Goal: Task Accomplishment & Management: Complete application form

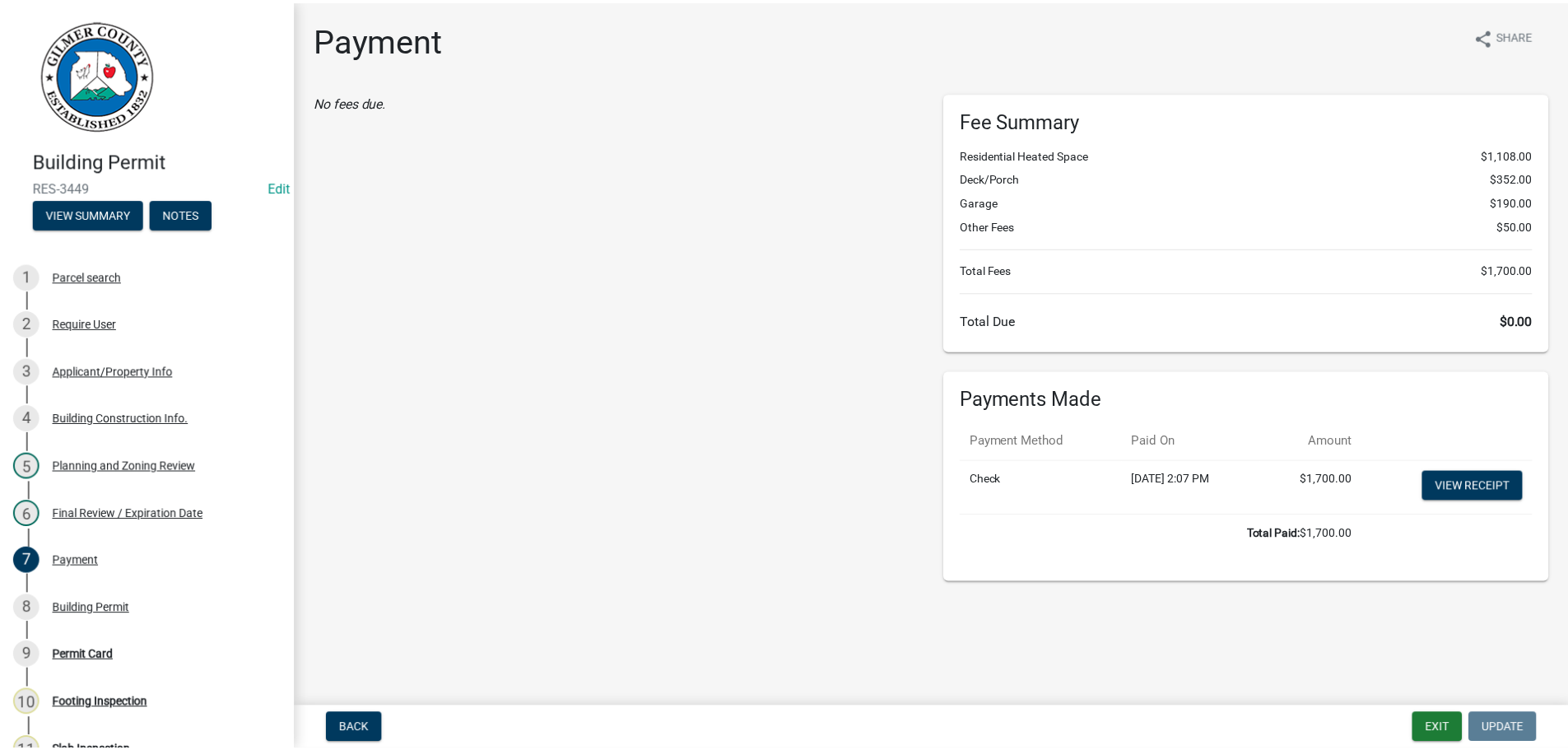
scroll to position [478, 0]
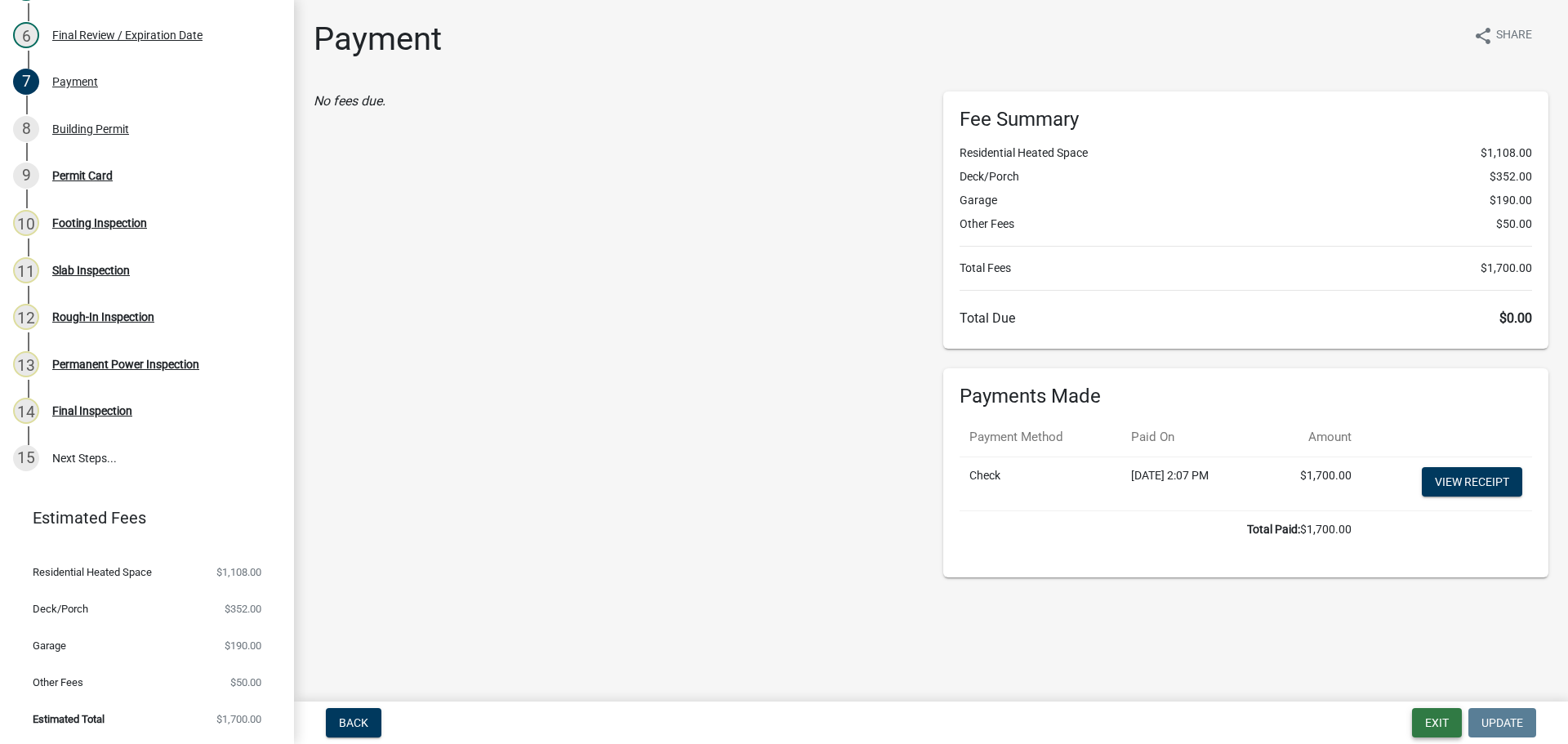
click at [1423, 719] on button "Exit" at bounding box center [1437, 722] width 50 height 30
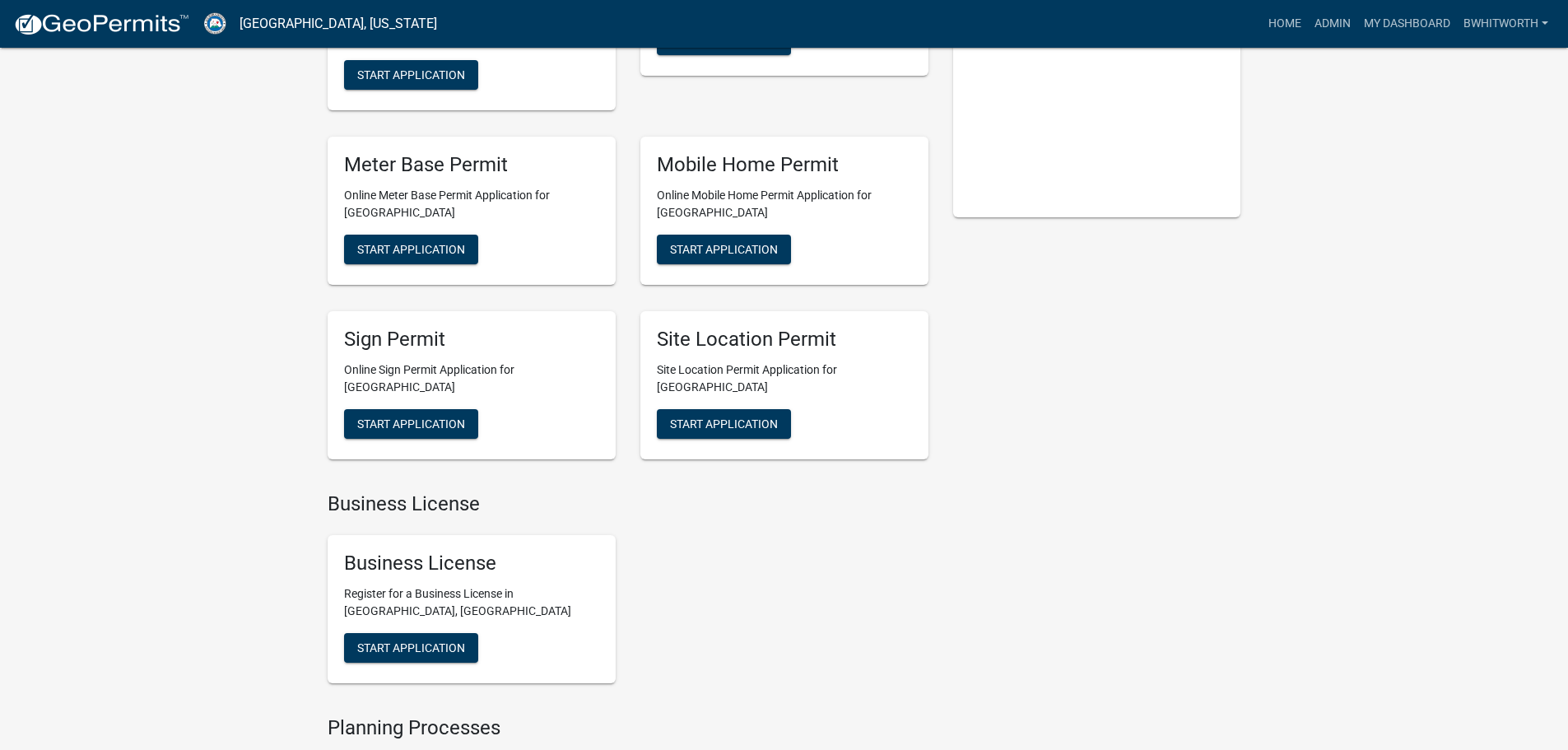
scroll to position [329, 0]
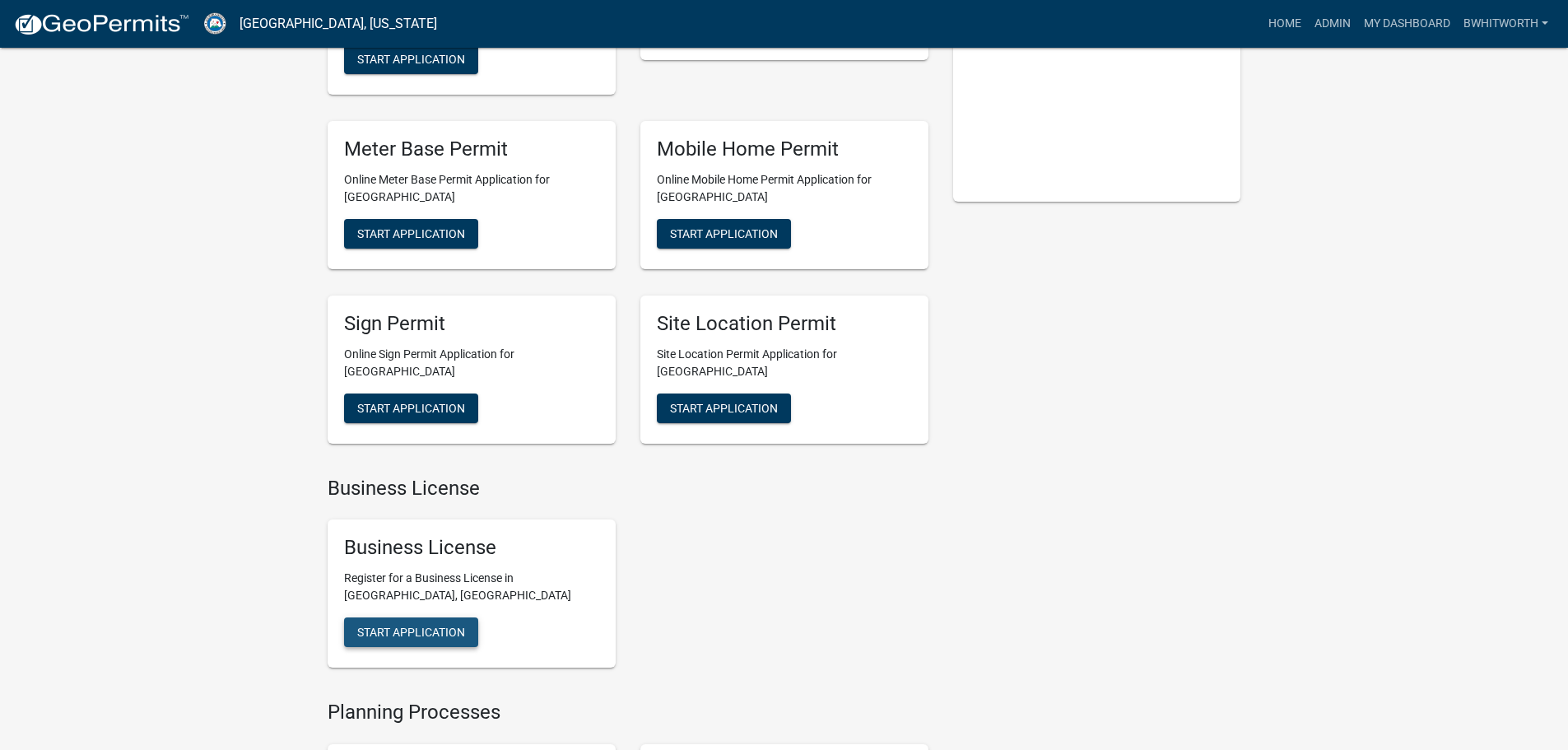
click at [438, 626] on span "Start Application" at bounding box center [411, 632] width 108 height 13
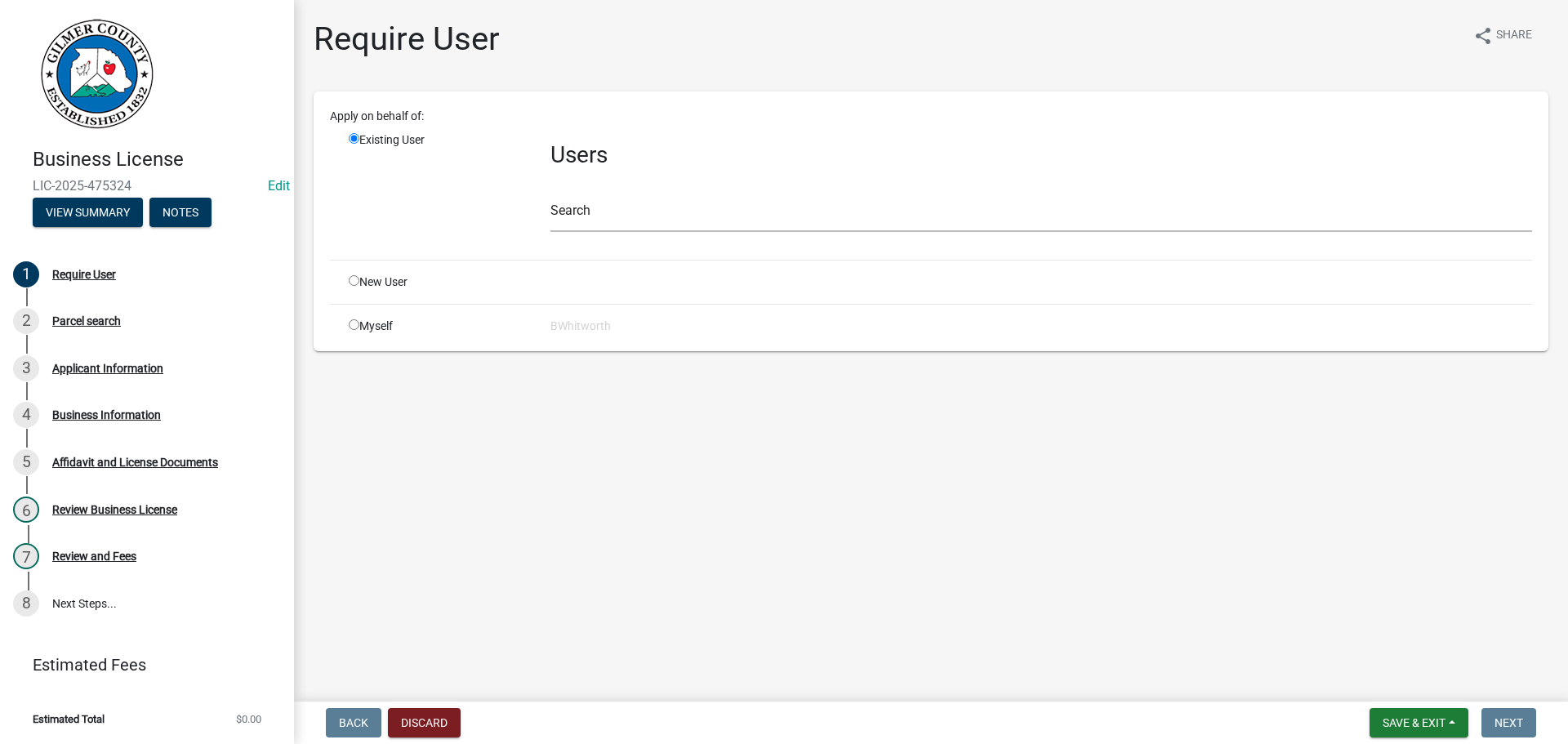
click at [548, 217] on div "Users Search" at bounding box center [1041, 188] width 1006 height 115
drag, startPoint x: 655, startPoint y: 222, endPoint x: 748, endPoint y: 222, distance: 93.0
click at [688, 222] on input "text" at bounding box center [1041, 215] width 982 height 34
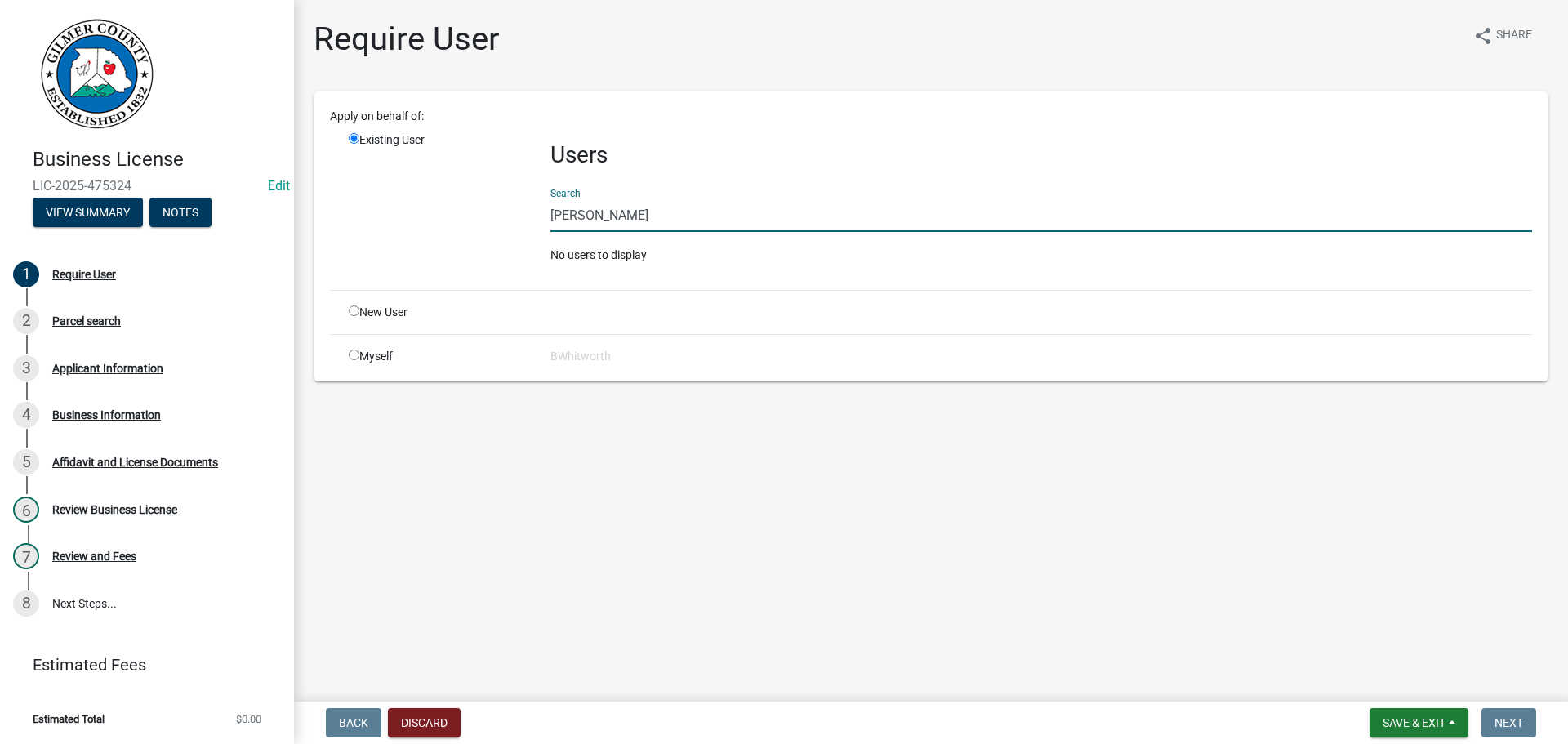
type input "[PERSON_NAME]"
click at [351, 309] on input "radio" at bounding box center [354, 310] width 11 height 11
radio input "true"
radio input "false"
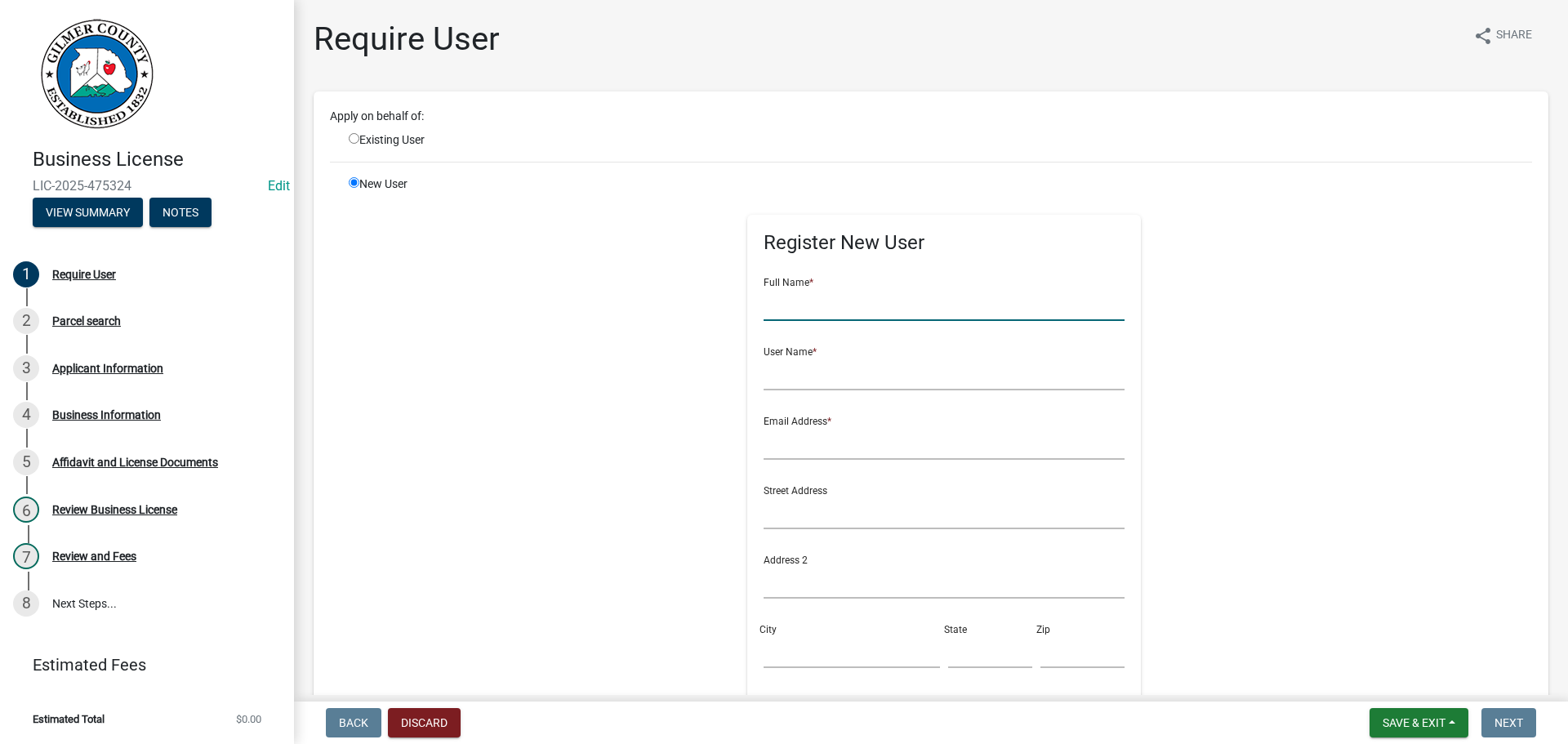
drag, startPoint x: 795, startPoint y: 300, endPoint x: 809, endPoint y: 279, distance: 25.2
click at [795, 300] on input "text" at bounding box center [944, 304] width 362 height 34
type input "[PERSON_NAME]"
type input "RANDBOON*"
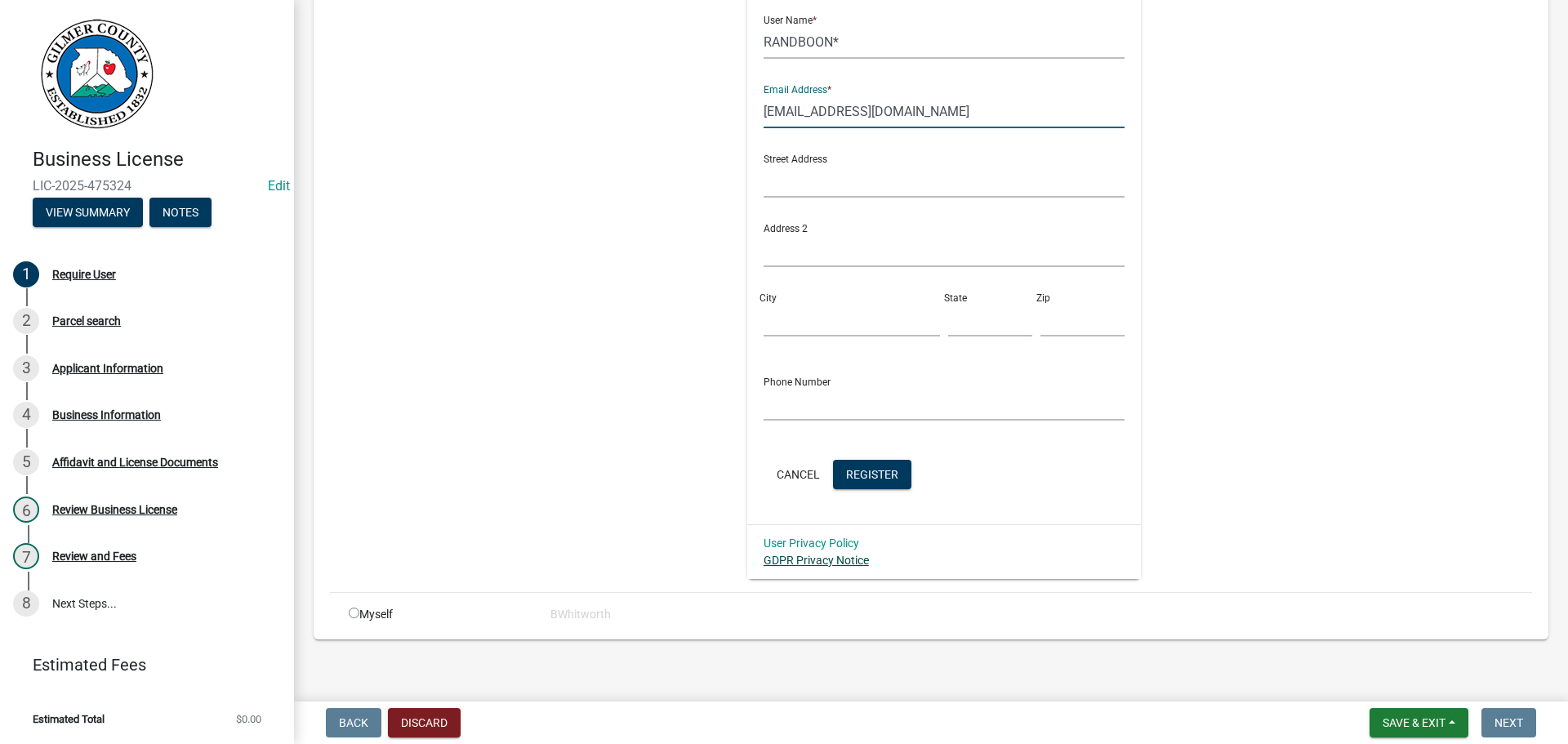
scroll to position [340, 0]
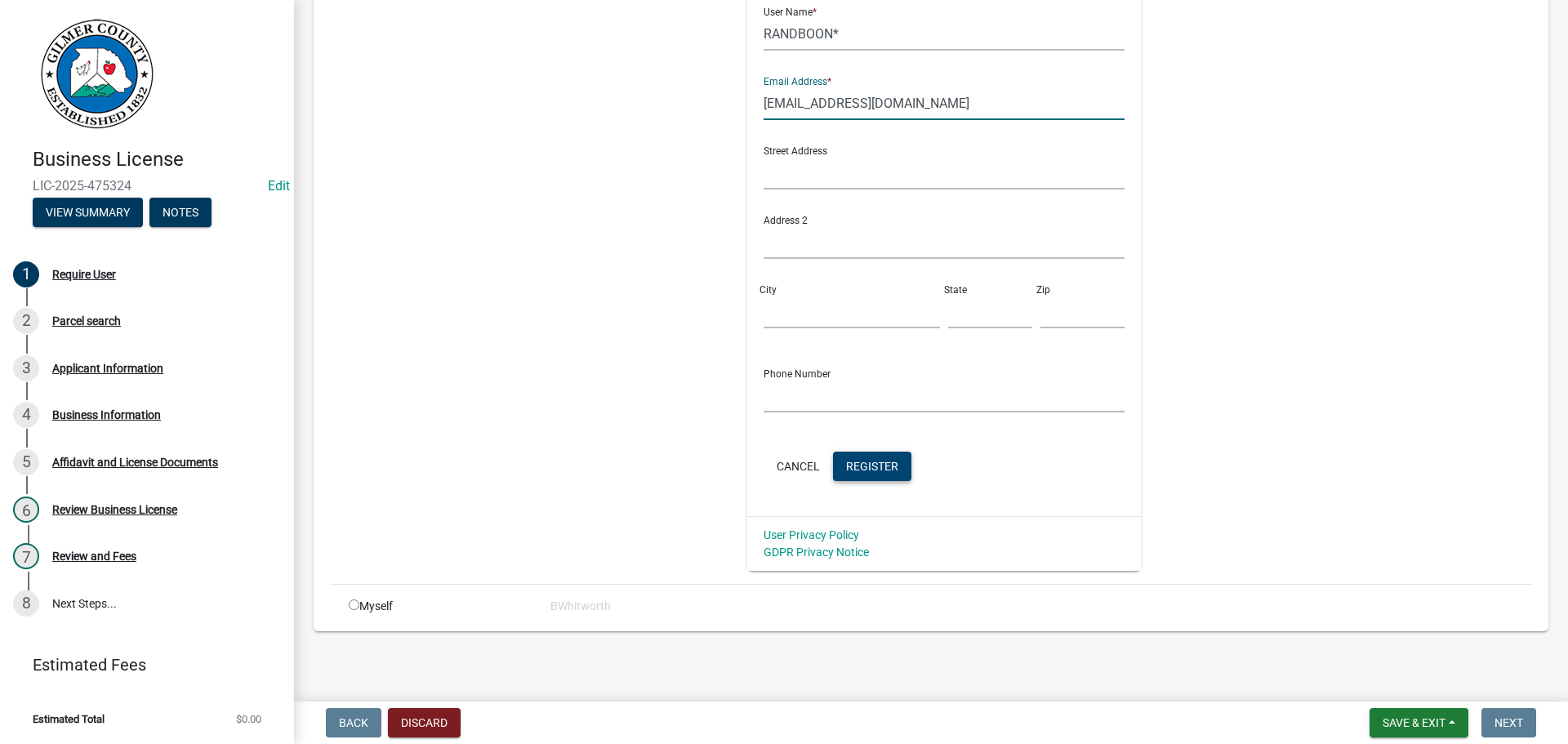
type input "[EMAIL_ADDRESS][DOMAIN_NAME]"
click at [864, 467] on span "Register" at bounding box center [871, 465] width 52 height 13
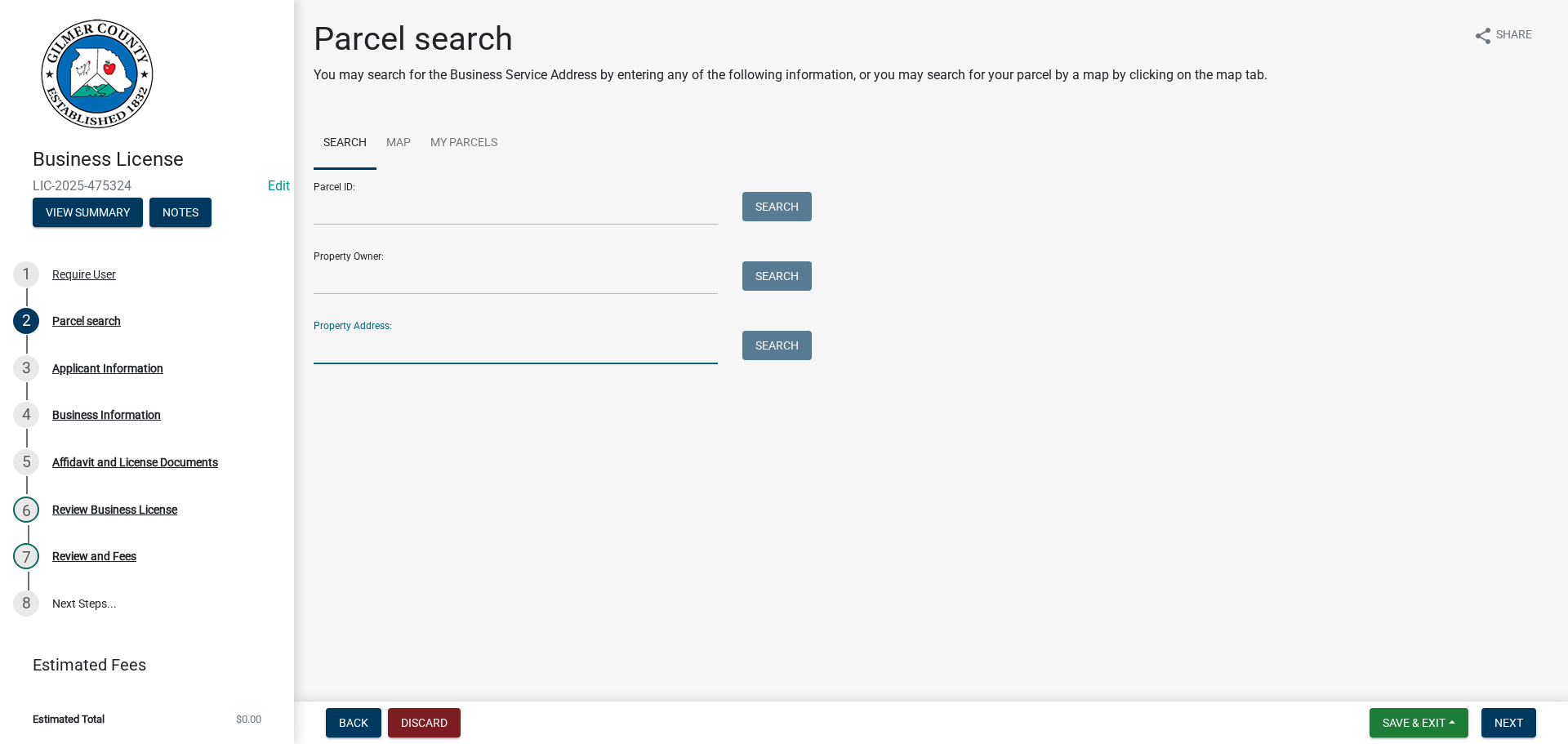
drag, startPoint x: 374, startPoint y: 350, endPoint x: 393, endPoint y: 345, distance: 19.6
click at [374, 350] on input "Property Address:" at bounding box center [515, 348] width 404 height 34
type input "[GEOGRAPHIC_DATA]"
click at [780, 337] on button "Search" at bounding box center [777, 346] width 69 height 30
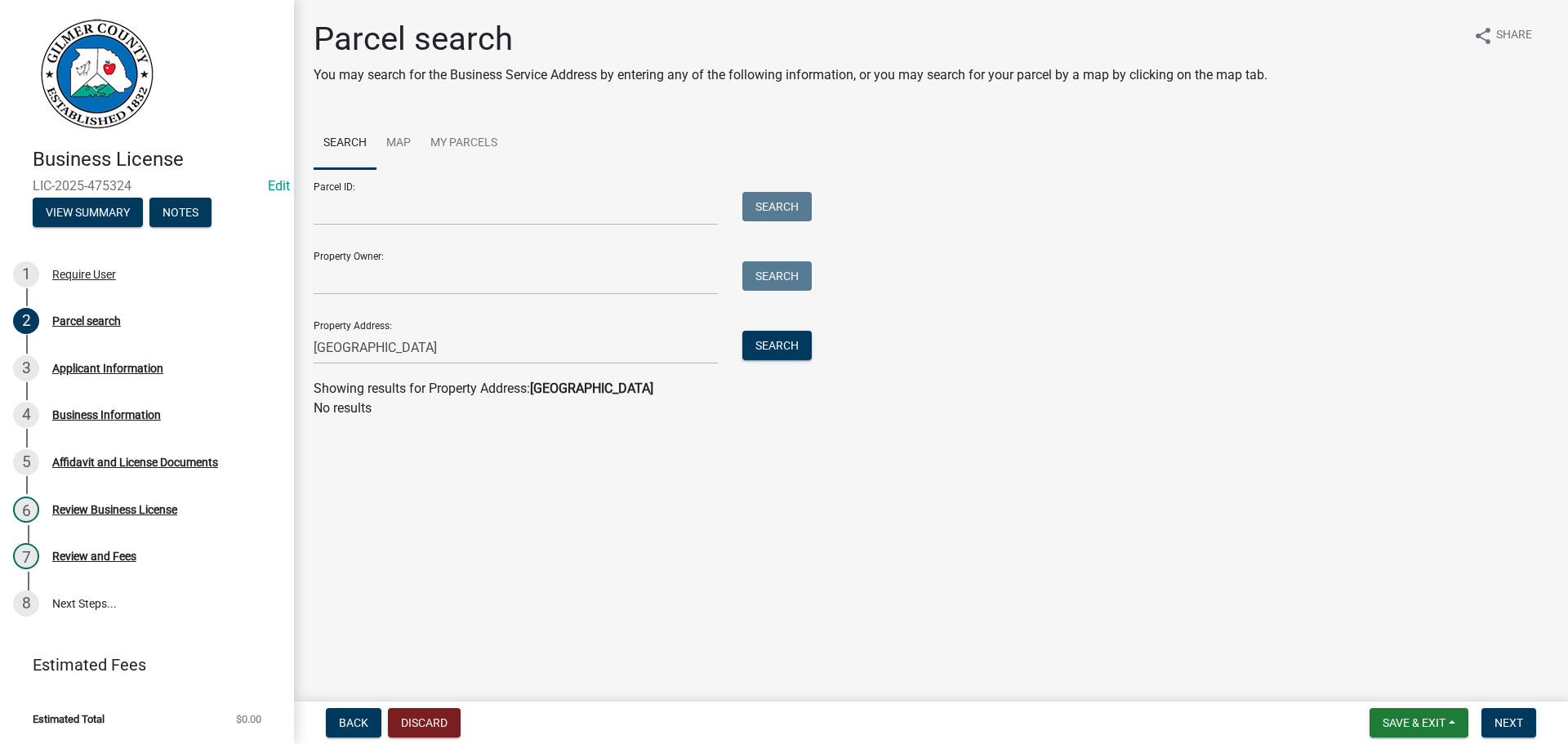
click at [596, 439] on main "Parcel search You may search for the Business Service Address by entering any o…" at bounding box center [930, 347] width 1273 height 695
drag, startPoint x: 510, startPoint y: 348, endPoint x: 50, endPoint y: 320, distance: 460.9
click at [38, 326] on div "Business License LIC-2025-475324 Edit View Summary Notes 1 Require User 2 Parce…" at bounding box center [784, 372] width 1568 height 744
click at [456, 199] on input "Parcel ID:" at bounding box center [515, 209] width 404 height 34
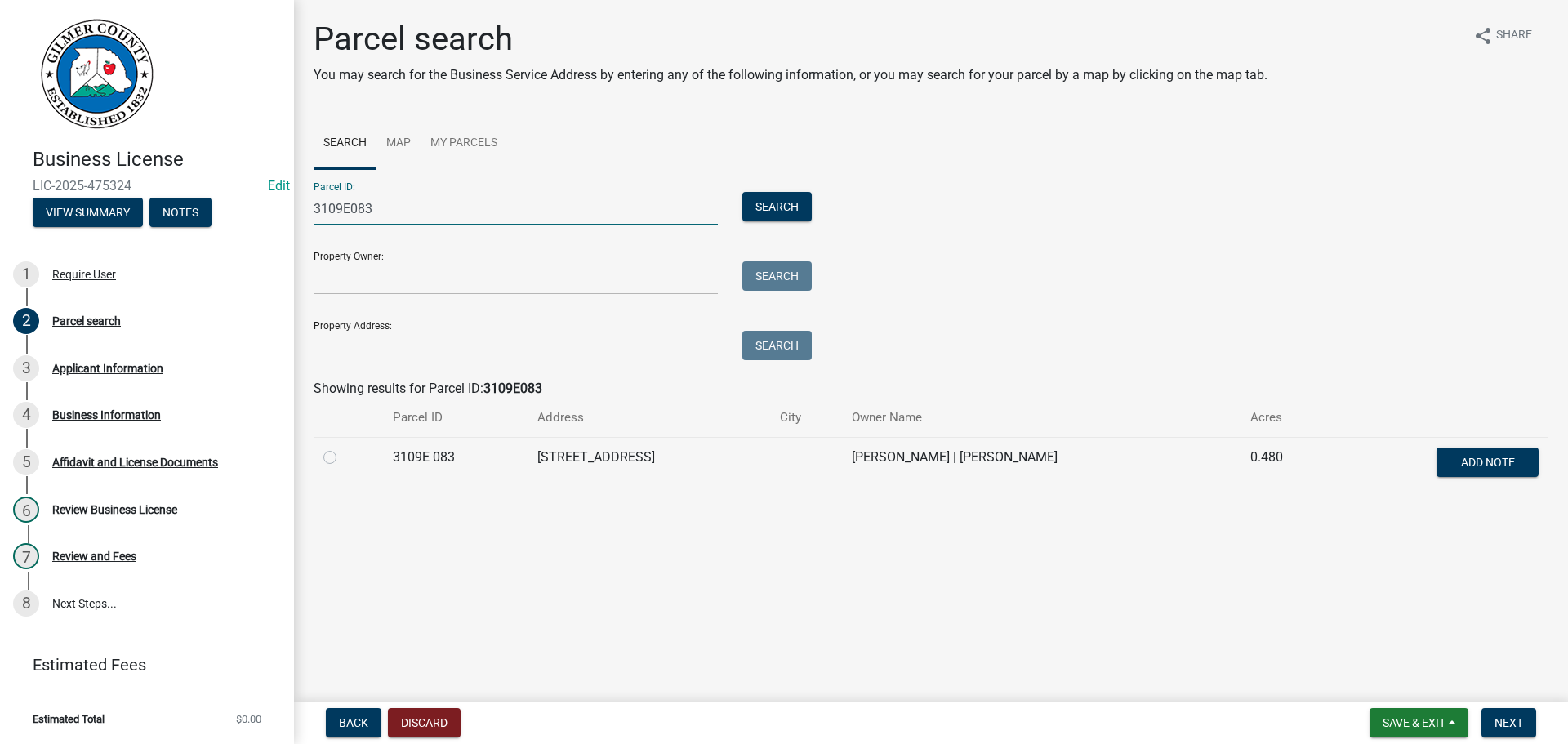
type input "3109E083"
click at [343, 447] on label at bounding box center [343, 447] width 0 height 0
click at [343, 456] on 083 "radio" at bounding box center [348, 452] width 11 height 11
radio 083 "true"
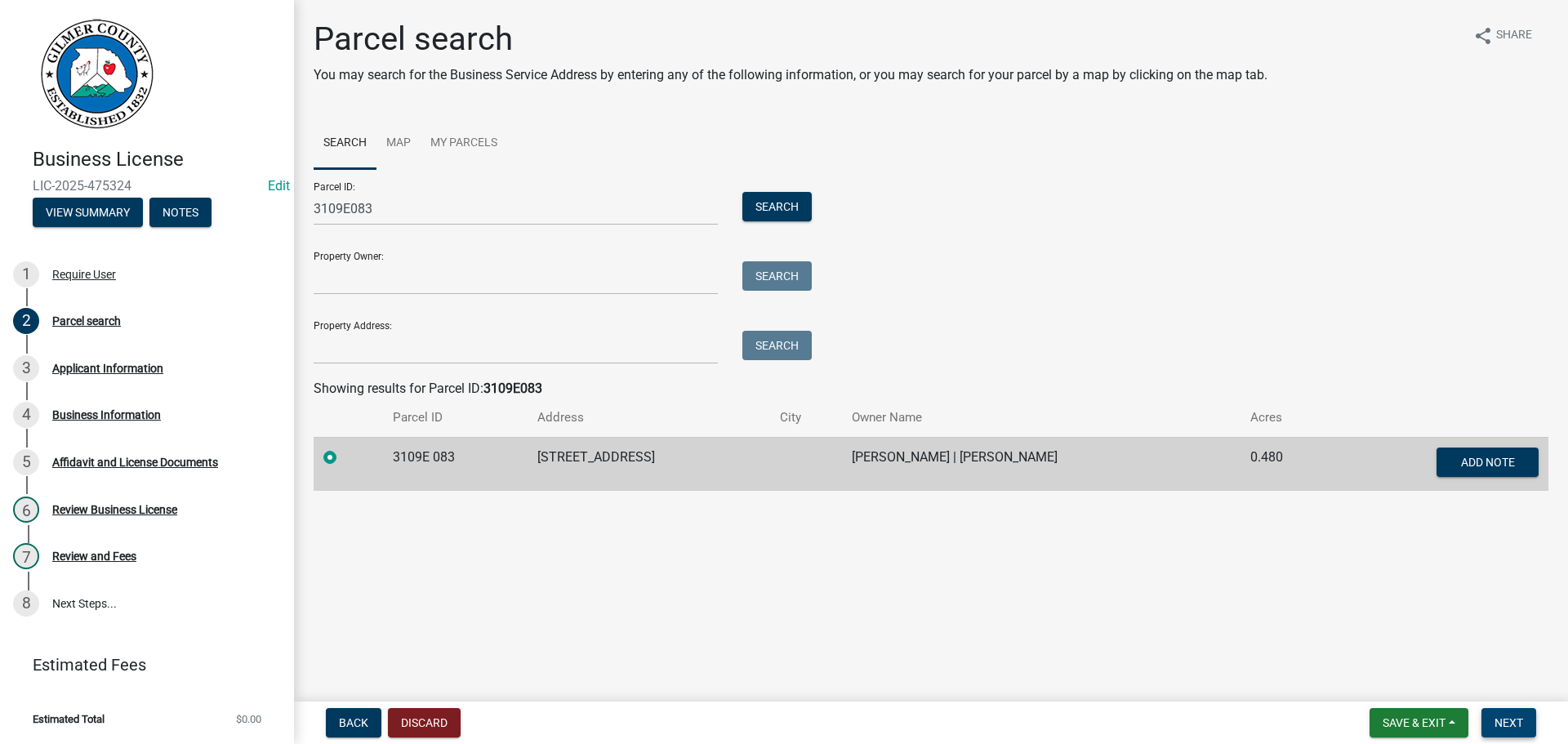
click at [1514, 716] on span "Next" at bounding box center [1508, 722] width 29 height 13
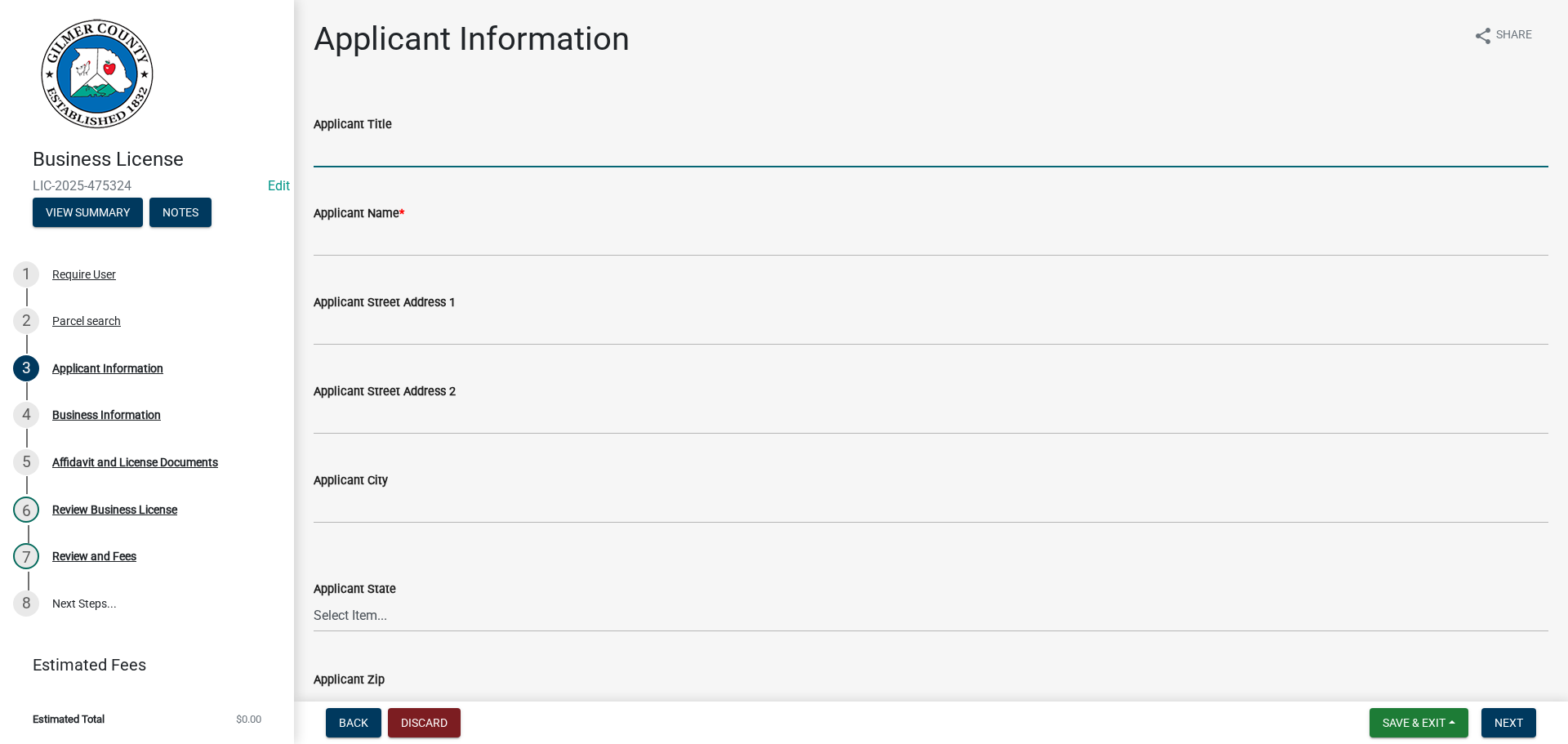
drag, startPoint x: 593, startPoint y: 156, endPoint x: 583, endPoint y: 151, distance: 11.2
click at [593, 156] on input "Applicant Title" at bounding box center [930, 151] width 1235 height 34
type input "OWNER"
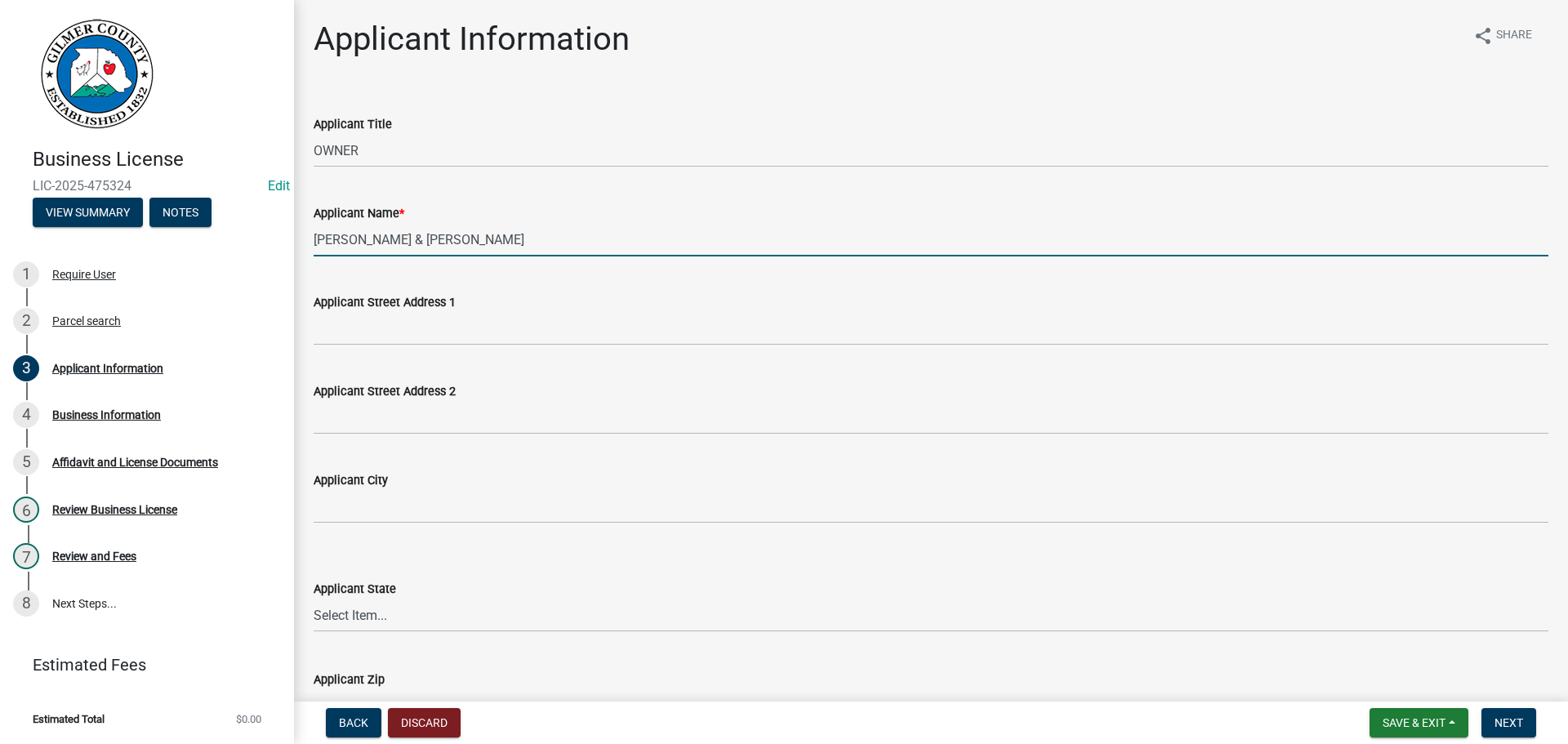
type input "[PERSON_NAME] & [PERSON_NAME]"
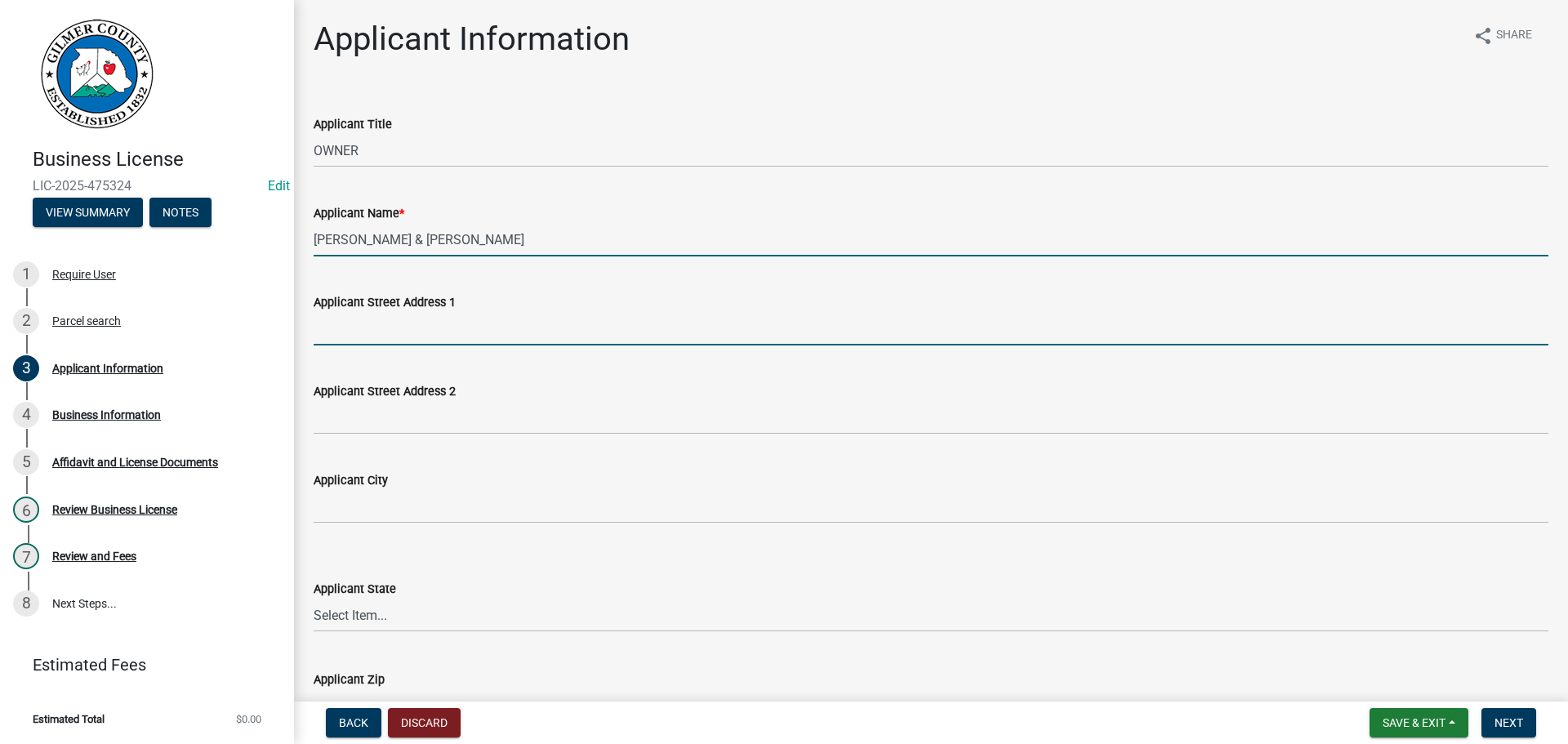
click at [386, 322] on input "Applicant Street Address 1" at bounding box center [930, 328] width 1235 height 34
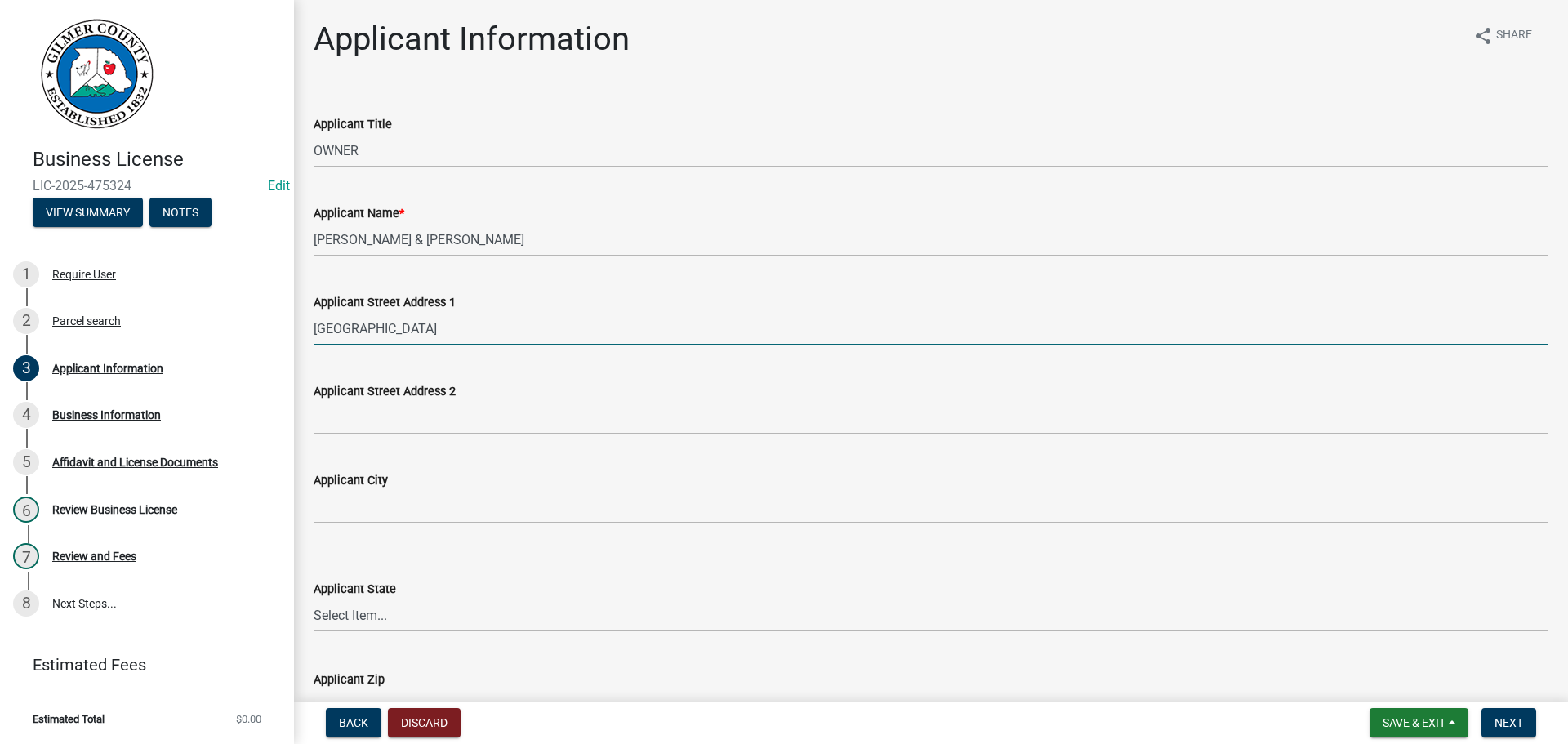
type input "[GEOGRAPHIC_DATA]"
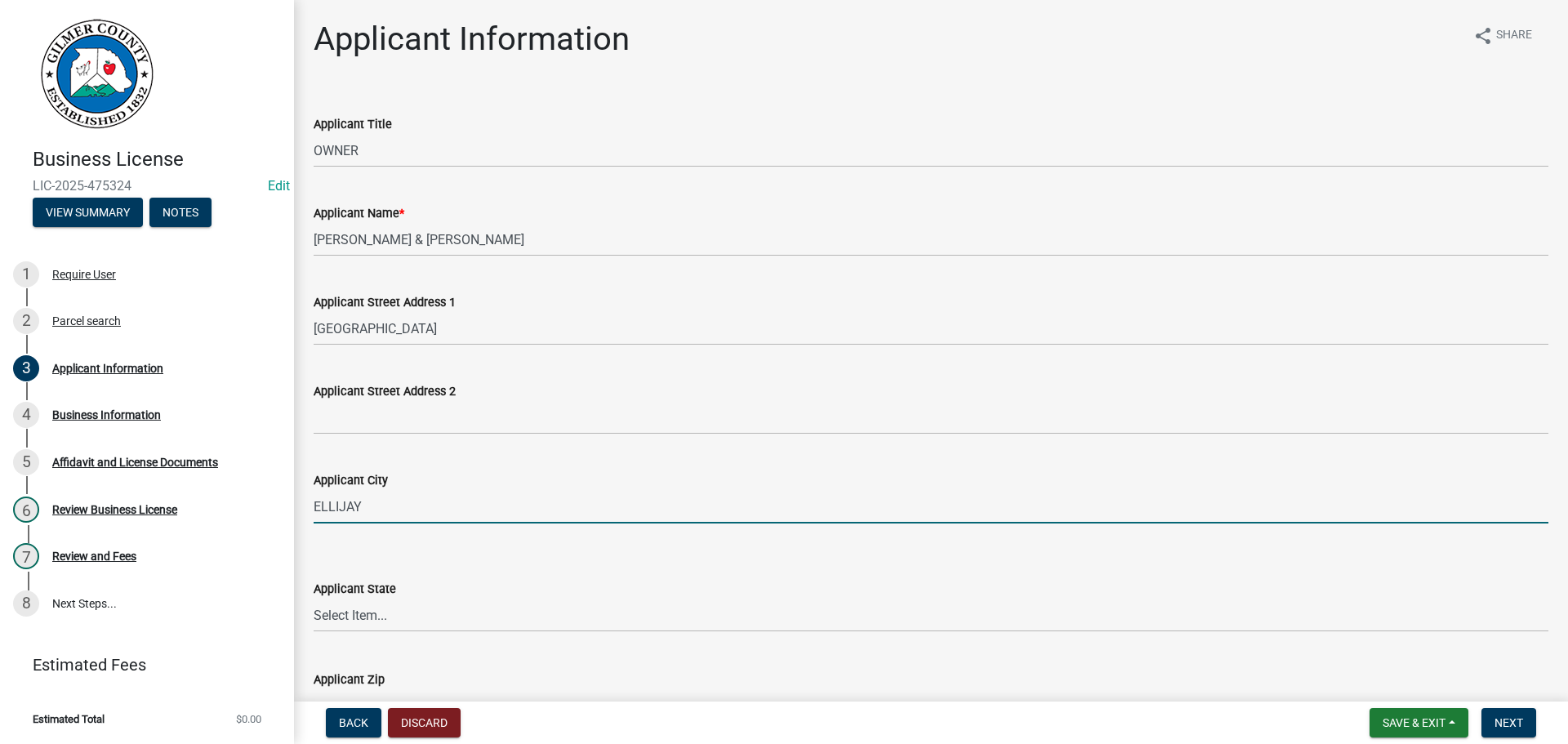
type input "ELLIJAY"
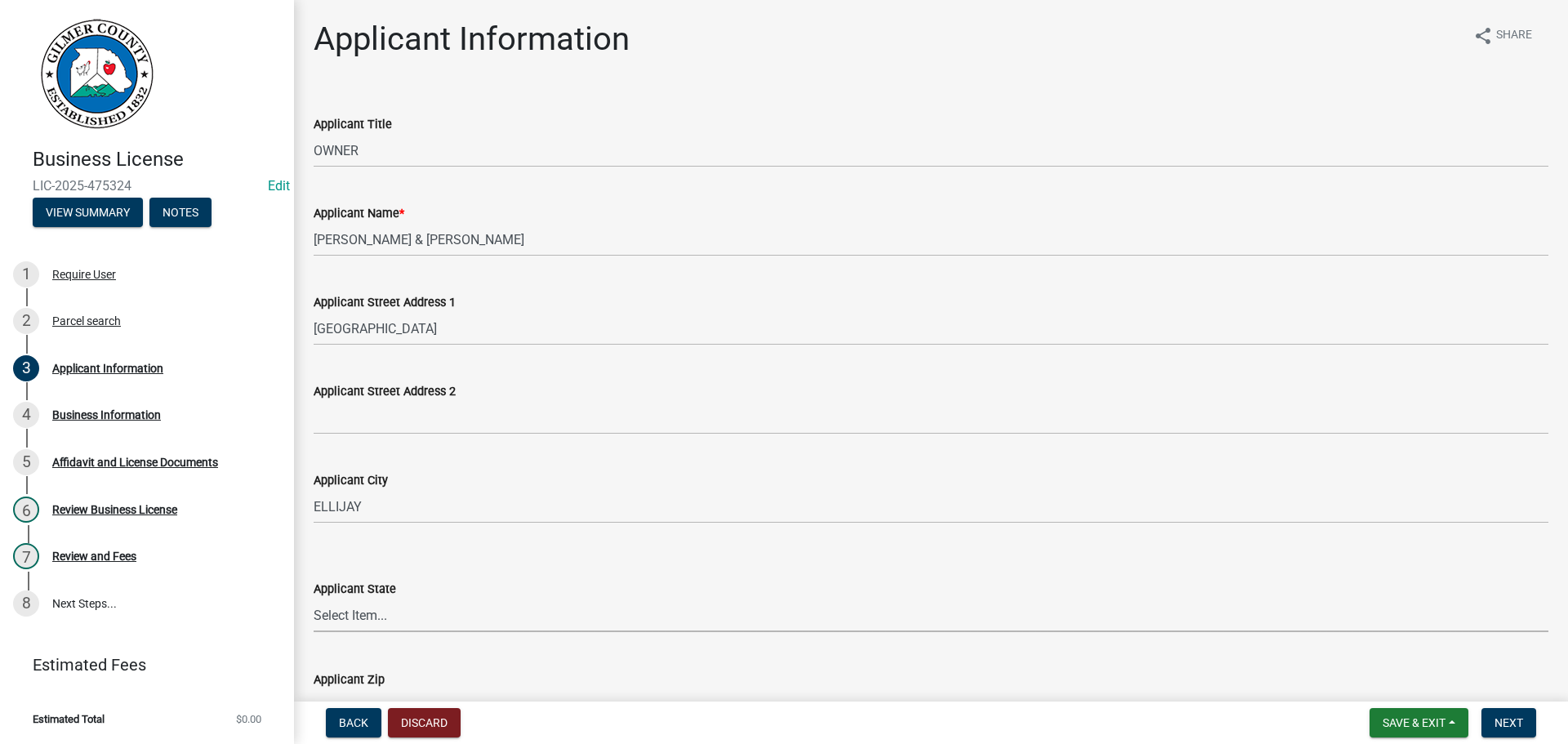
select select "GA"
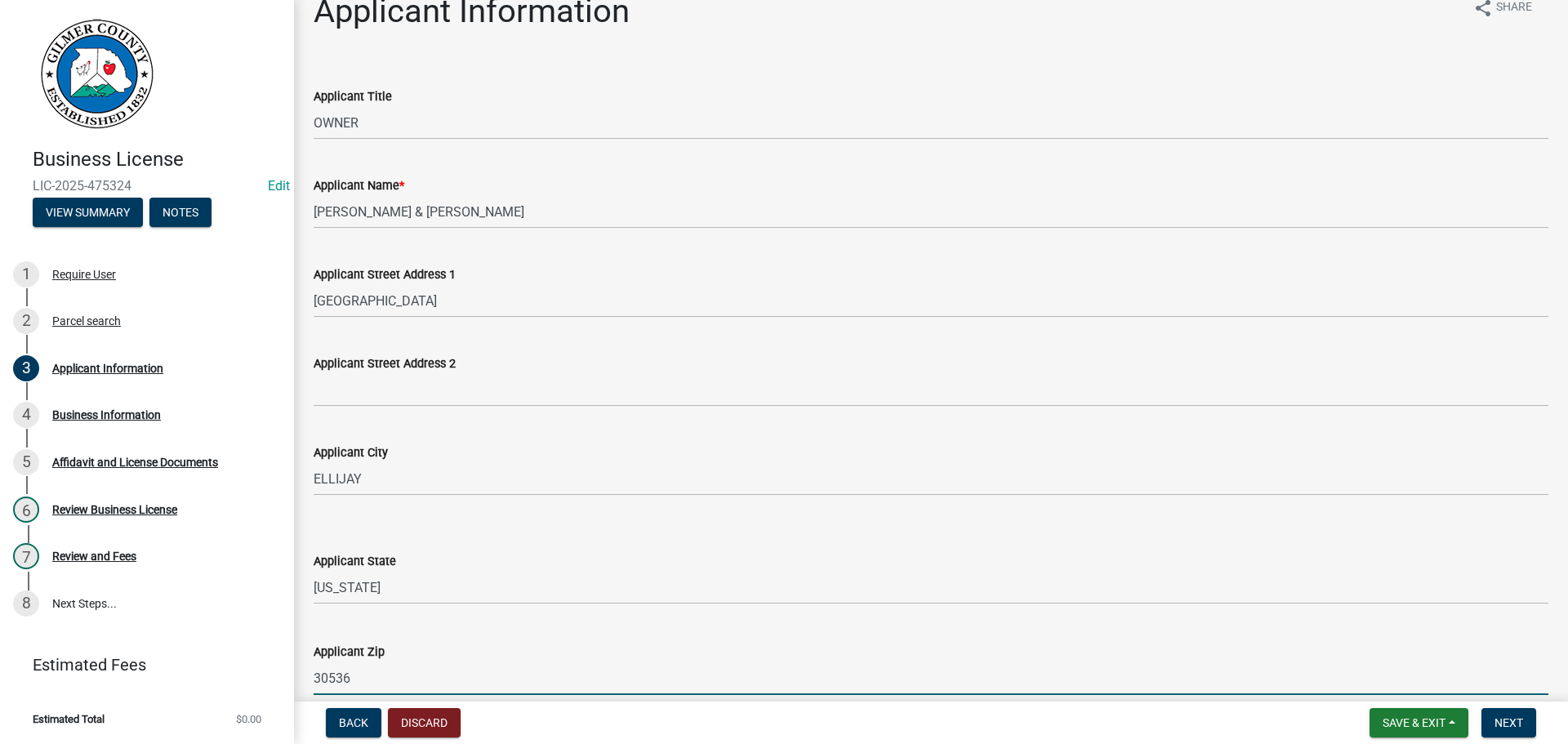
type input "30536"
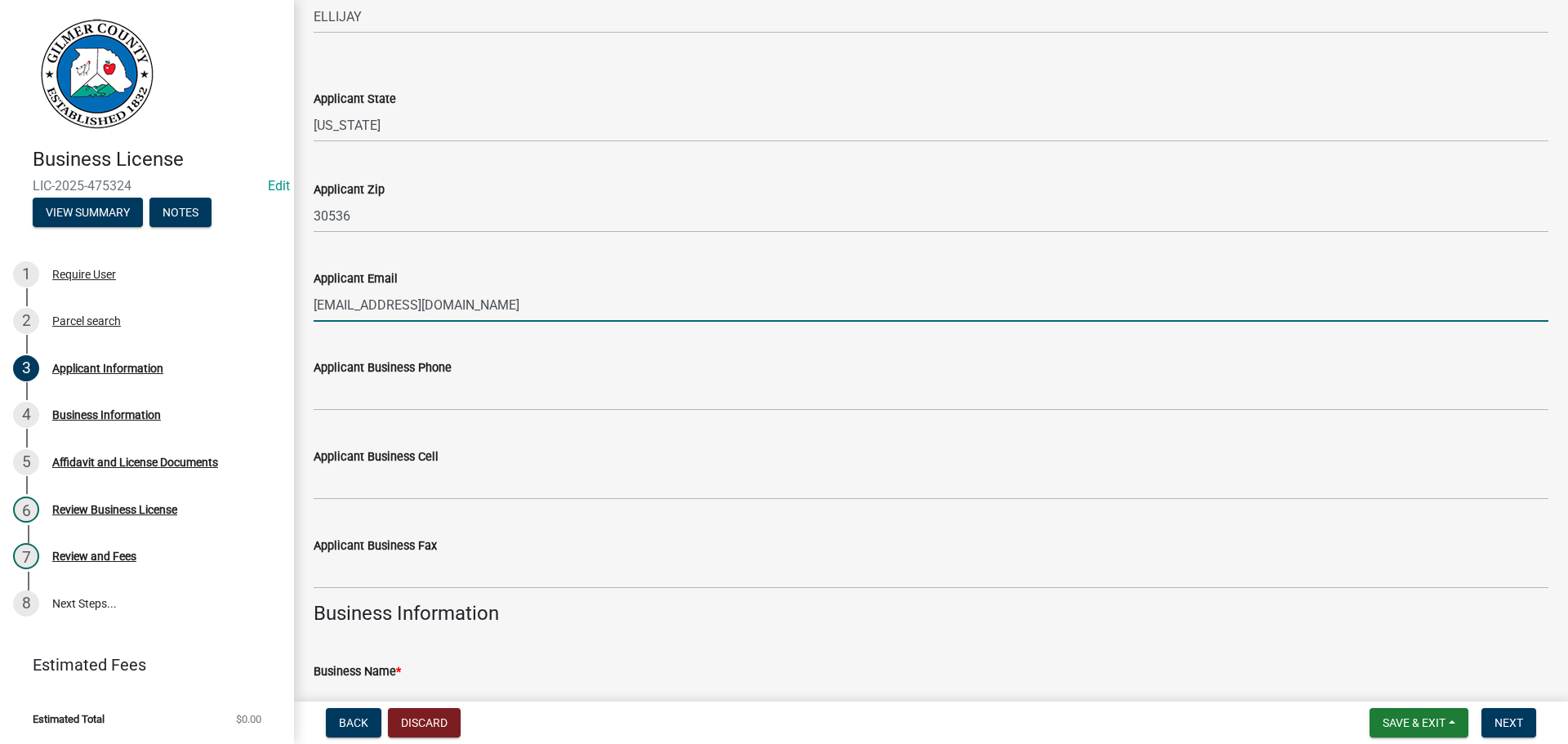
scroll to position [529, 0]
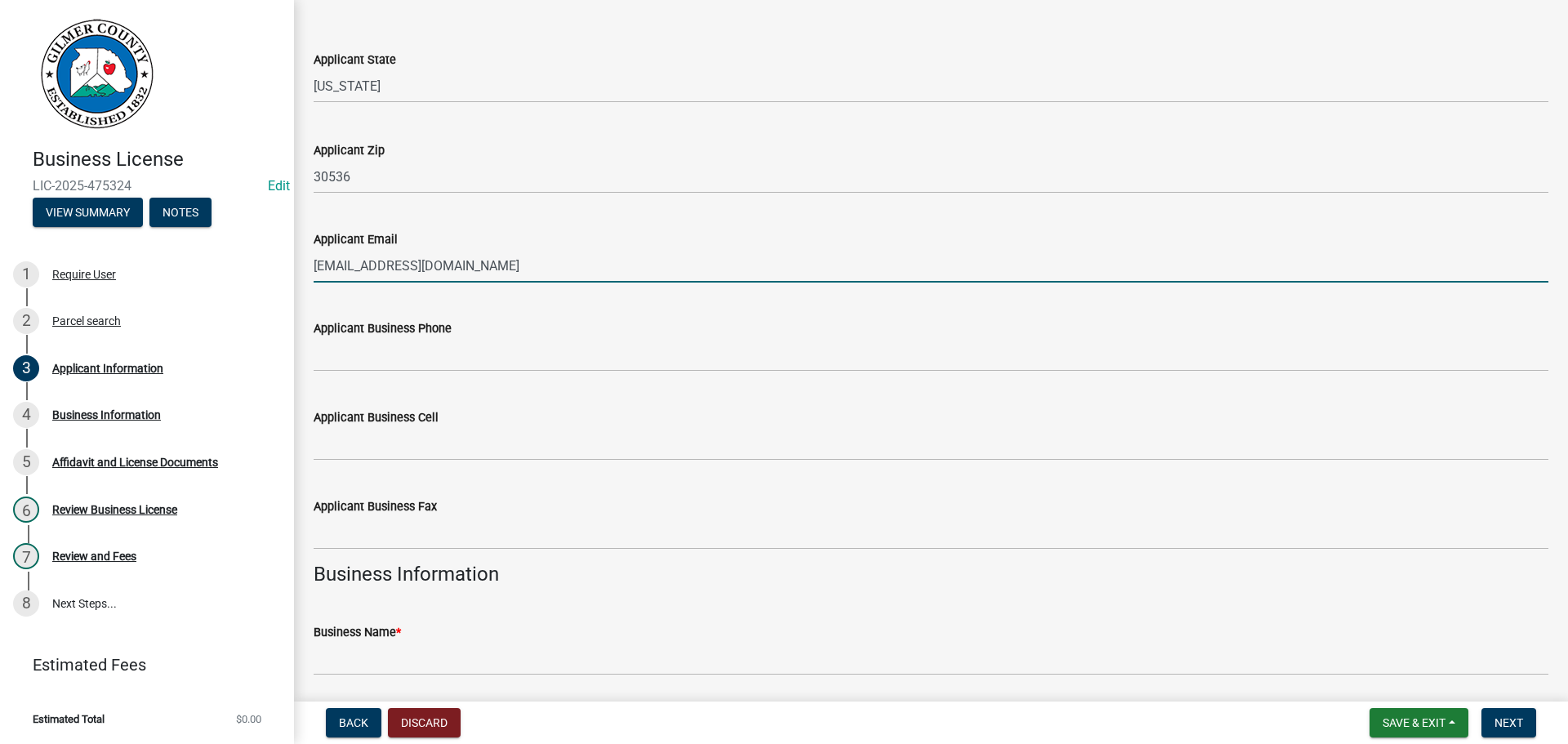
type input "[EMAIL_ADDRESS][DOMAIN_NAME]"
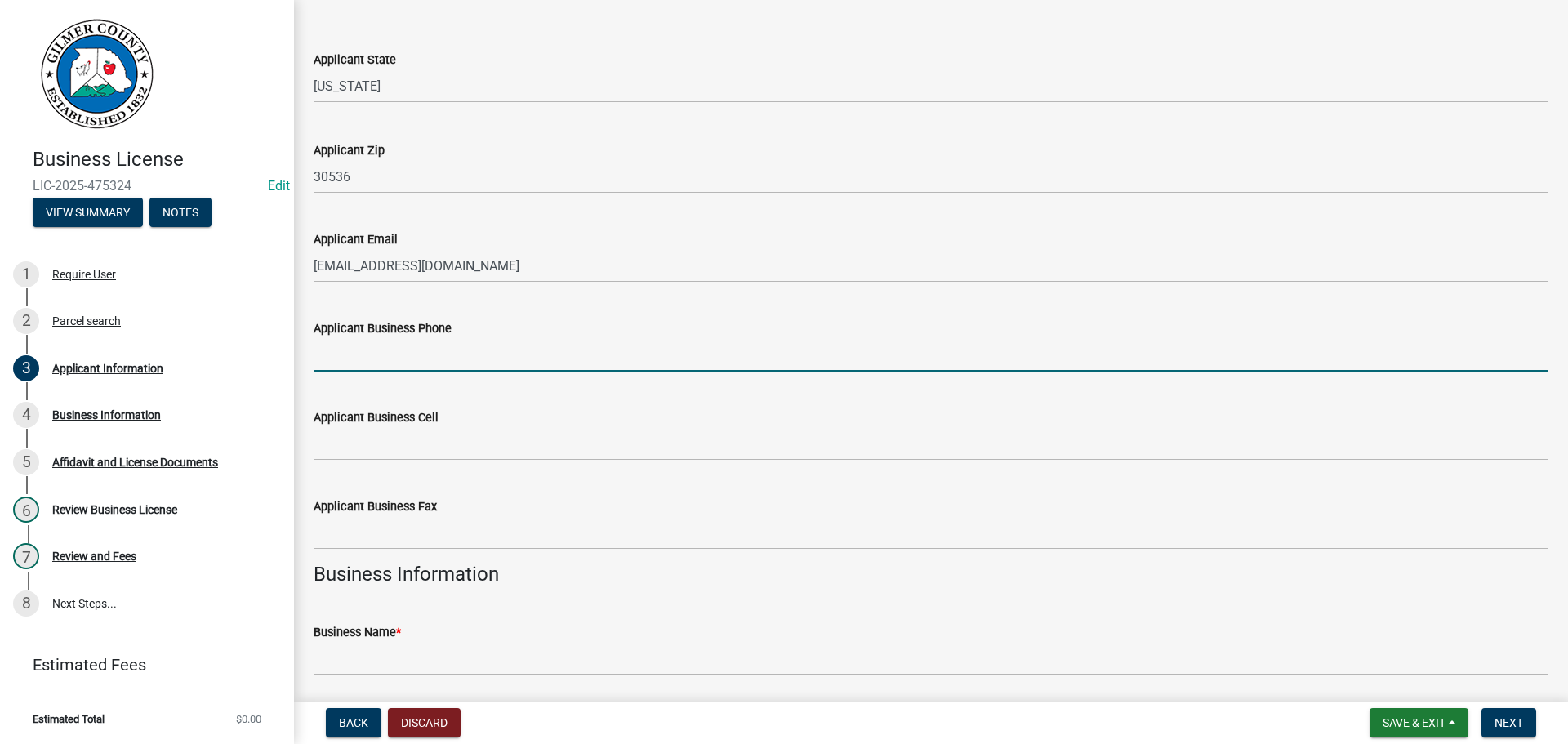
drag, startPoint x: 387, startPoint y: 350, endPoint x: 431, endPoint y: 338, distance: 45.6
click at [387, 350] on input "Applicant Business Phone" at bounding box center [930, 355] width 1235 height 34
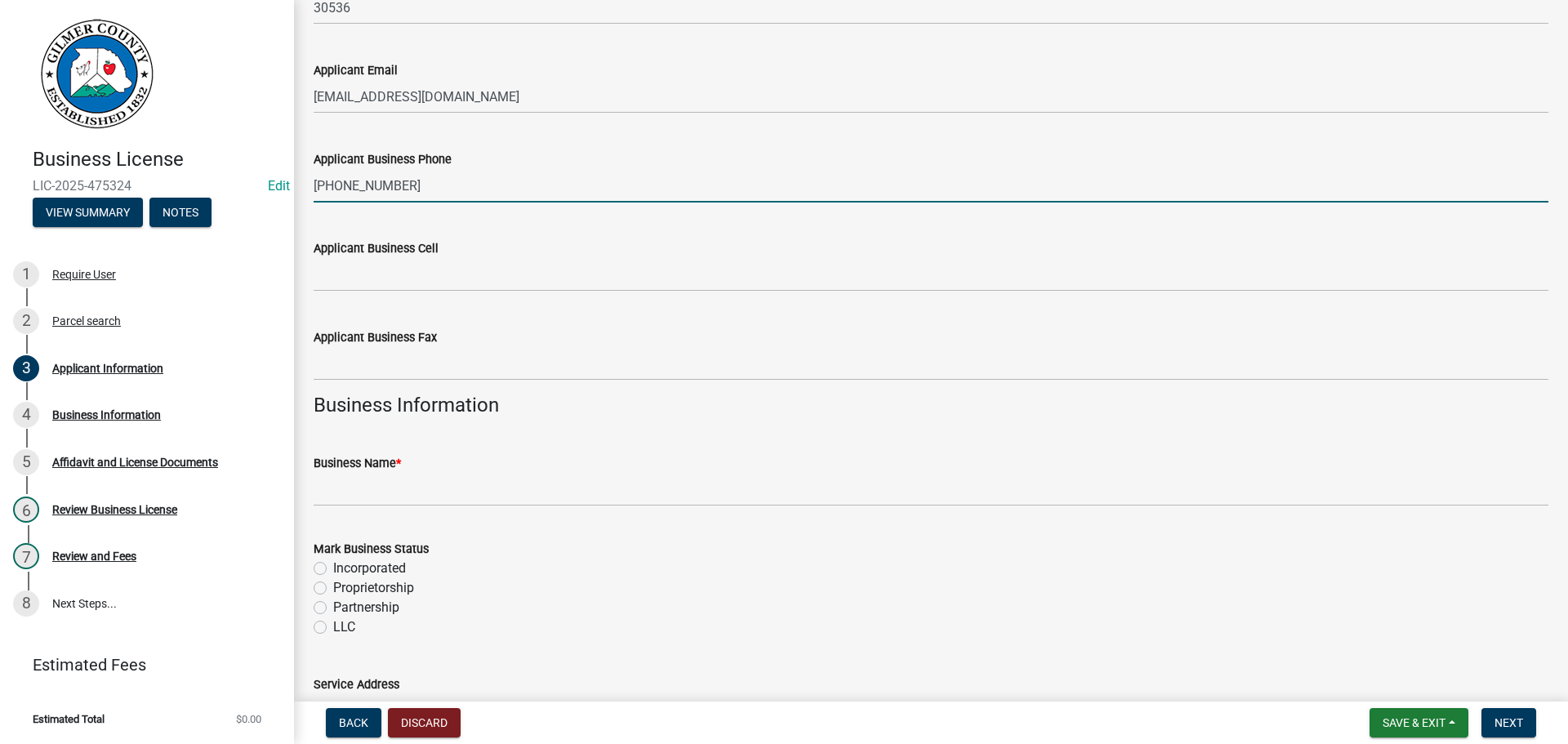
scroll to position [774, 0]
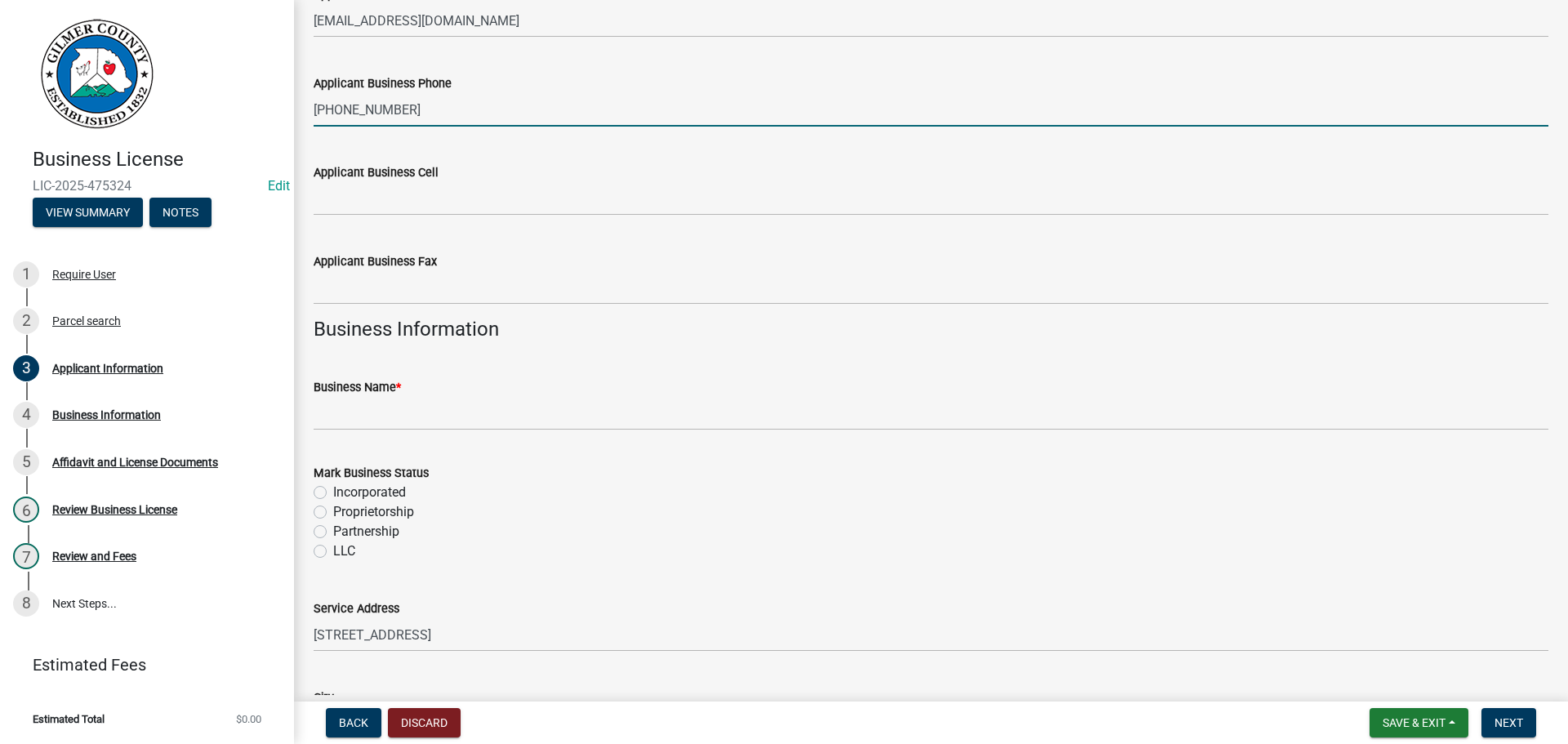
type input "[PHONE_NUMBER]"
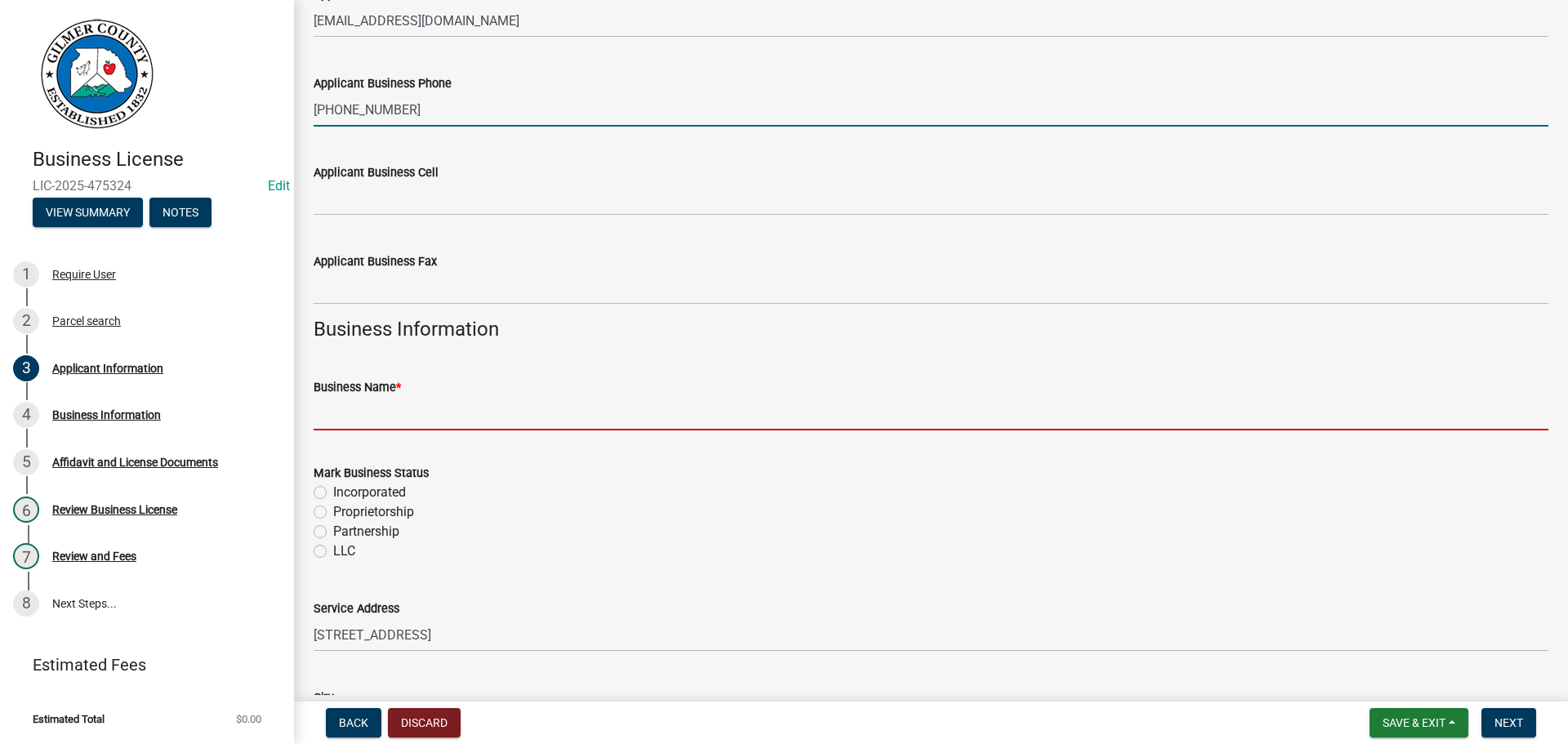
click at [393, 413] on input "Business Name *" at bounding box center [930, 414] width 1235 height 34
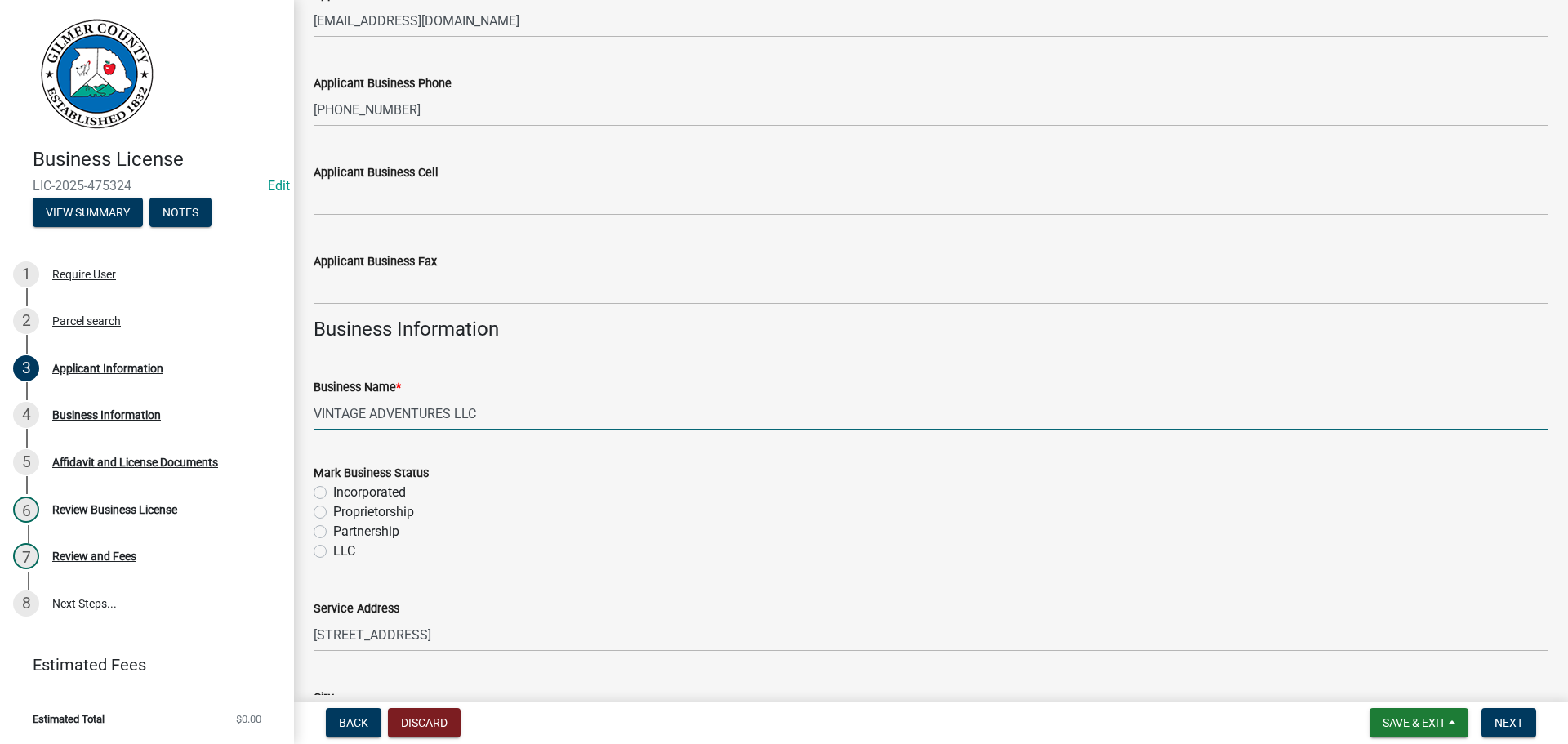
type input "VINTAGE ADVENTURES LLC"
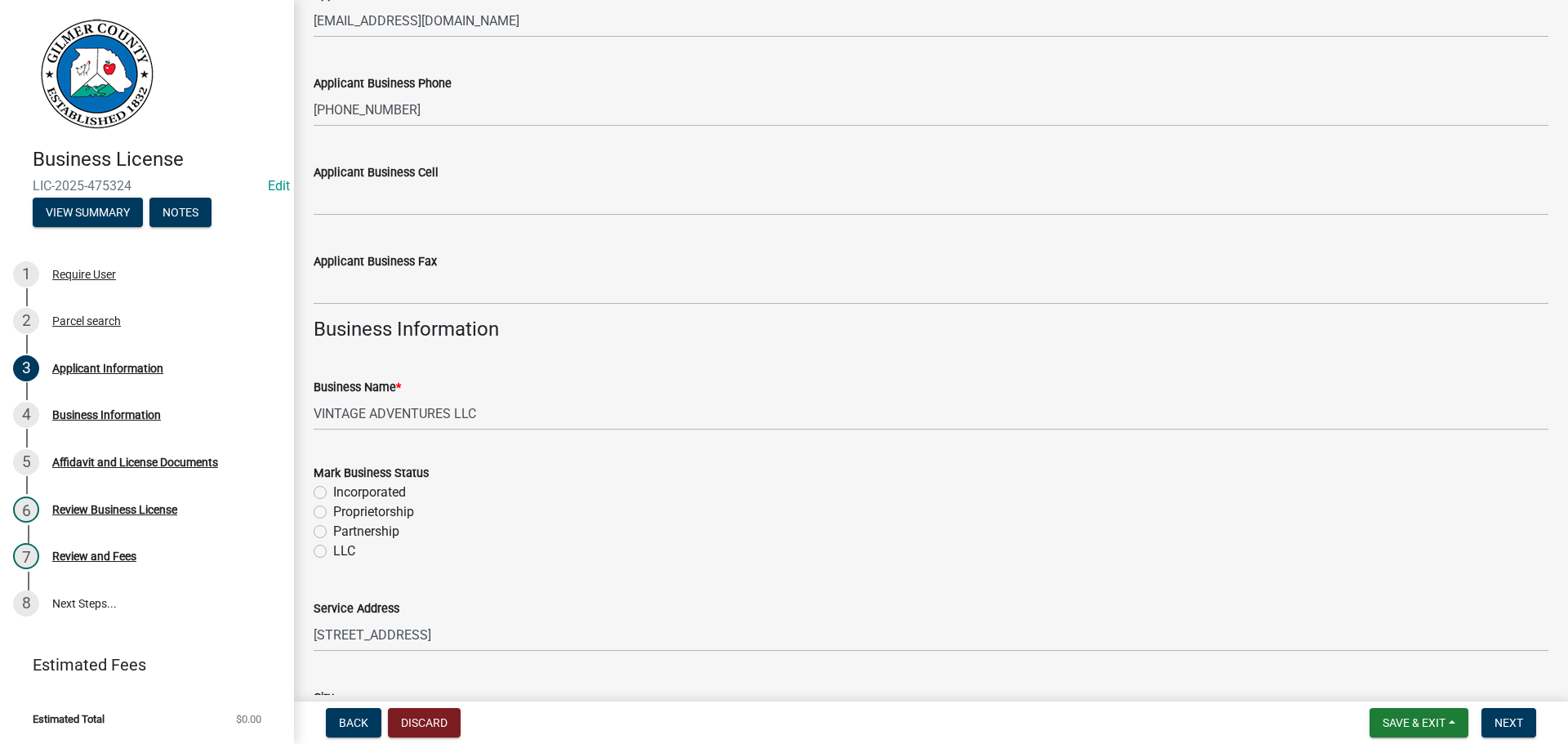
click at [333, 550] on label "LLC" at bounding box center [344, 551] width 22 height 20
click at [333, 550] on input "LLC" at bounding box center [338, 546] width 11 height 11
radio input "true"
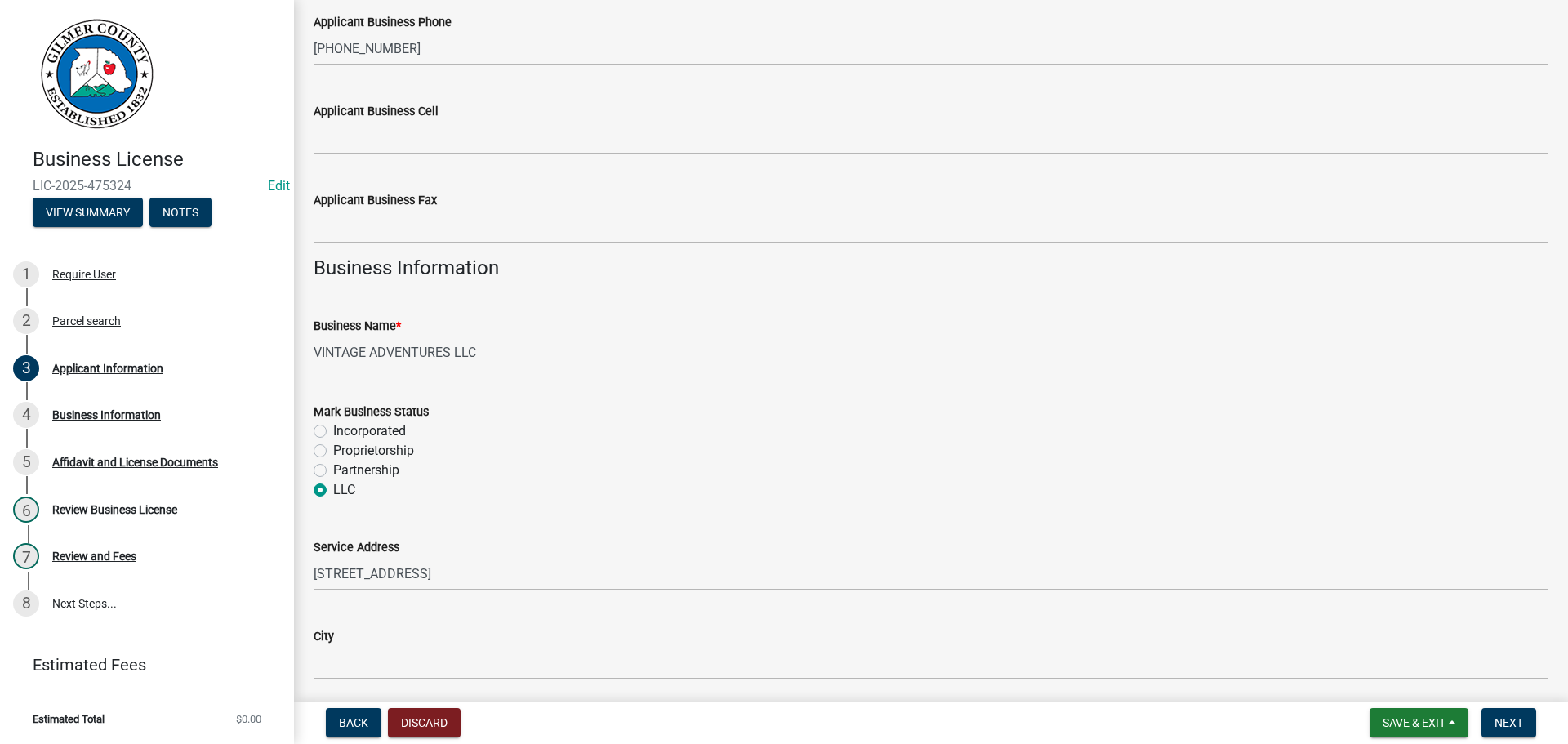
scroll to position [1019, 0]
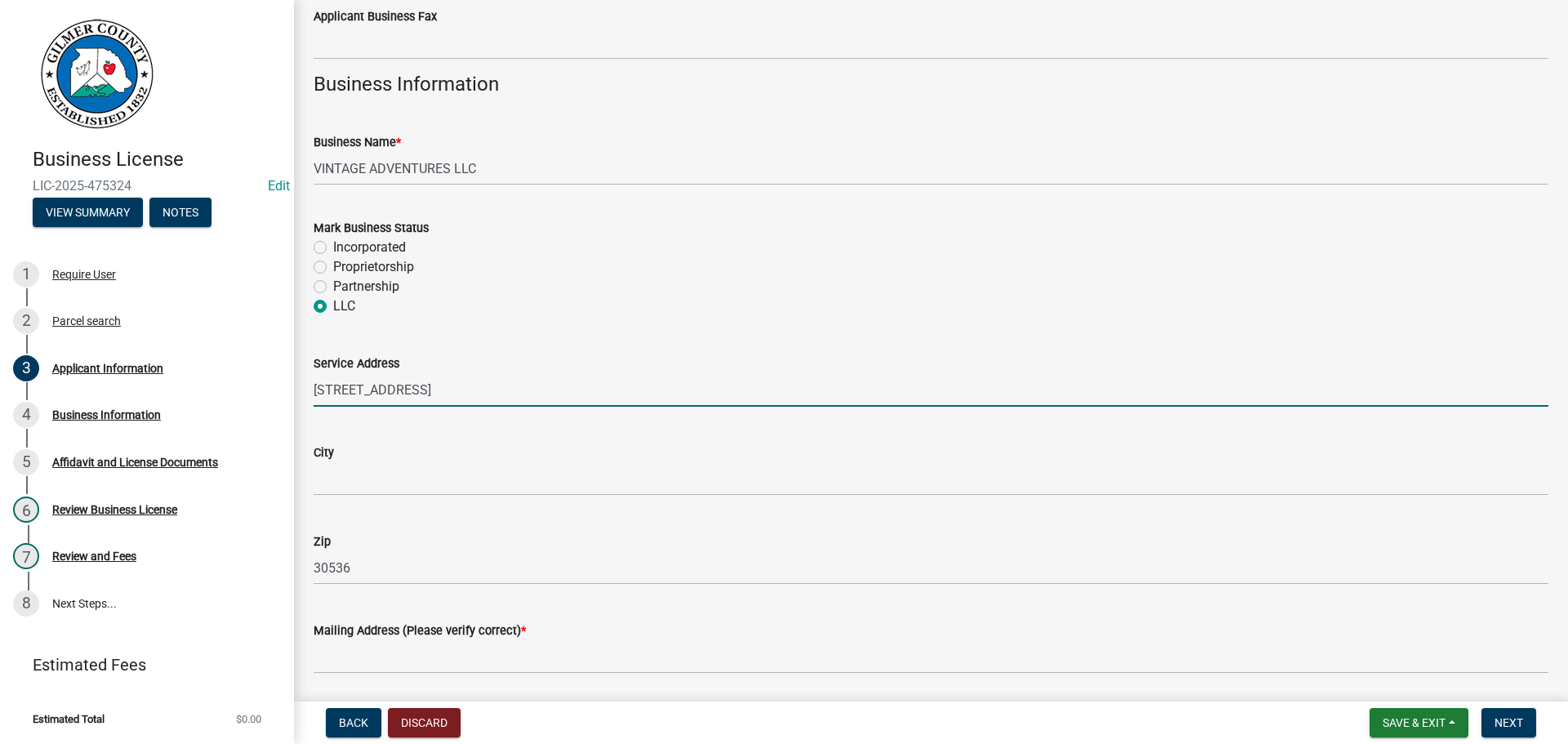
click at [483, 388] on input "[STREET_ADDRESS]" at bounding box center [930, 390] width 1235 height 34
type input "[STREET_ADDRESS]"
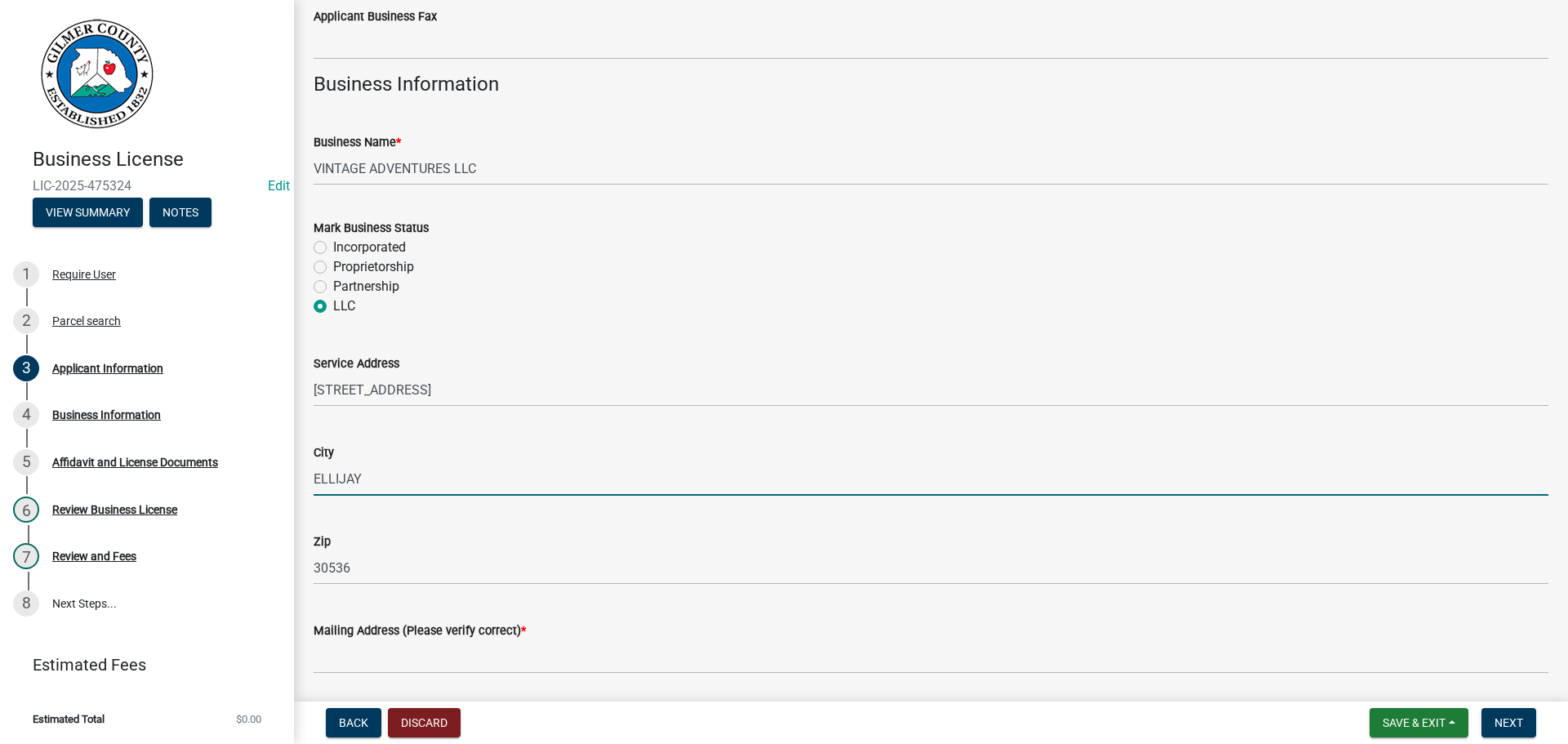
type input "ELLIJAY"
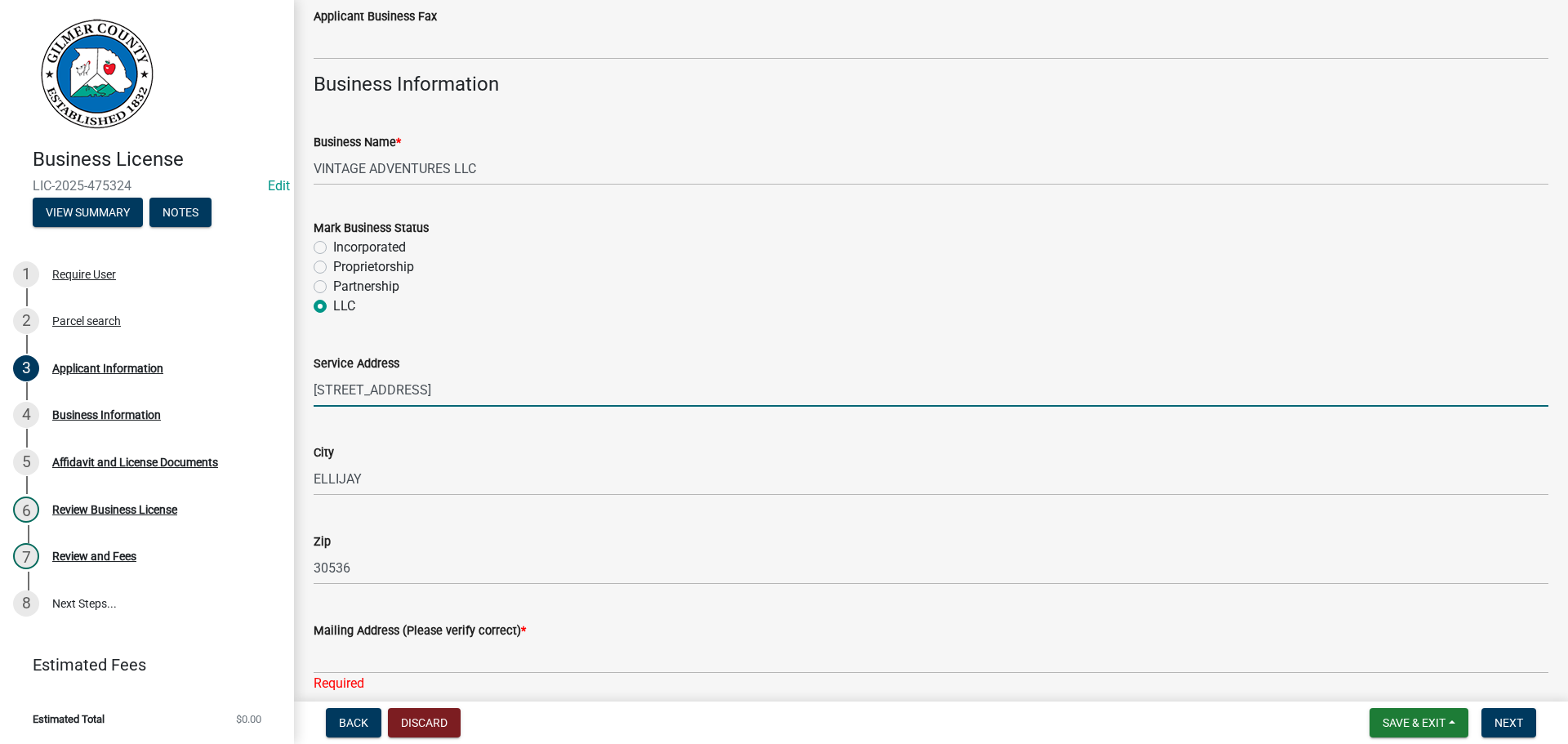
drag, startPoint x: 509, startPoint y: 386, endPoint x: 309, endPoint y: 380, distance: 200.1
click at [309, 380] on div "Service Address [STREET_ADDRESS]" at bounding box center [931, 369] width 1260 height 76
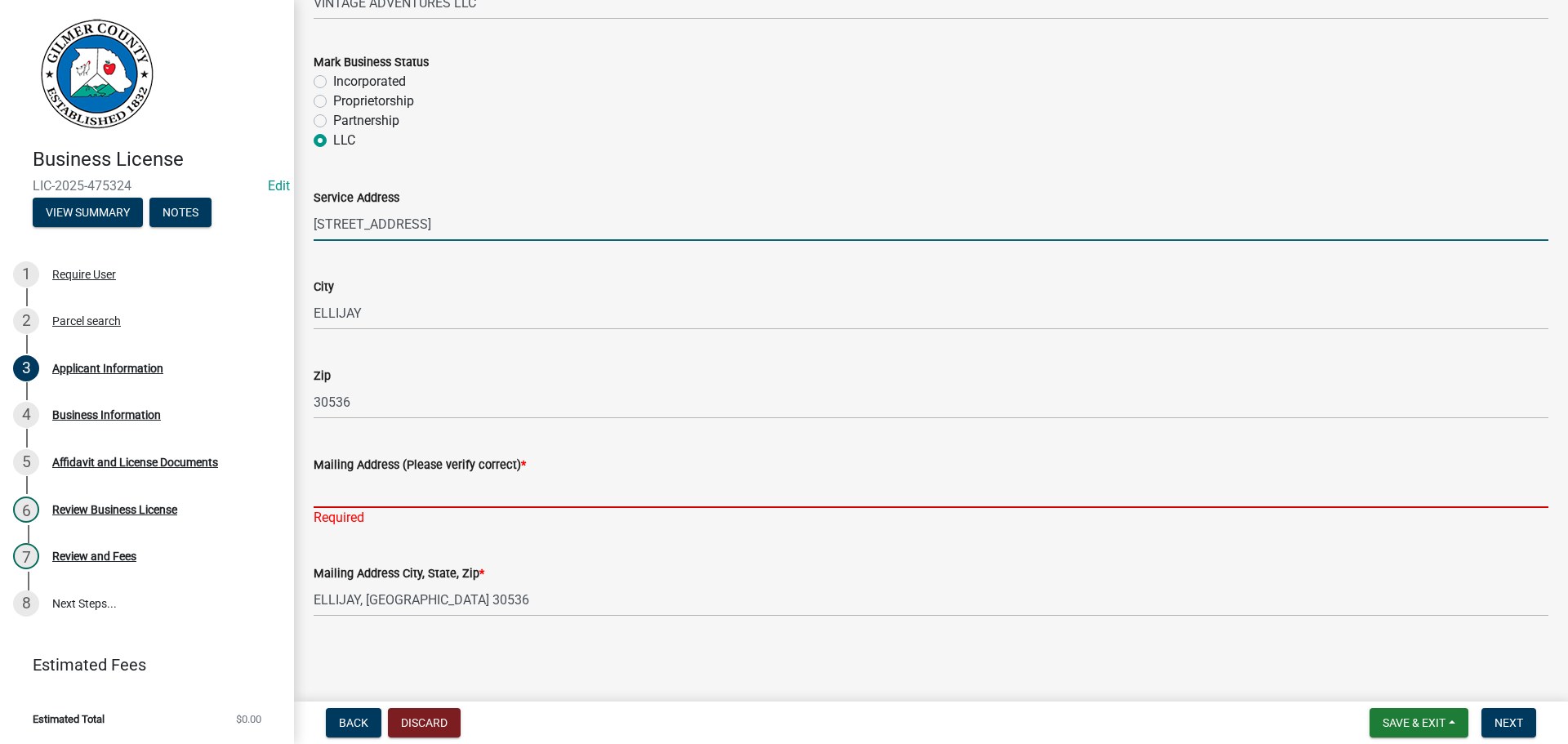
click at [358, 490] on input "Mailing Address (Please verify correct) *" at bounding box center [930, 491] width 1235 height 34
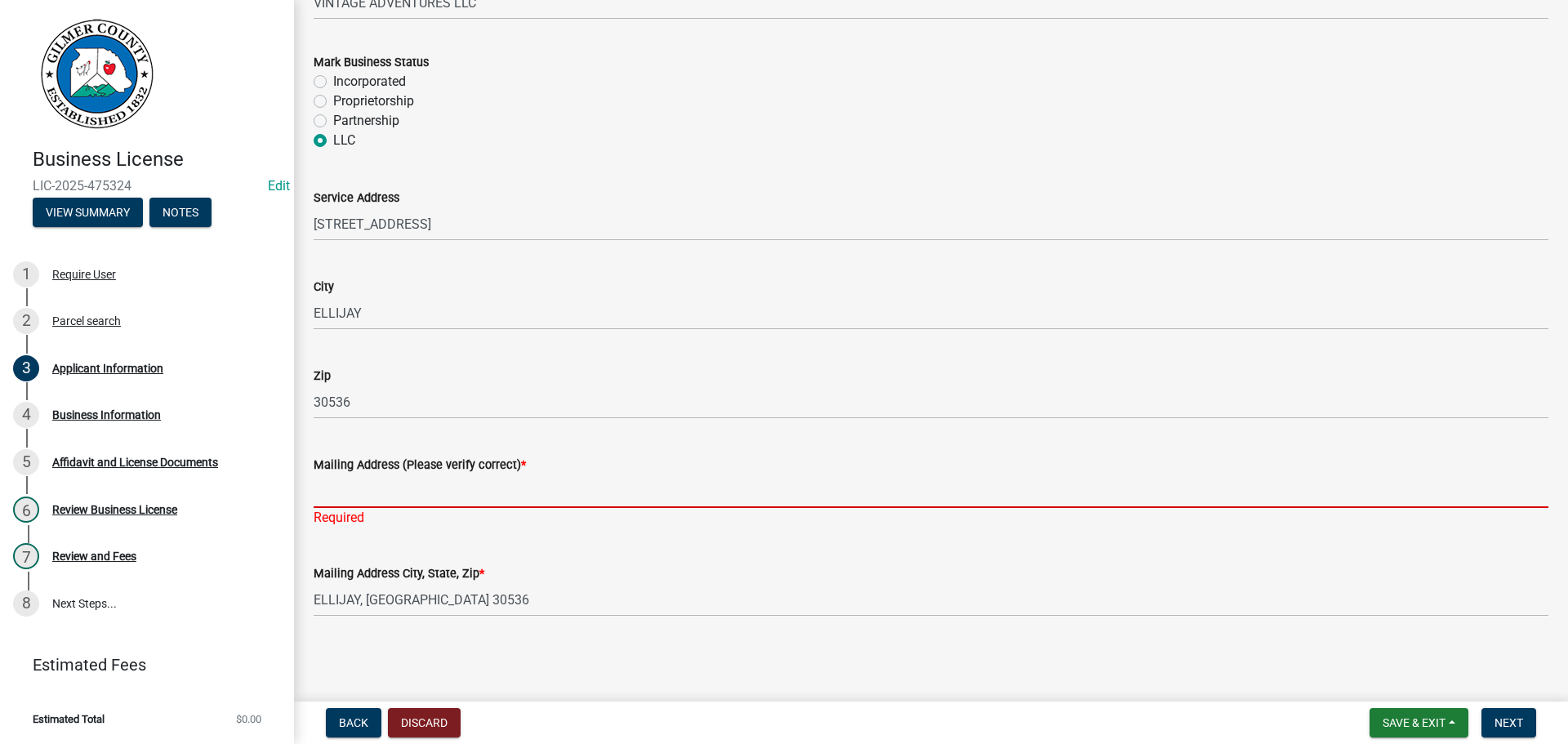
paste input "[STREET_ADDRESS]"
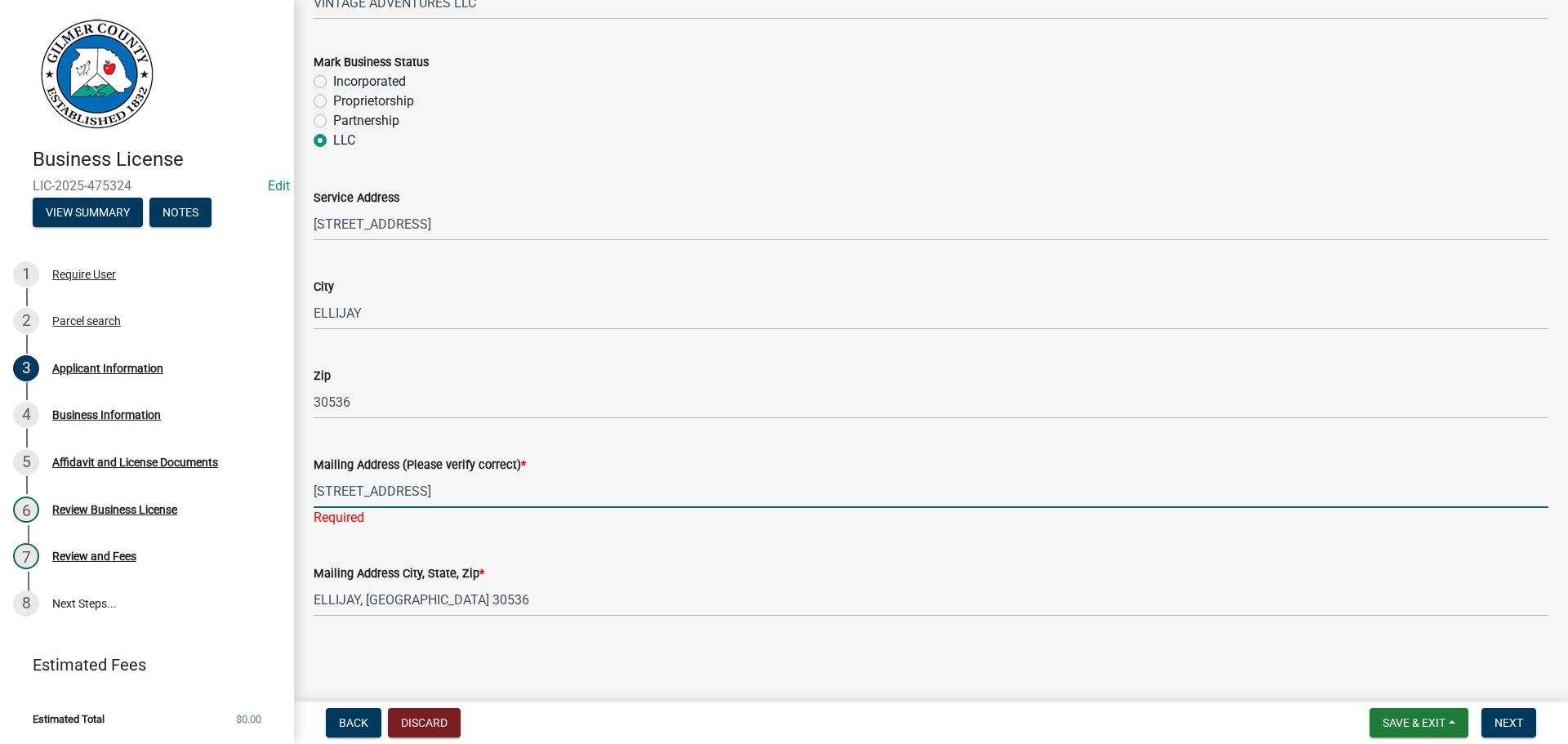
type input "[STREET_ADDRESS]"
click at [660, 535] on wm-data-entity-input "Mailing Address (Please verify correct) * [STREET_ADDRESS] Required" at bounding box center [930, 486] width 1235 height 108
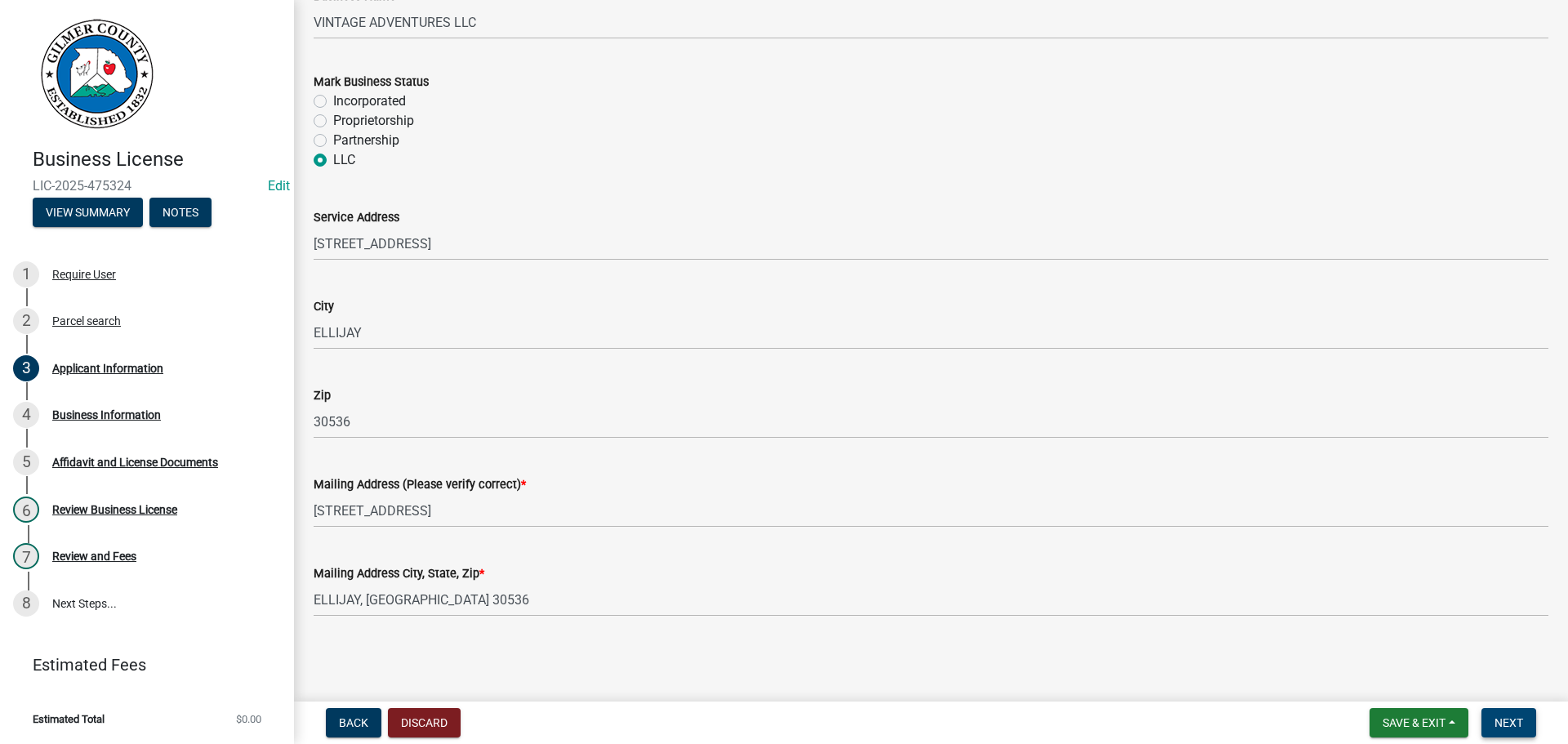
click at [1499, 721] on span "Next" at bounding box center [1508, 722] width 29 height 13
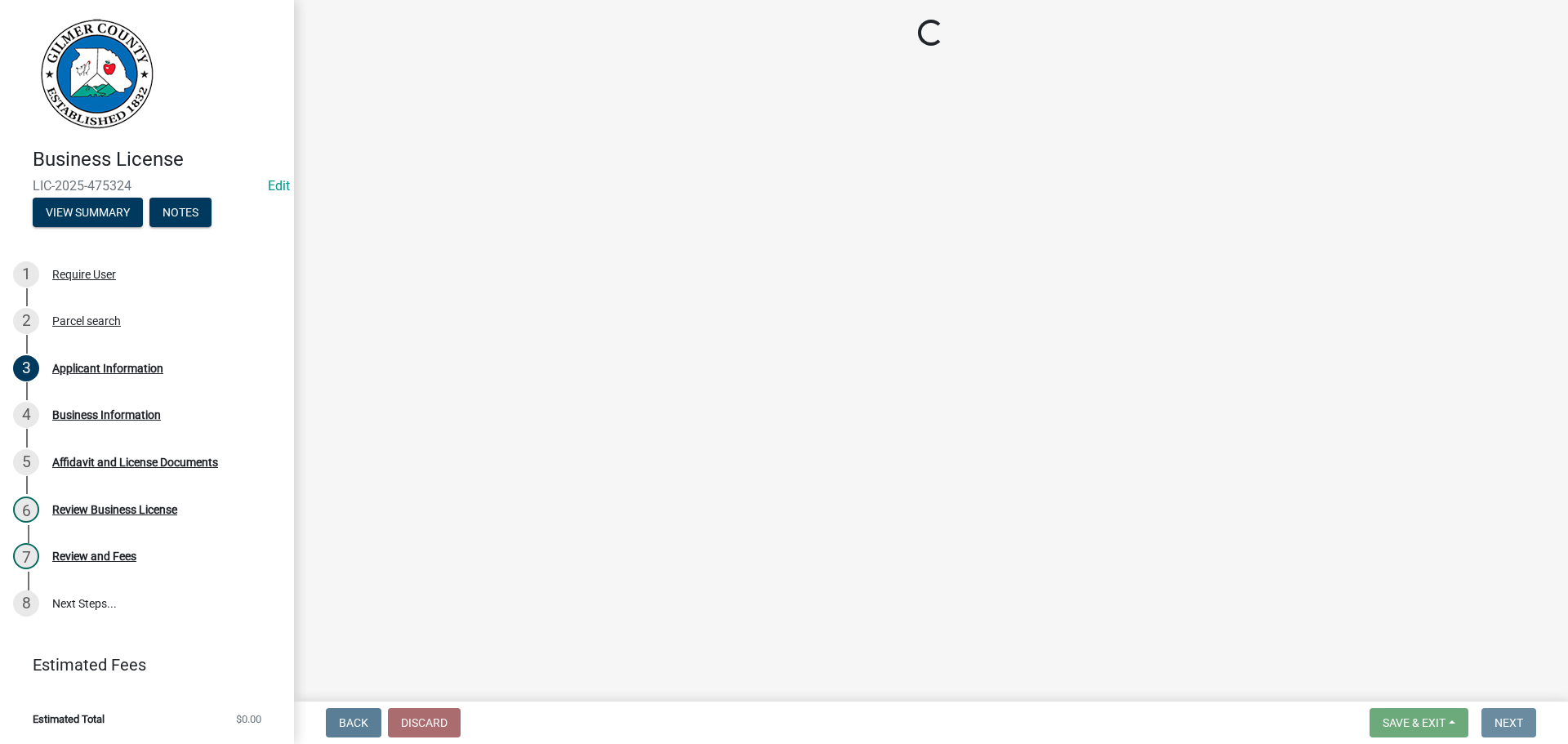
scroll to position [0, 0]
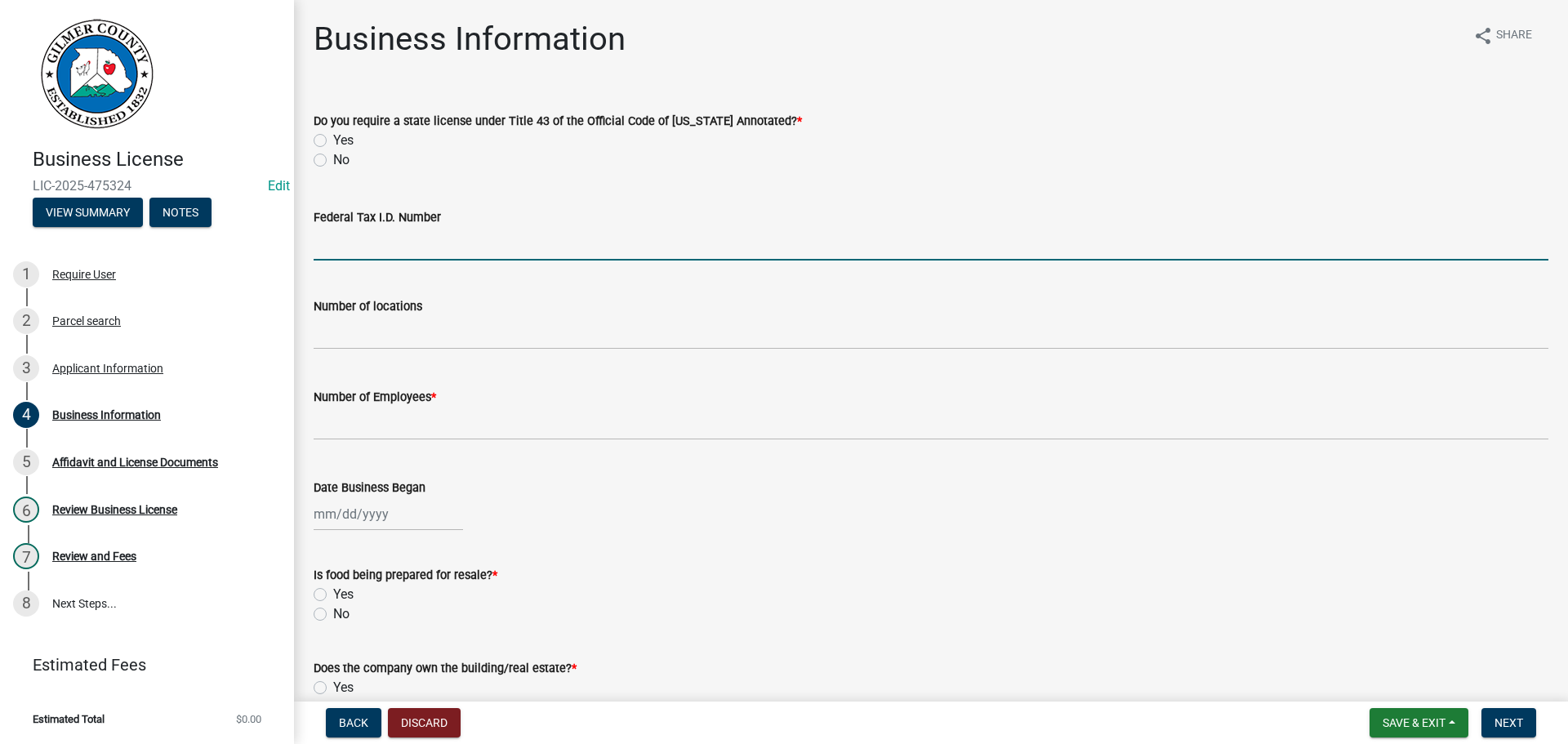
click at [396, 241] on input "Federal Tax I.D. Number" at bounding box center [930, 243] width 1235 height 34
type input "[US_EMPLOYER_IDENTIFICATION_NUMBER]"
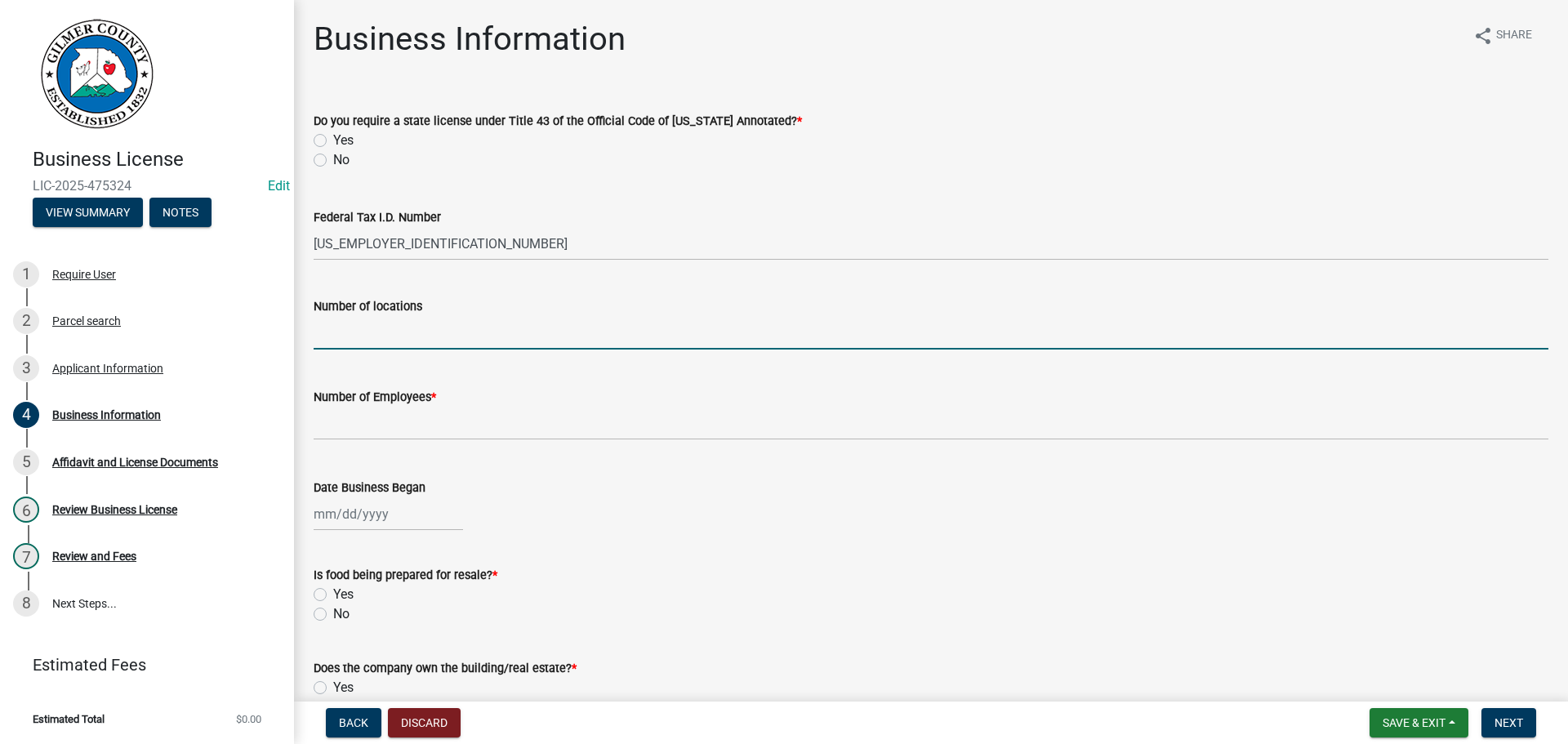
click at [419, 330] on input "text" at bounding box center [930, 333] width 1235 height 34
type input "1"
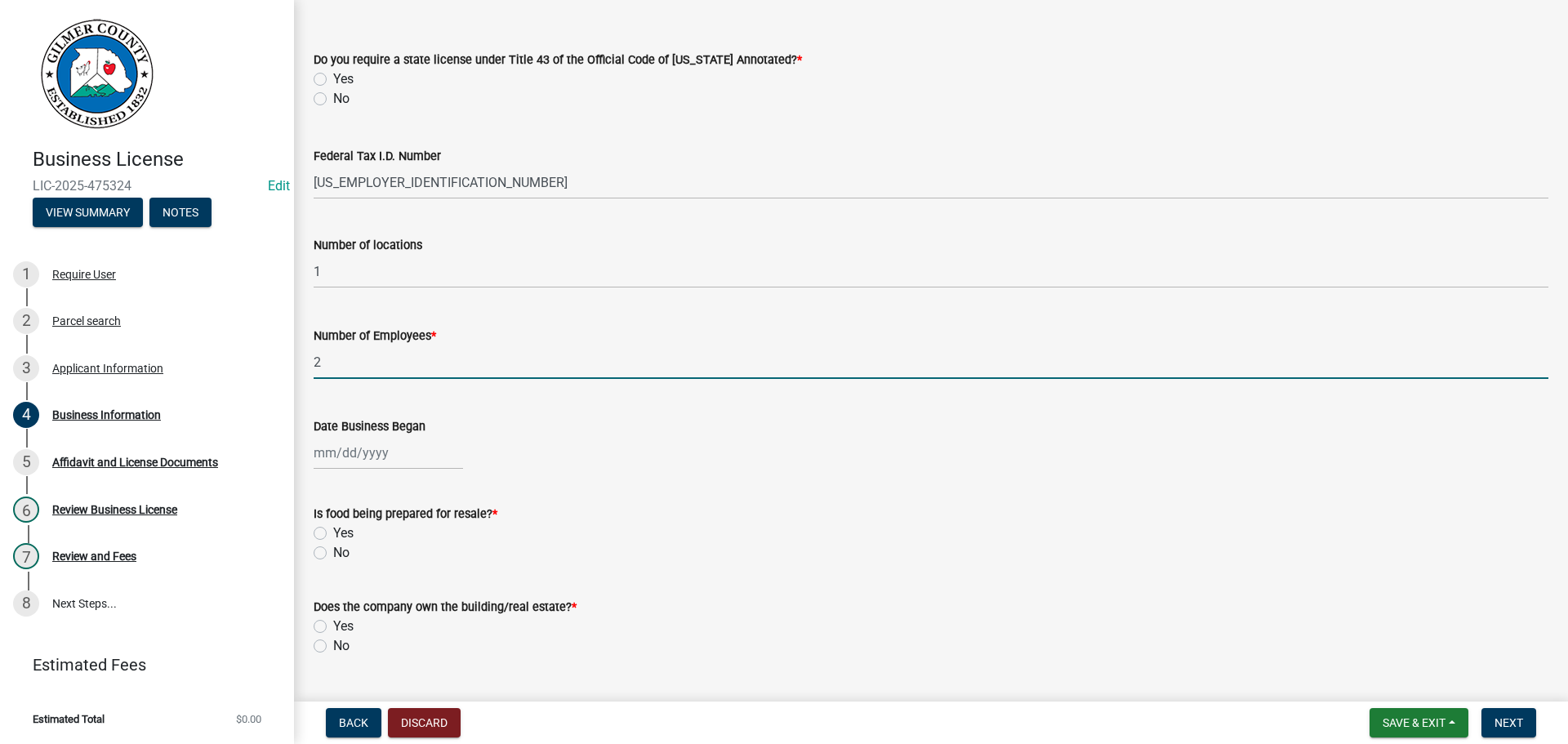
scroll to position [164, 0]
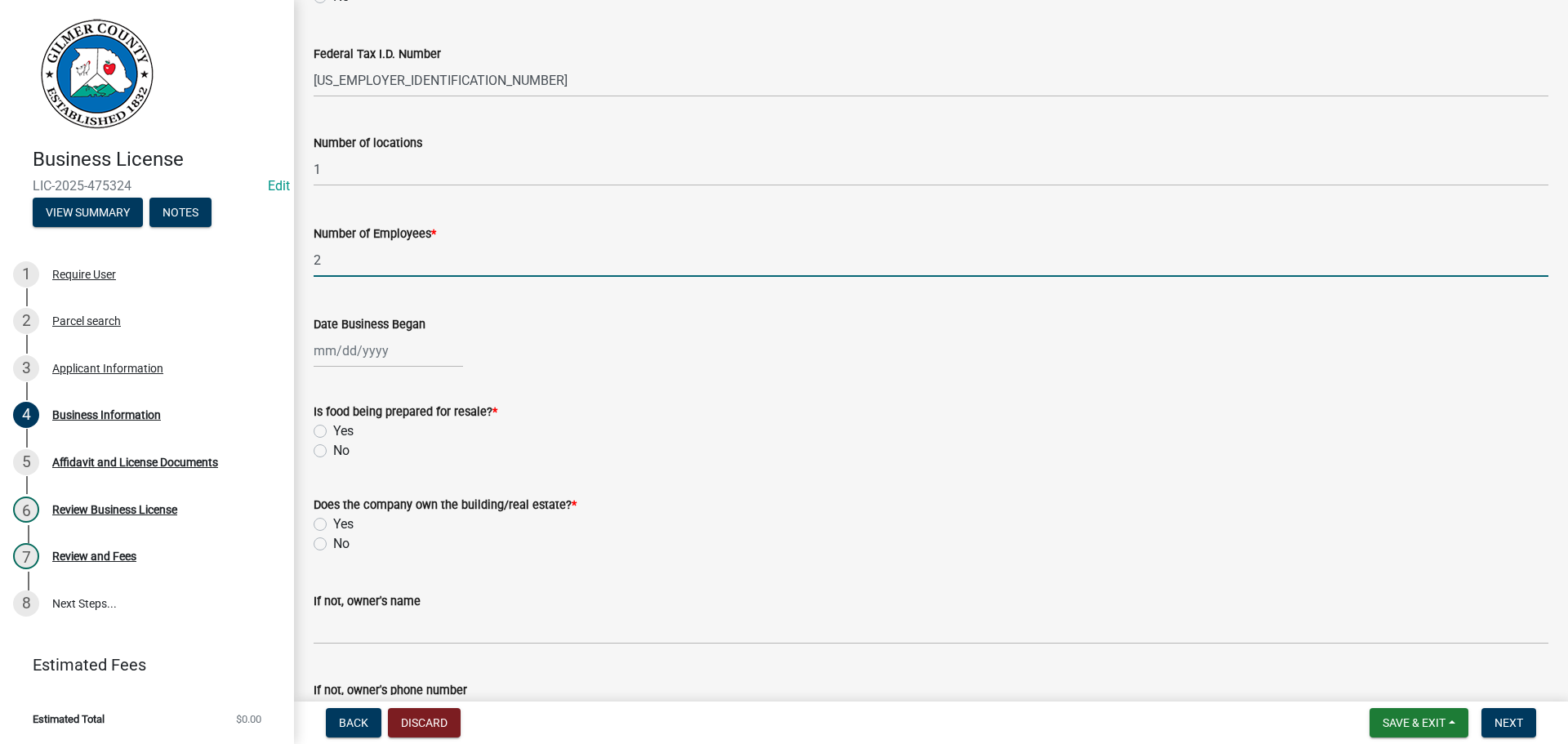
type input "2"
select select "9"
select select "2025"
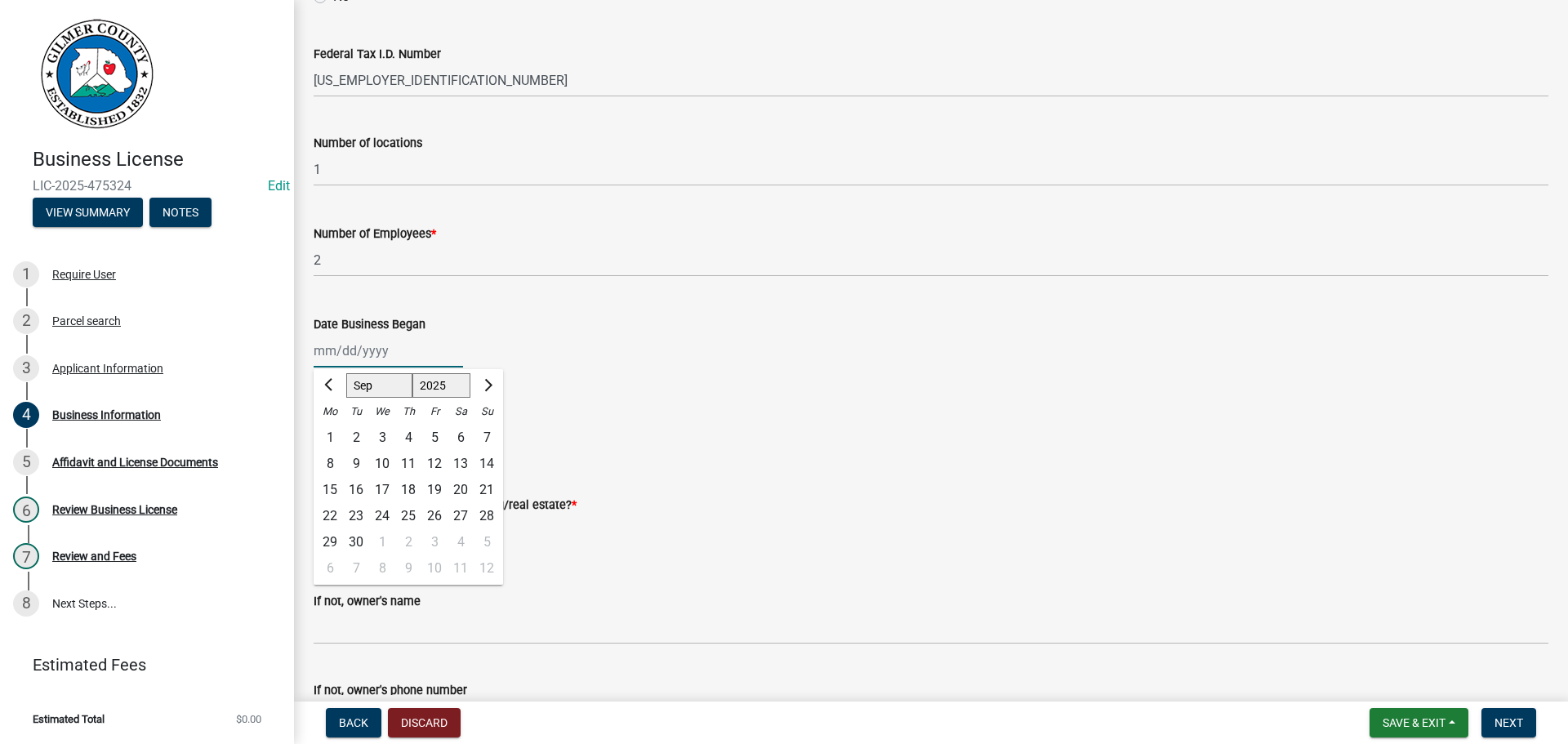
click at [357, 355] on div "[PERSON_NAME] Feb Mar Apr [PERSON_NAME][DATE] Oct Nov [DATE] 1526 1527 1528 152…" at bounding box center [388, 351] width 150 height 34
click at [328, 457] on div "8" at bounding box center [329, 463] width 27 height 27
type input "[DATE]"
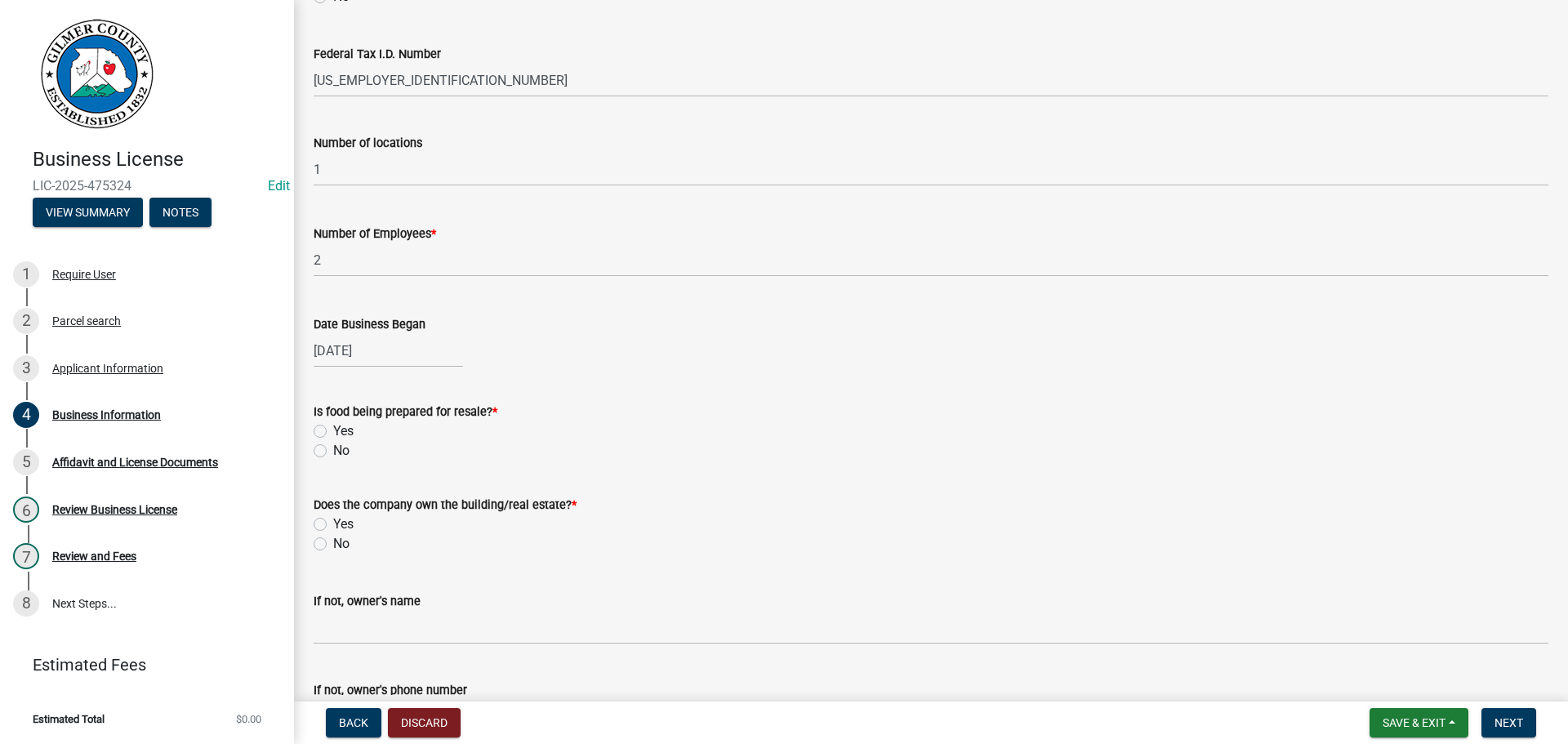
click at [333, 450] on label "No" at bounding box center [341, 450] width 17 height 20
click at [333, 450] on input "No" at bounding box center [338, 445] width 11 height 11
radio input "true"
click at [333, 523] on label "Yes" at bounding box center [343, 524] width 21 height 20
click at [333, 523] on input "Yes" at bounding box center [338, 519] width 11 height 11
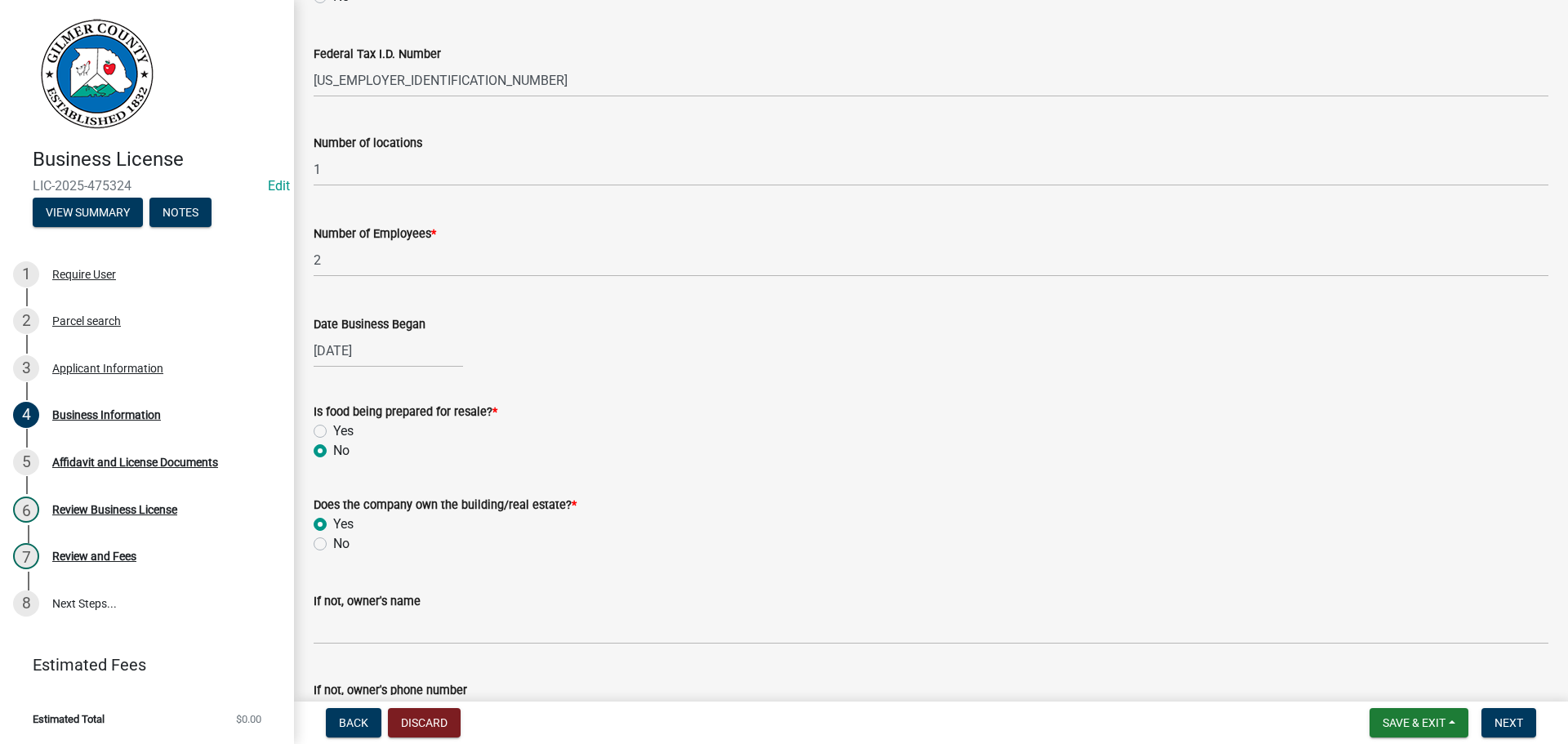
radio input "true"
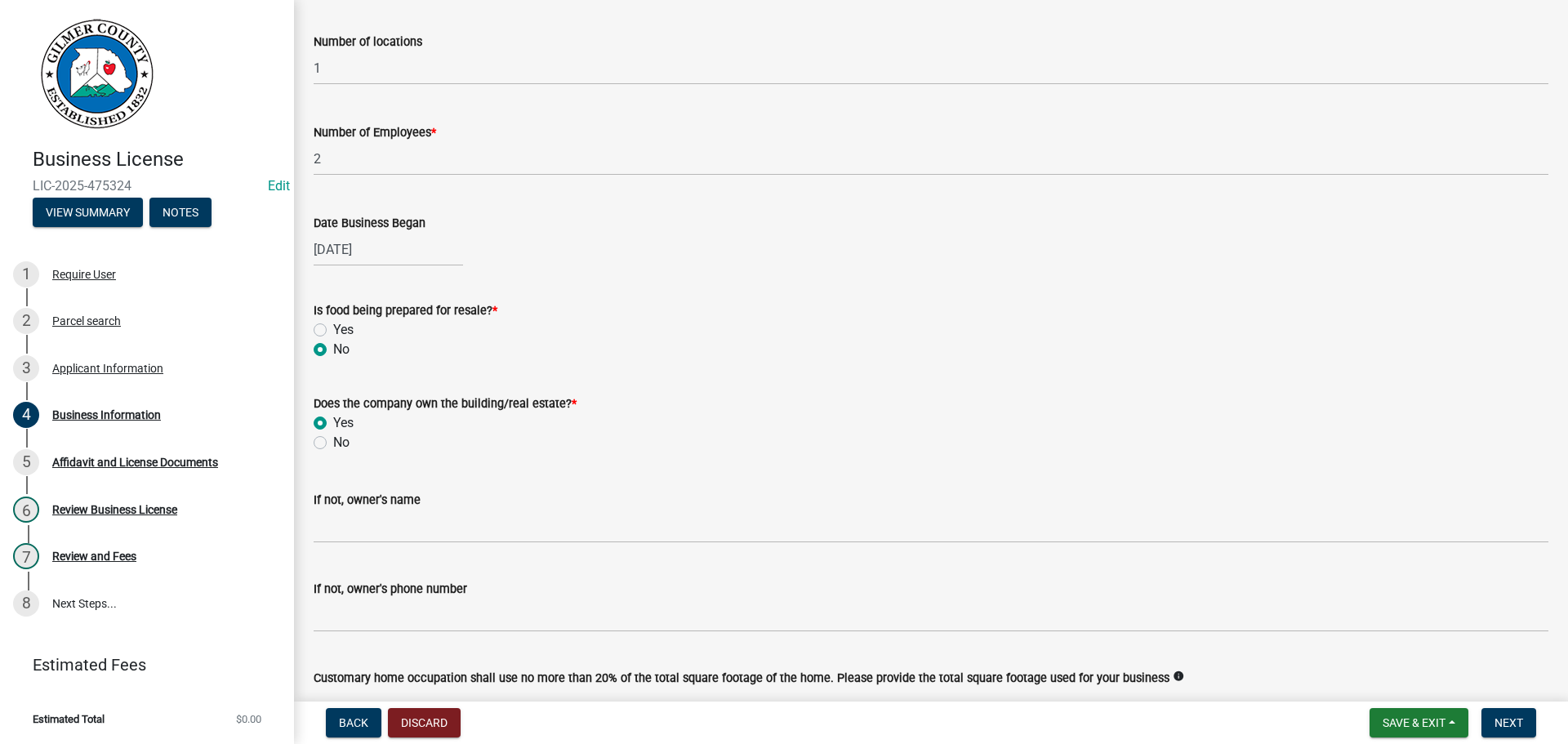
scroll to position [368, 0]
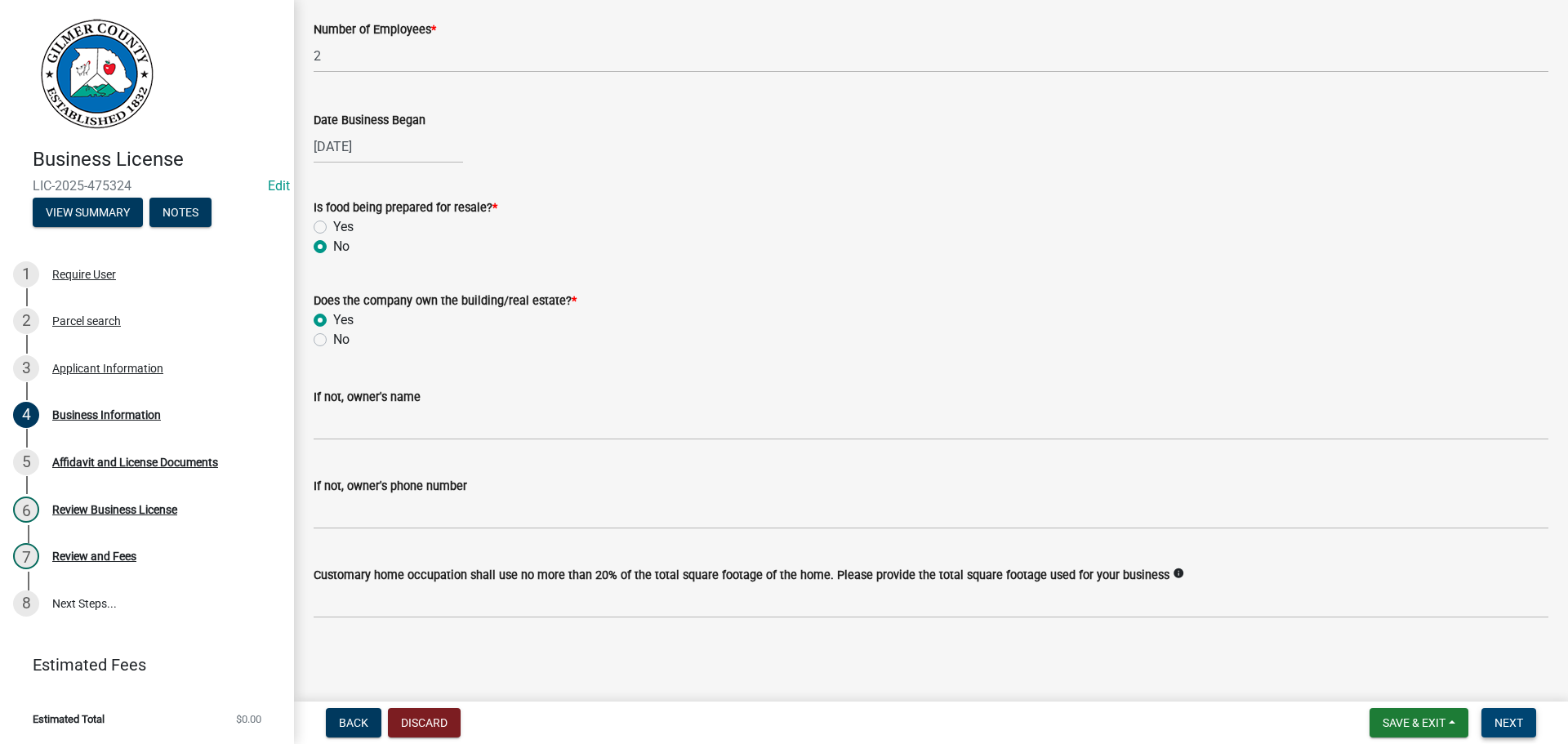
drag, startPoint x: 1513, startPoint y: 722, endPoint x: 1490, endPoint y: 700, distance: 31.8
click at [1509, 721] on span "Next" at bounding box center [1508, 722] width 29 height 13
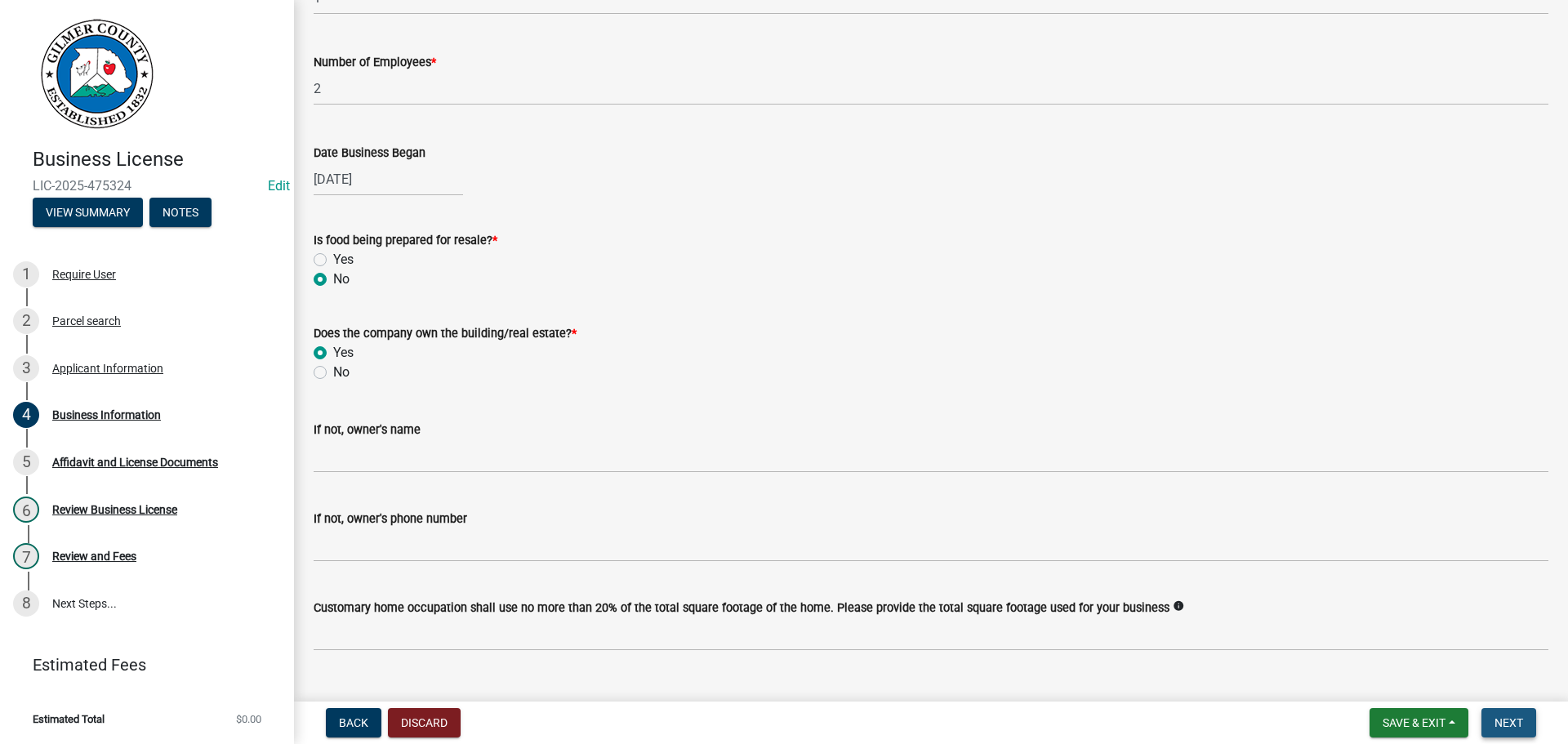
scroll to position [400, 0]
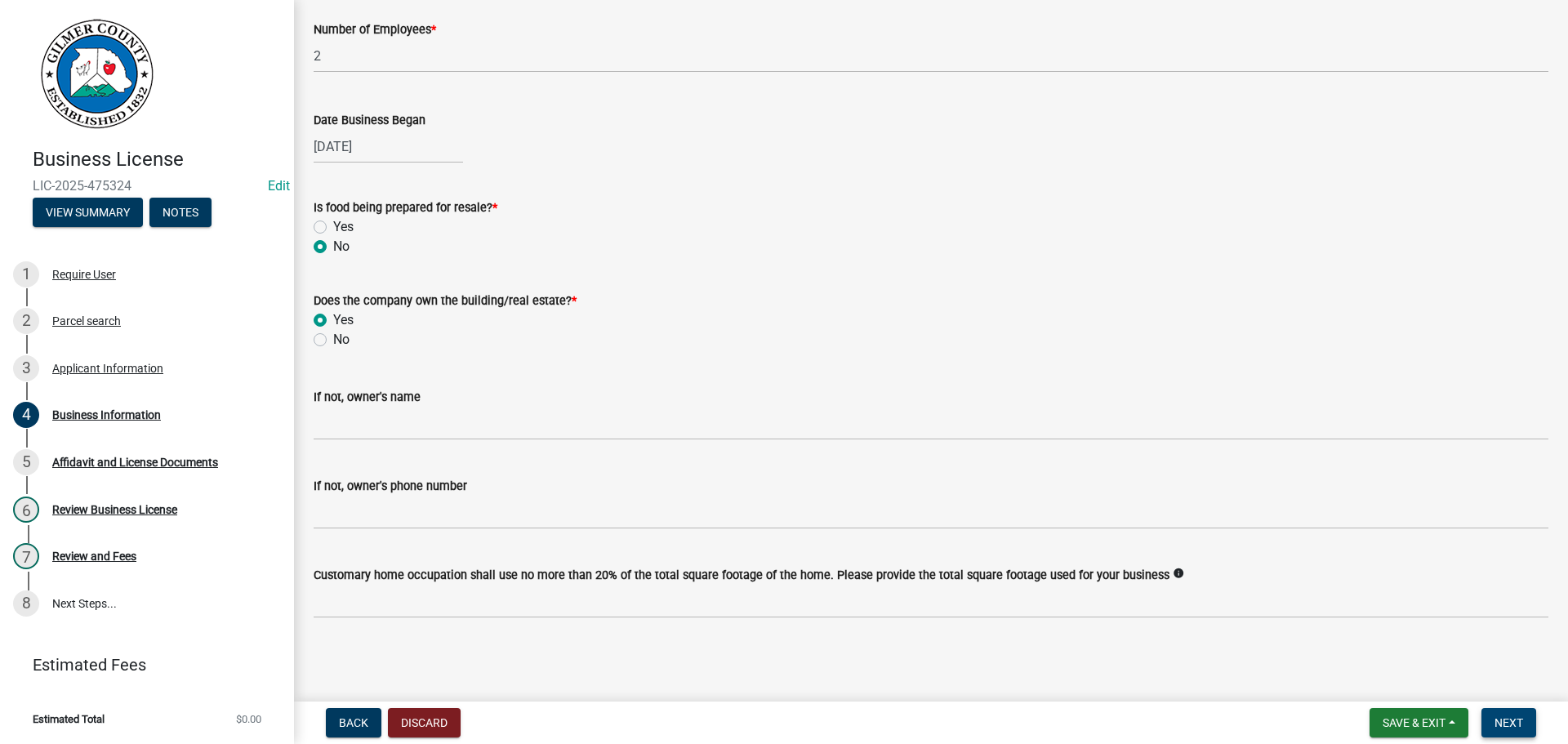
click at [1507, 719] on span "Next" at bounding box center [1508, 722] width 29 height 13
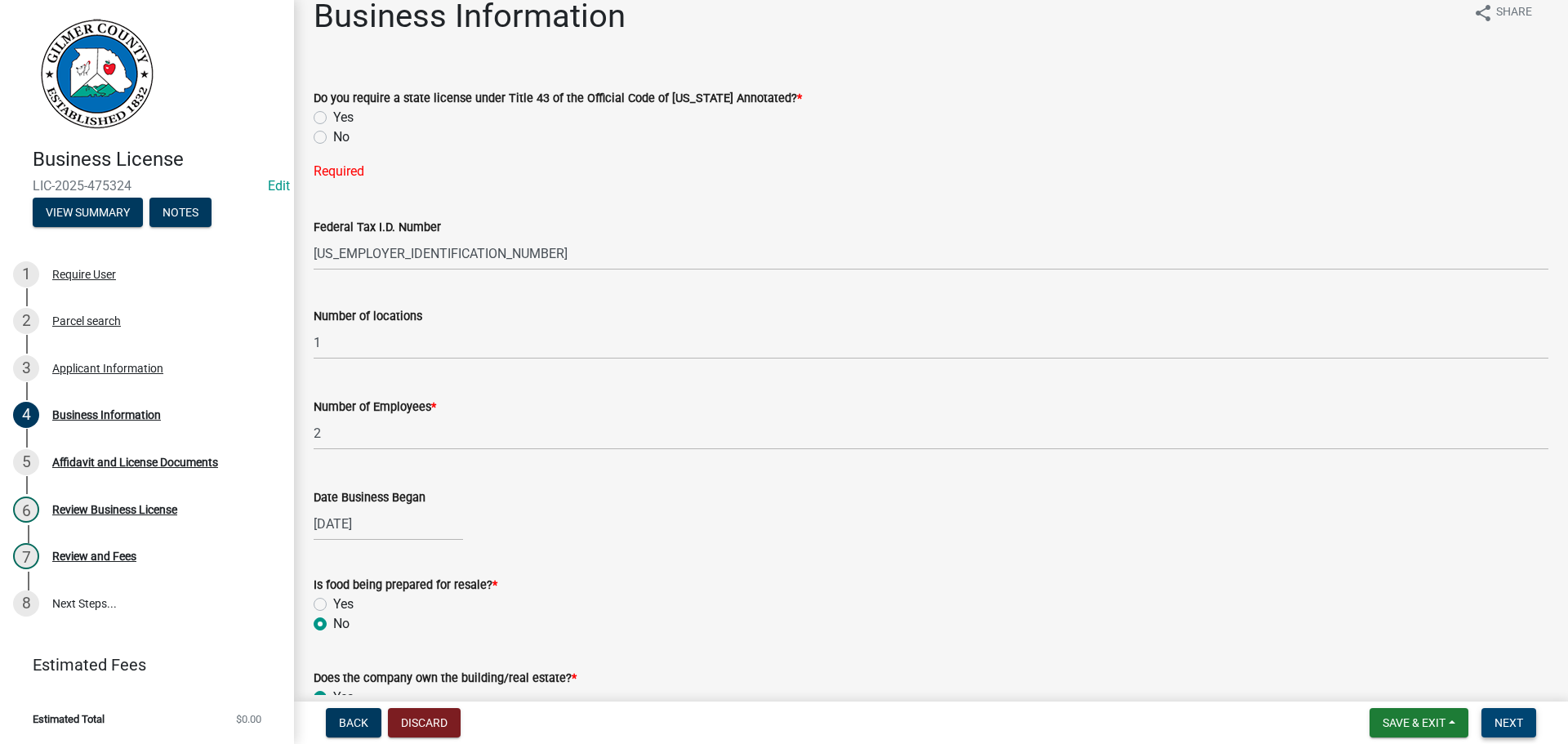
scroll to position [0, 0]
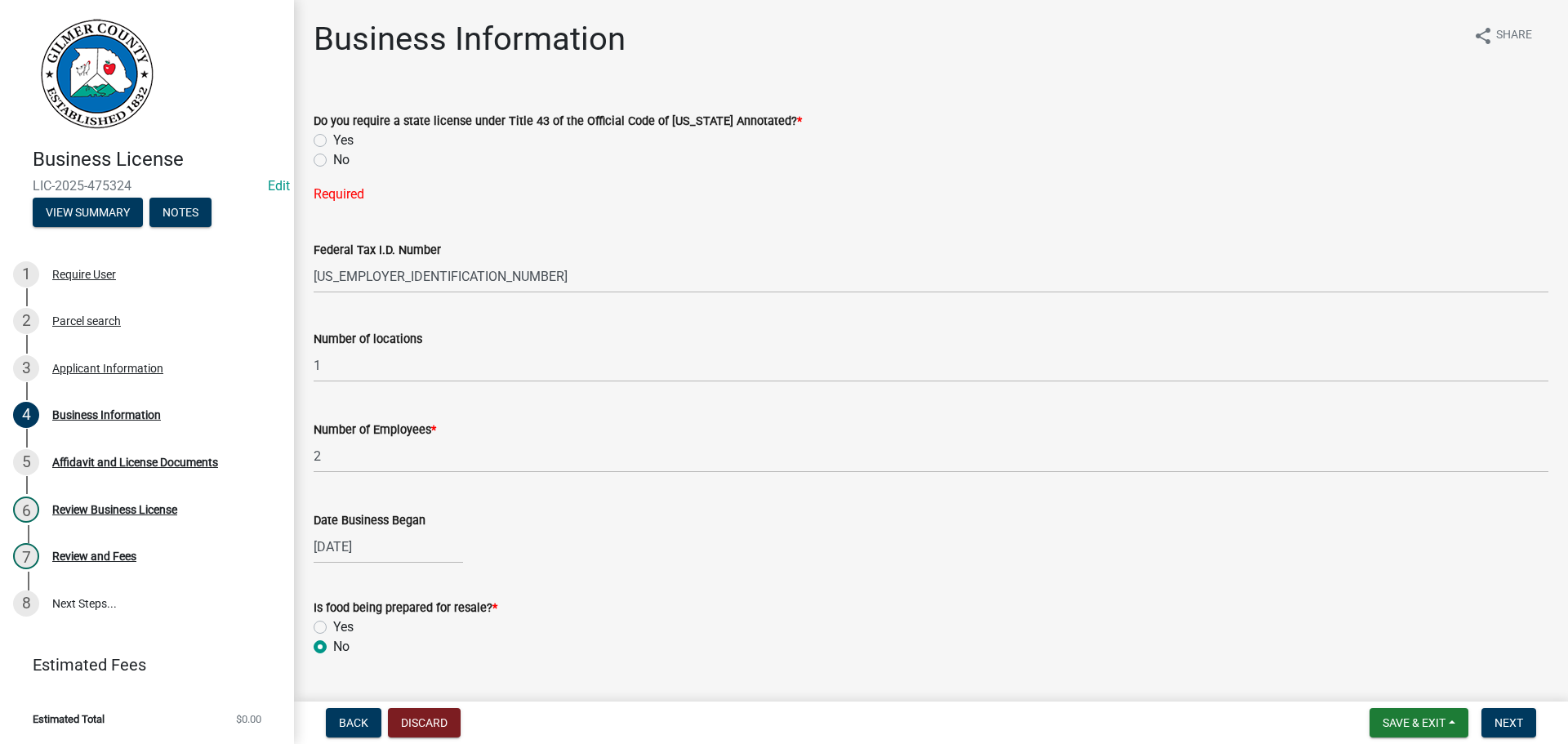
click at [317, 153] on div "No" at bounding box center [930, 160] width 1235 height 20
click at [333, 165] on label "No" at bounding box center [341, 160] width 17 height 20
click at [333, 161] on input "No" at bounding box center [338, 155] width 11 height 11
radio input "true"
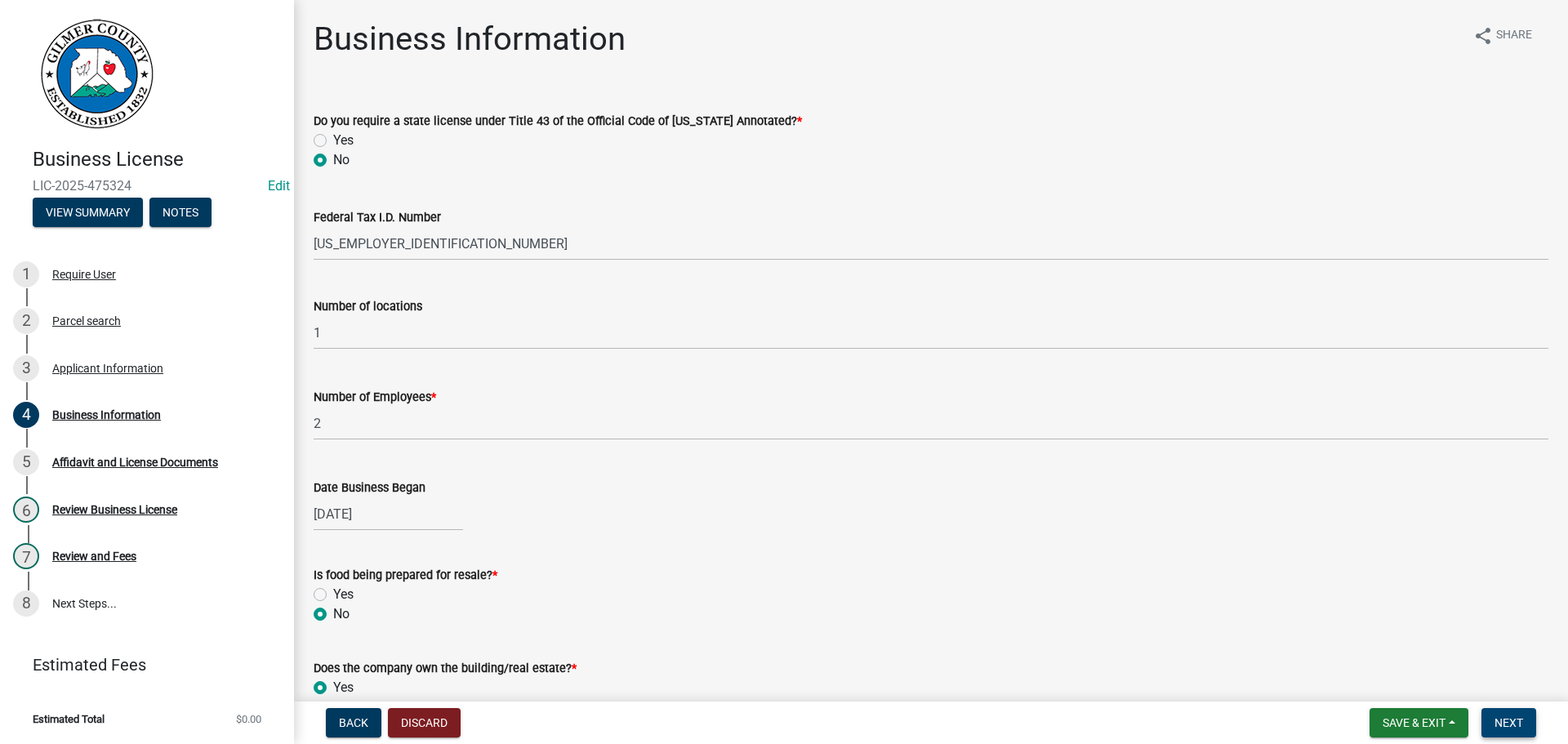
click at [1509, 716] on span "Next" at bounding box center [1508, 722] width 29 height 13
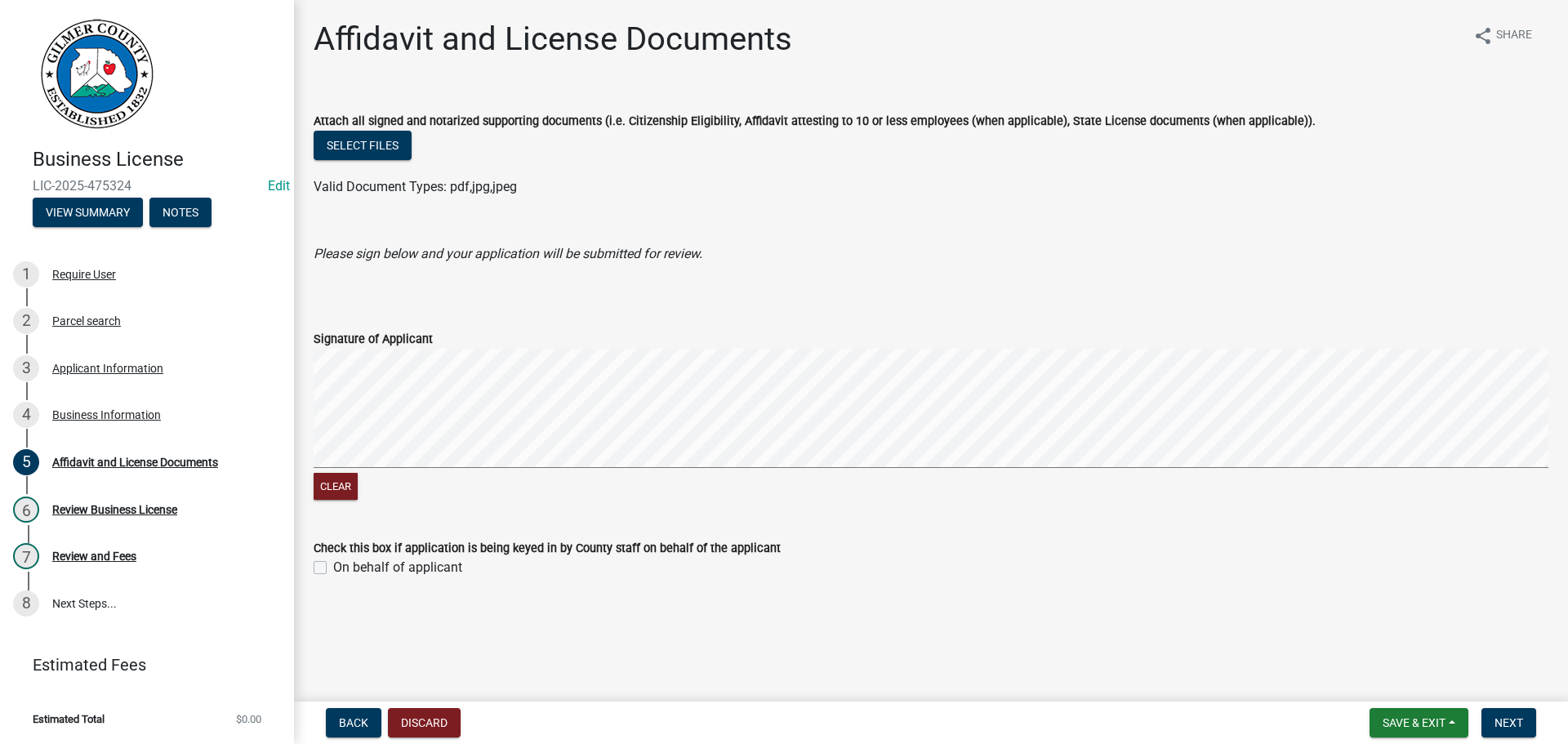
click at [333, 569] on label "On behalf of applicant" at bounding box center [397, 568] width 129 height 20
click at [333, 569] on input "On behalf of applicant" at bounding box center [338, 563] width 11 height 11
checkbox input "true"
click at [1513, 724] on span "Next" at bounding box center [1508, 722] width 29 height 13
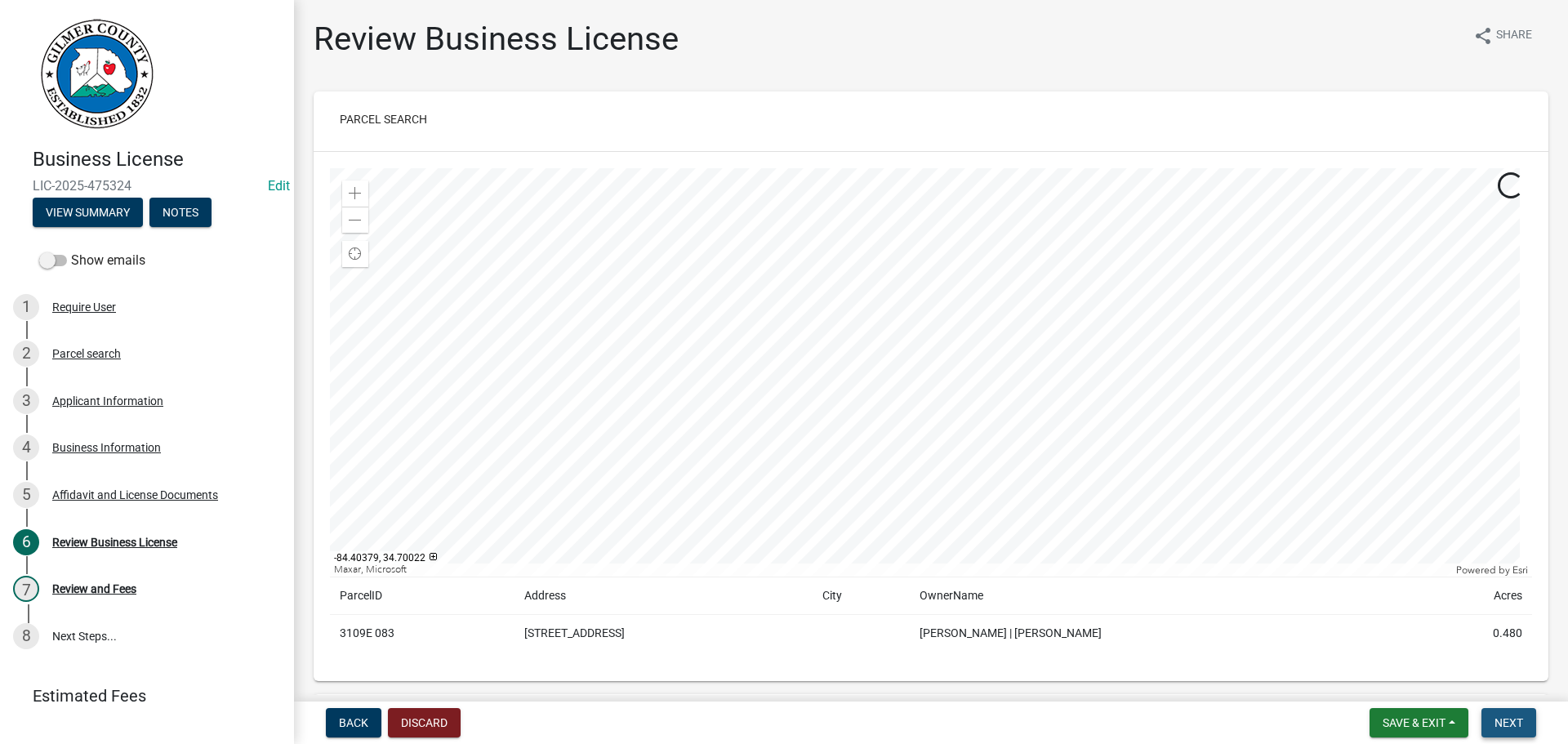
click at [1498, 720] on span "Next" at bounding box center [1508, 722] width 29 height 13
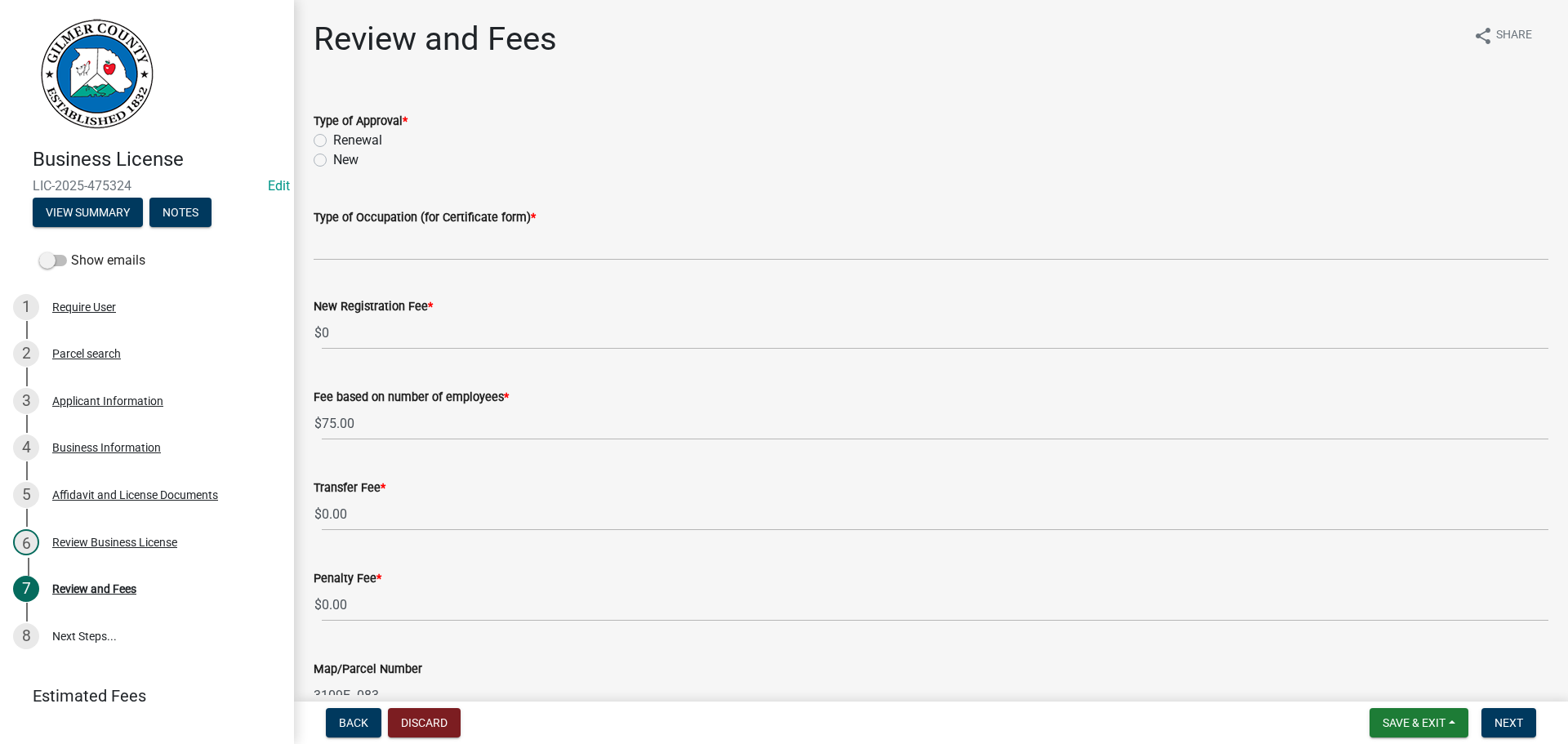
click at [333, 160] on label "New" at bounding box center [346, 160] width 26 height 20
click at [333, 160] on input "New" at bounding box center [338, 155] width 11 height 11
radio input "true"
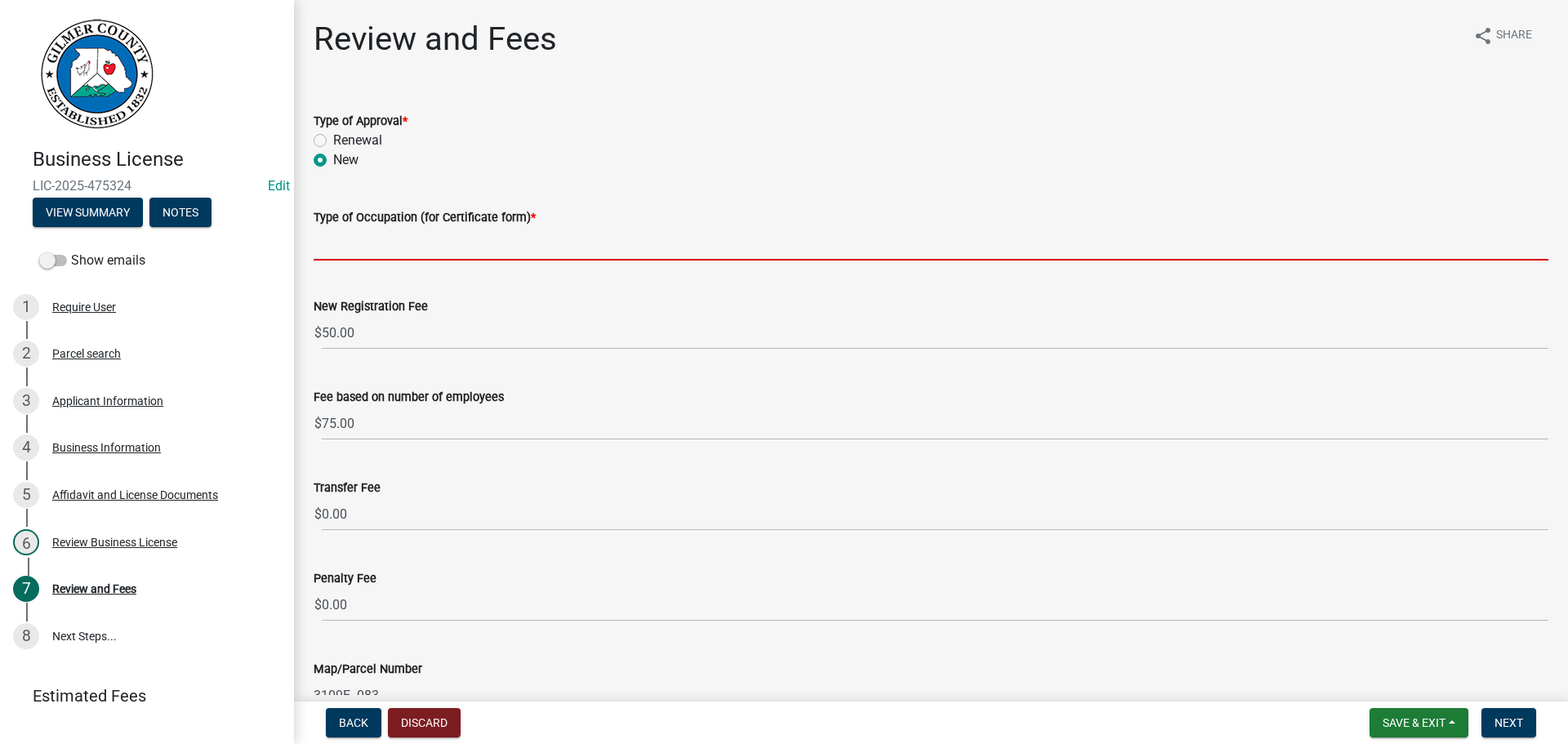
click at [353, 240] on input "Type of Occupation (for Certificate form) *" at bounding box center [930, 243] width 1235 height 34
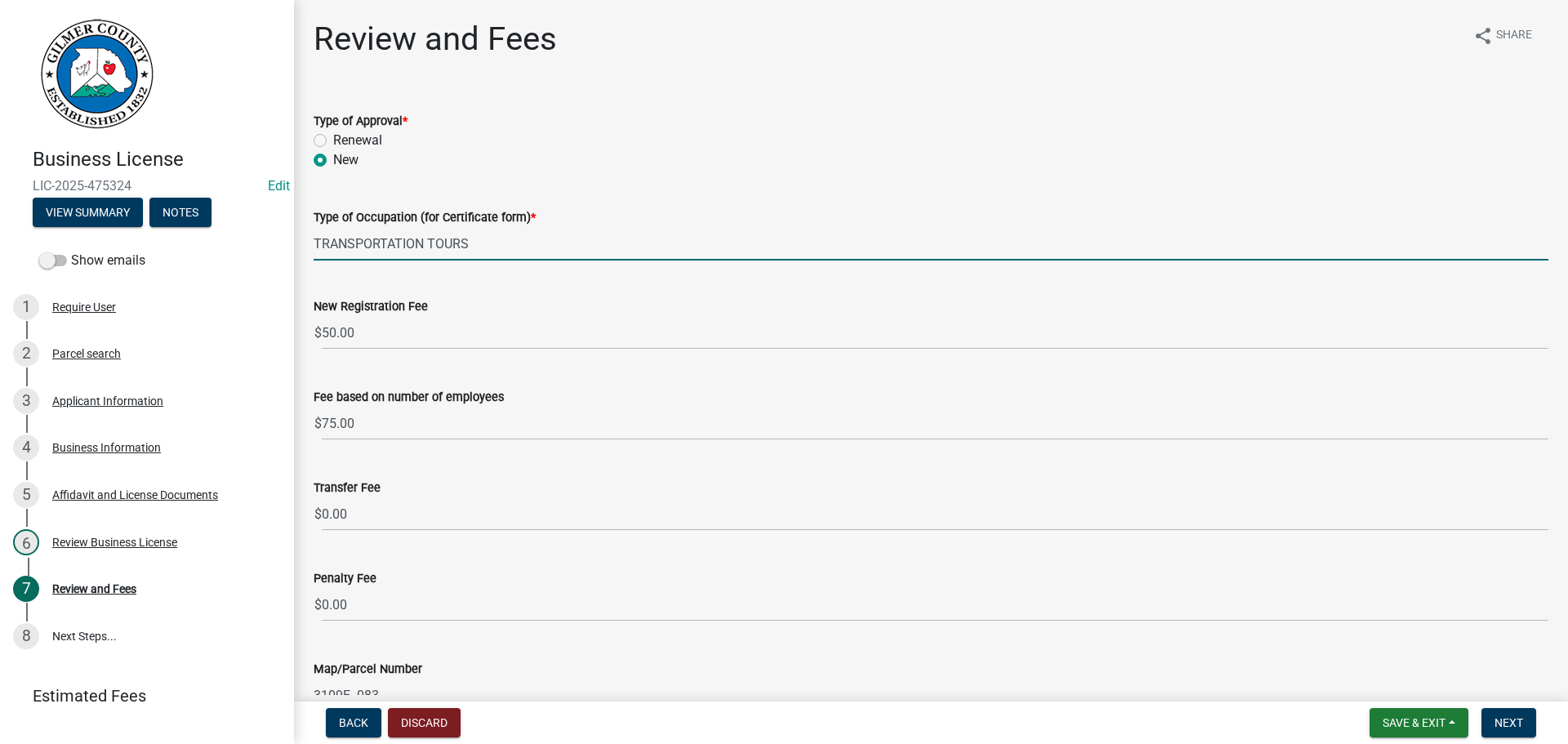
type input "TRANSPORTATION TOURS"
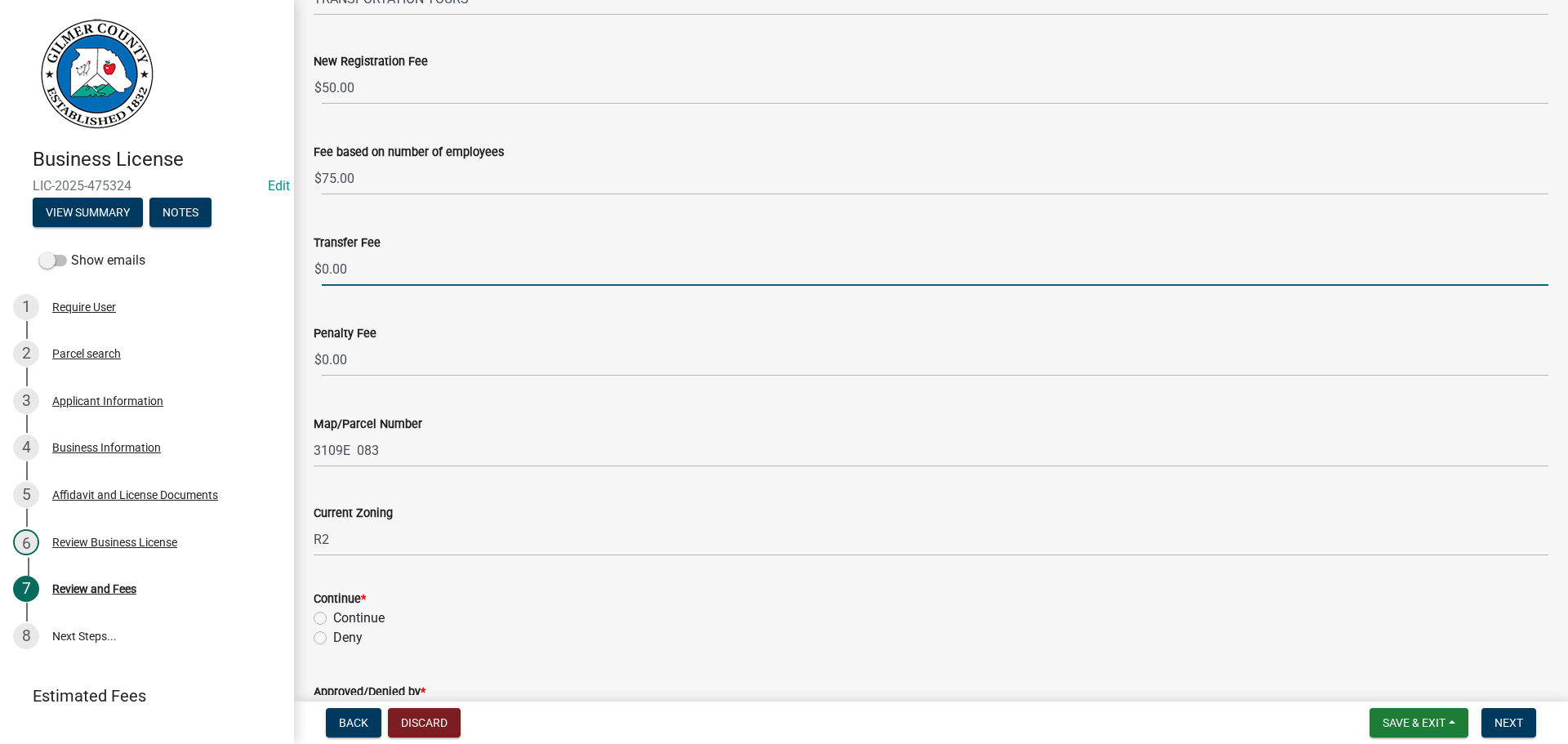
scroll to position [408, 0]
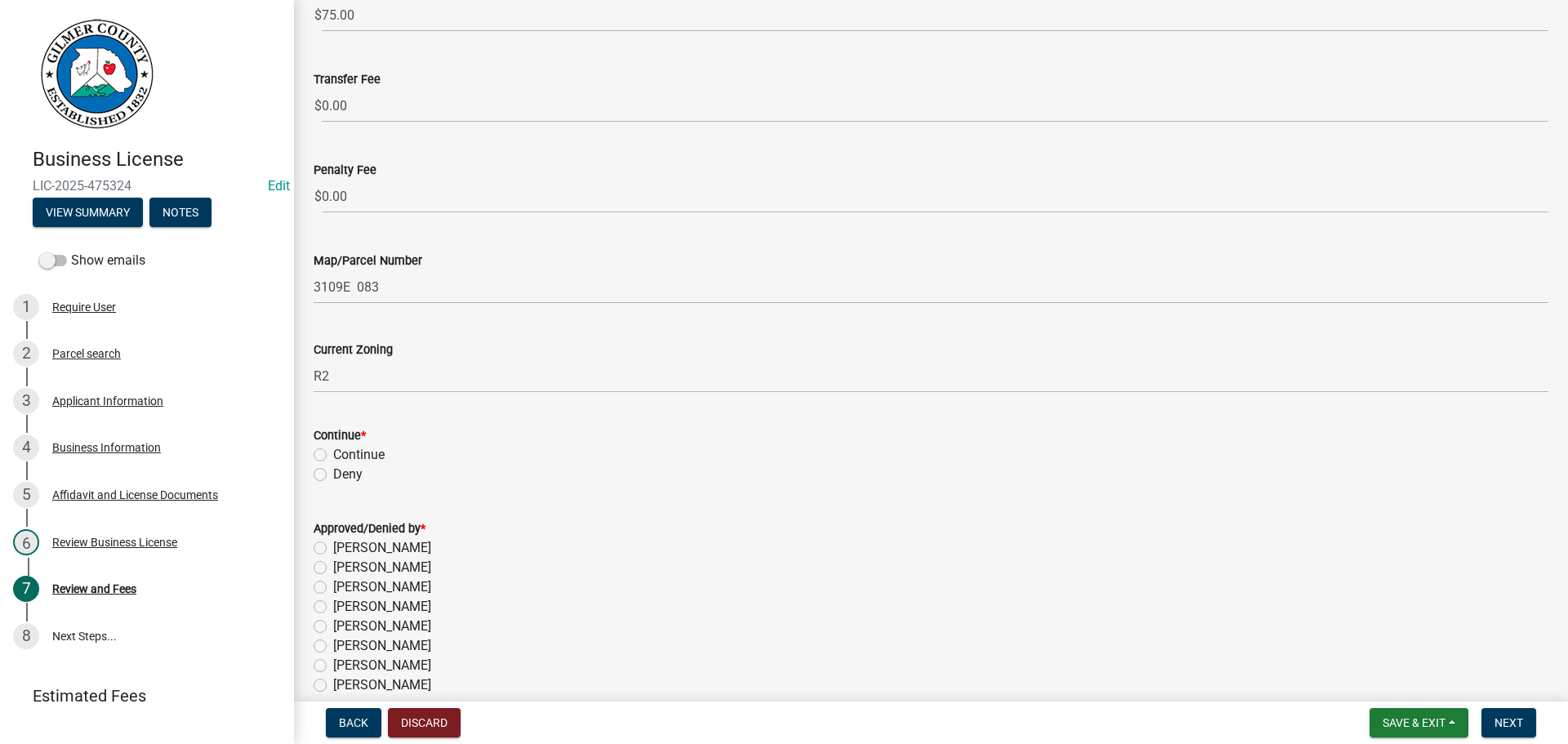
click at [333, 451] on label "Continue" at bounding box center [359, 455] width 51 height 20
click at [333, 451] on input "Continue" at bounding box center [338, 450] width 11 height 11
radio input "true"
click at [333, 587] on label "[PERSON_NAME]" at bounding box center [381, 587] width 98 height 20
click at [333, 587] on input "[PERSON_NAME]" at bounding box center [338, 582] width 11 height 11
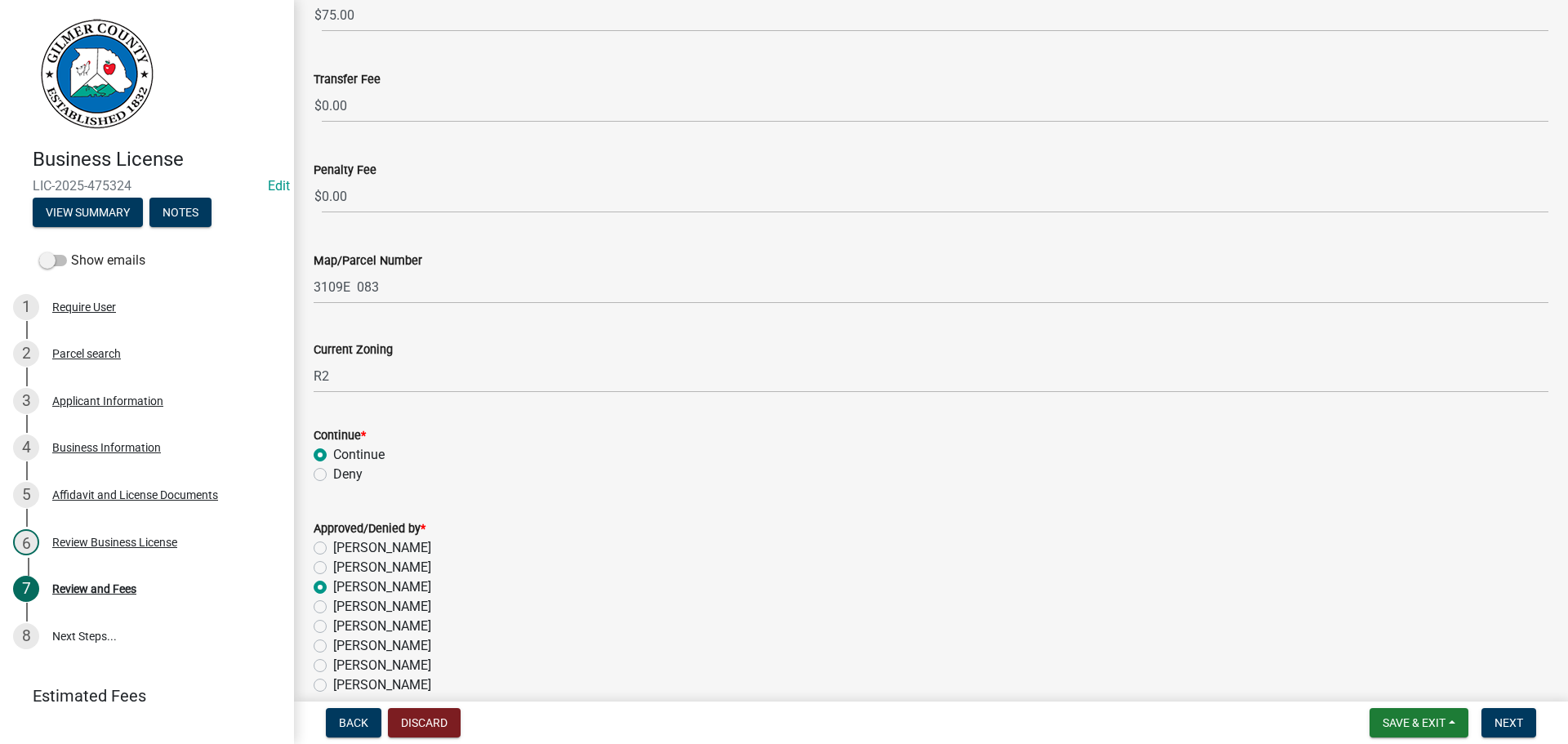
radio input "true"
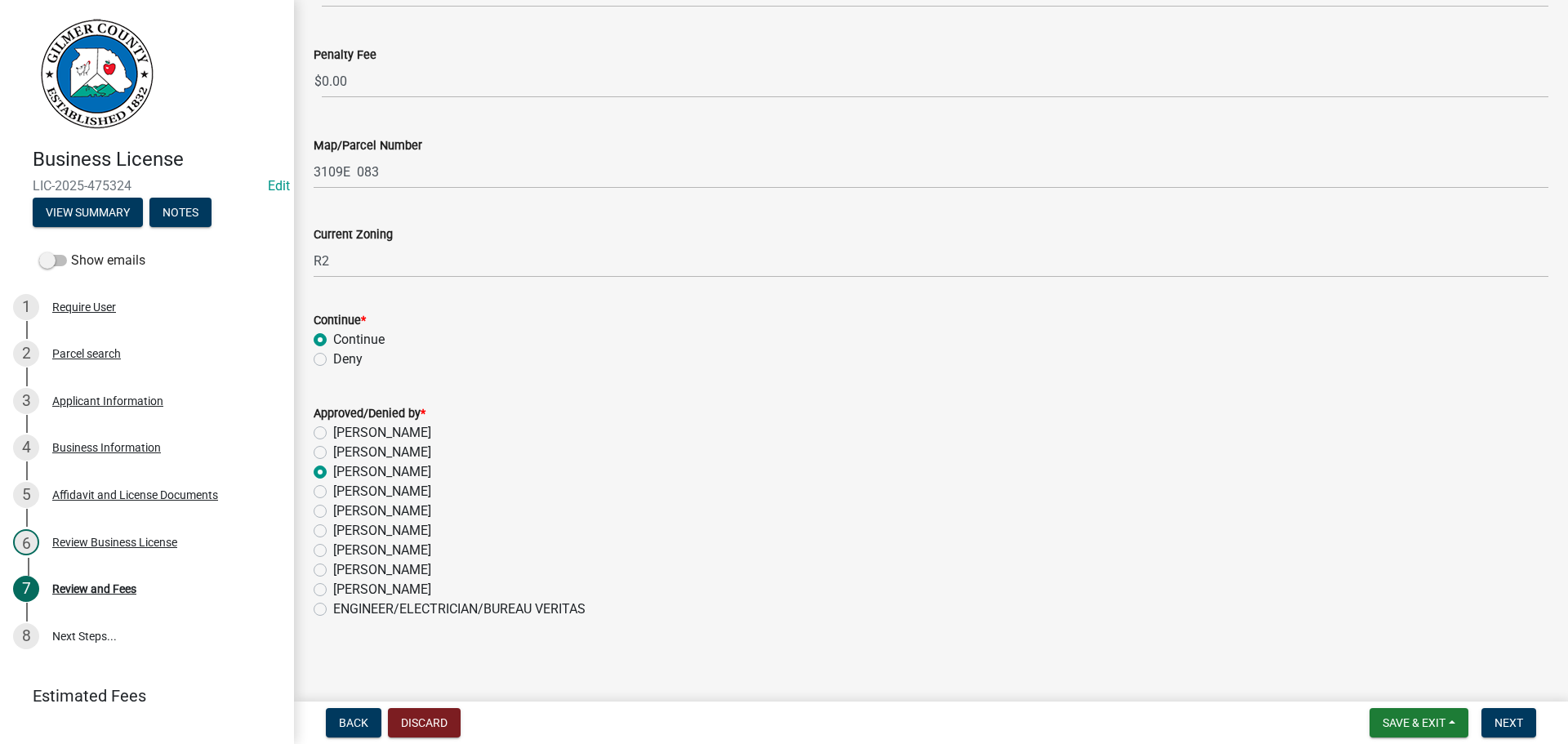
scroll to position [526, 0]
click at [1509, 717] on button "Next" at bounding box center [1509, 722] width 55 height 30
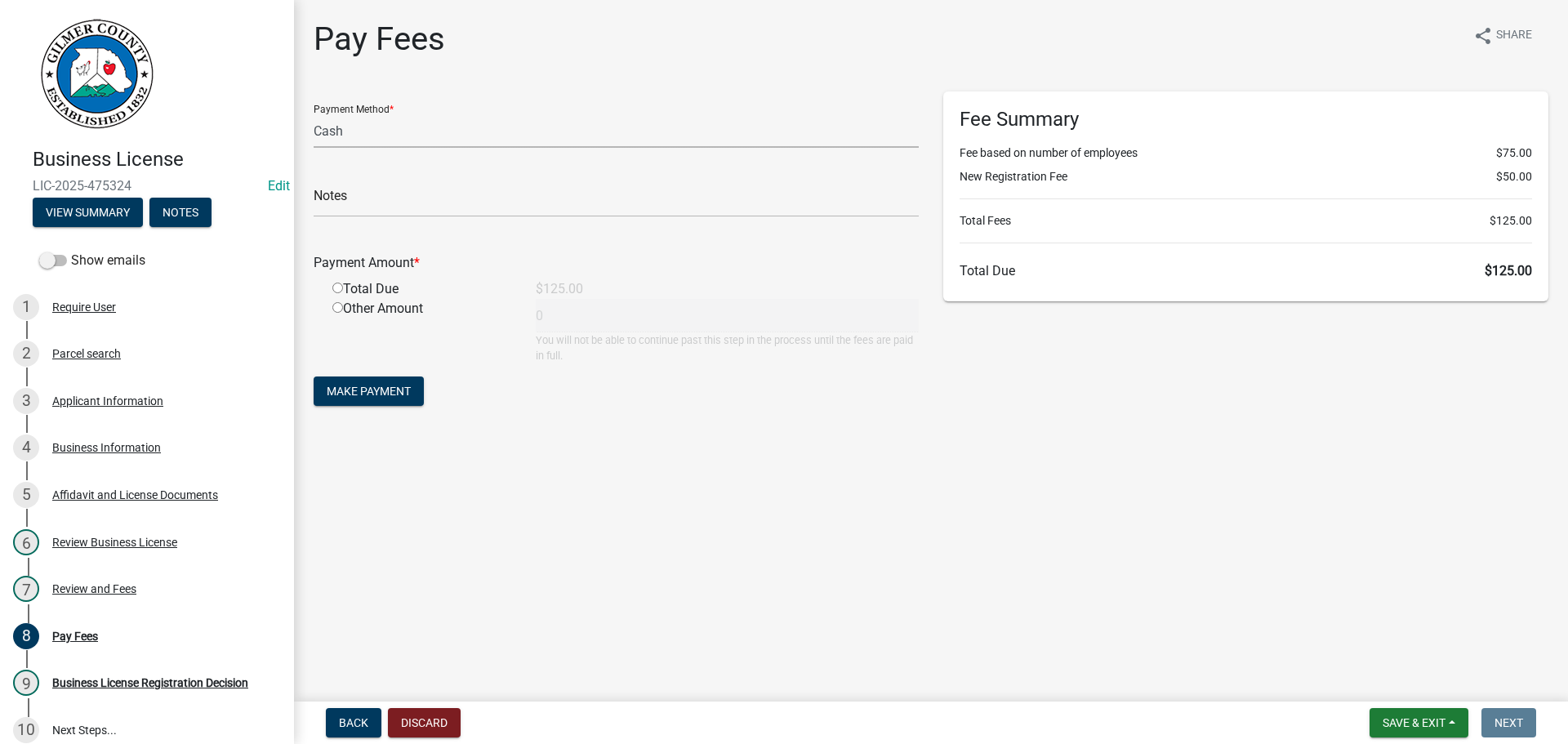
click at [412, 133] on select "Credit Card POS Check Cash" at bounding box center [616, 131] width 605 height 34
select select "1: 0"
click at [313, 114] on select "Credit Card POS Check Cash" at bounding box center [616, 131] width 605 height 34
click at [401, 204] on input "text" at bounding box center [616, 200] width 605 height 34
type input "2000"
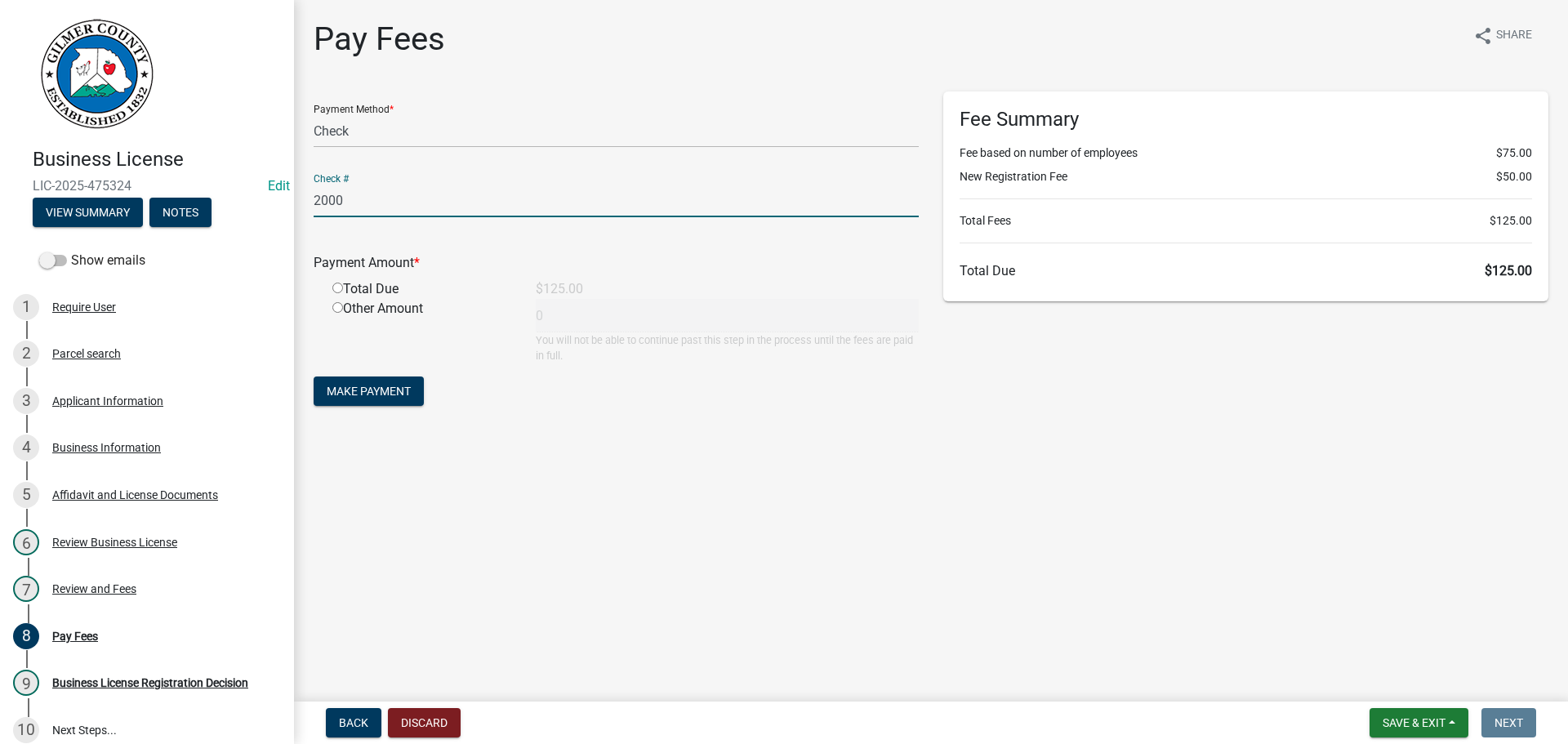
click at [340, 286] on input "radio" at bounding box center [337, 288] width 11 height 11
radio input "true"
type input "125"
click at [349, 386] on span "Make Payment" at bounding box center [368, 390] width 84 height 13
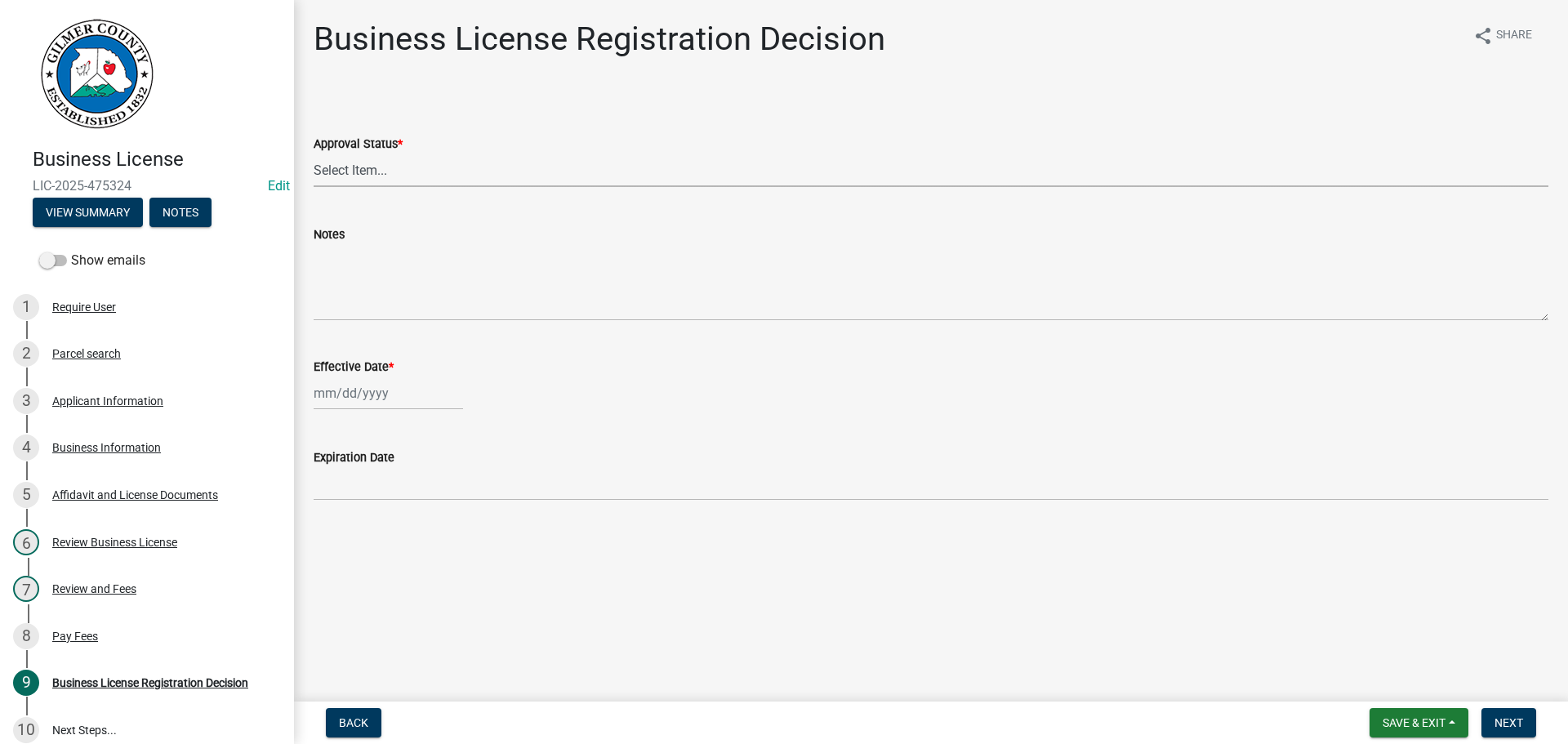
click at [351, 167] on select "Select Item... Approved Denied" at bounding box center [930, 170] width 1235 height 34
click at [313, 154] on select "Select Item... Approved Denied" at bounding box center [930, 170] width 1235 height 34
select select "cd44cabc-cb9c-446c-a27a-f009e7fbc738"
click at [364, 395] on div at bounding box center [388, 393] width 150 height 34
select select "9"
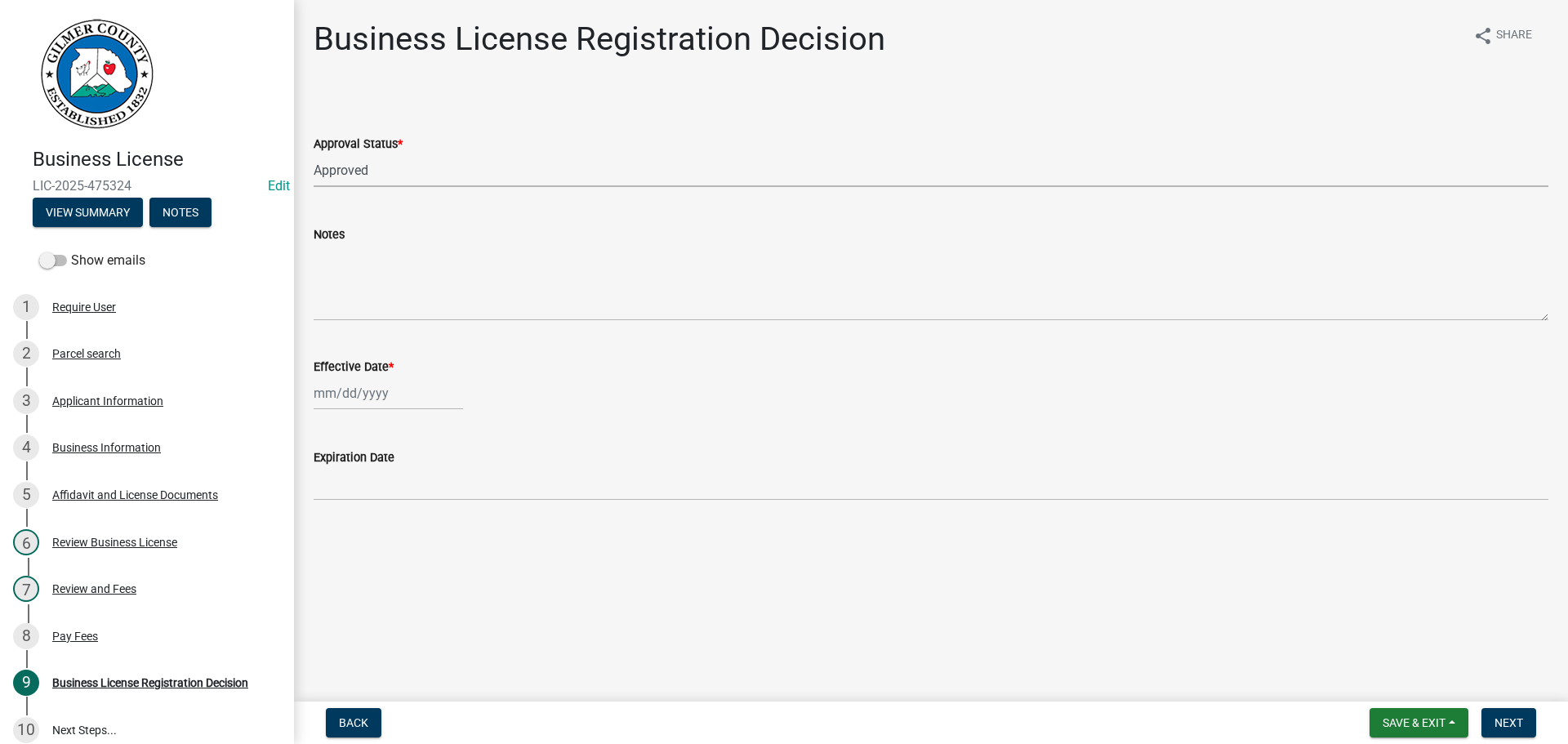
select select "2025"
click at [325, 503] on div "8" at bounding box center [329, 506] width 27 height 27
type input "[DATE]"
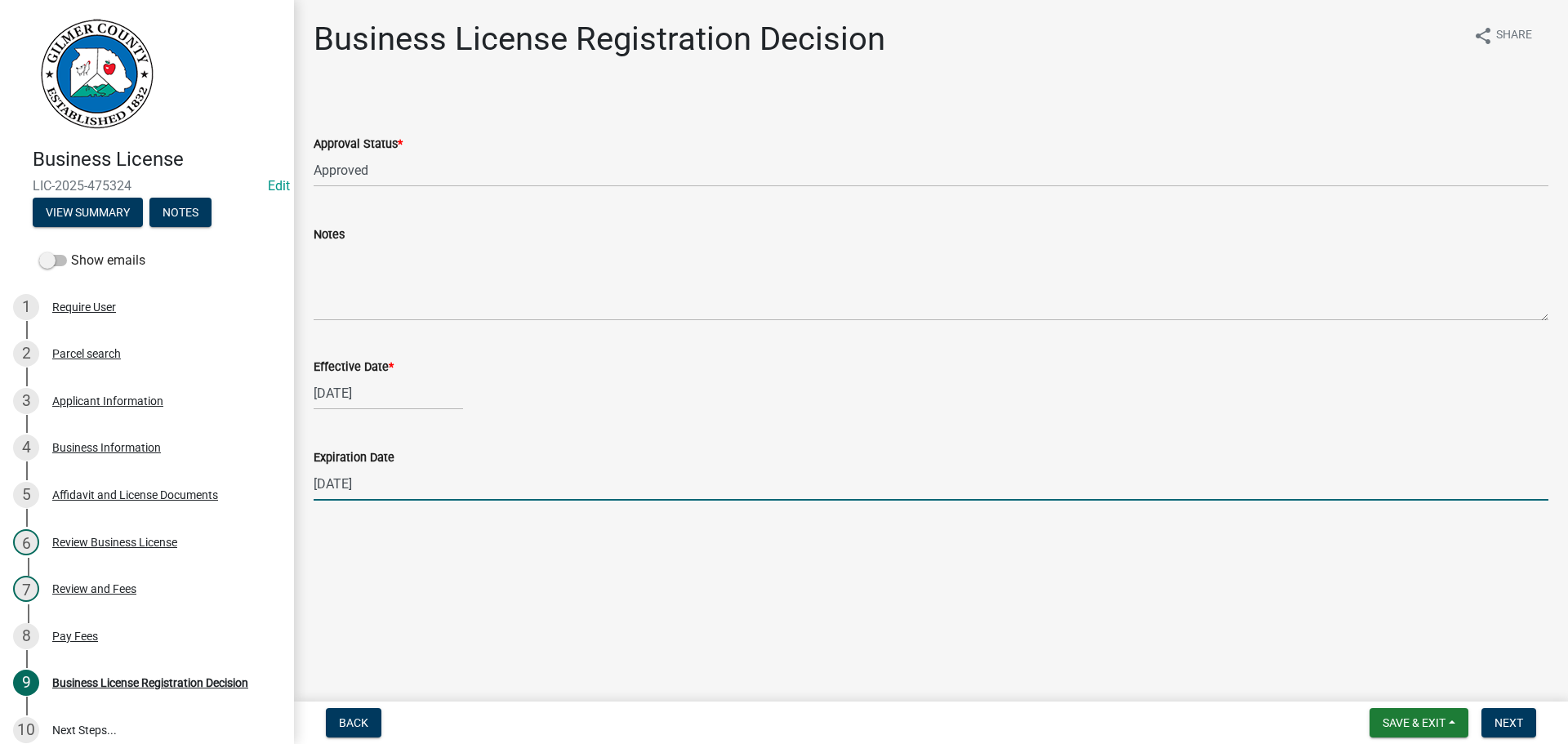
click at [407, 485] on input "[DATE]" at bounding box center [930, 484] width 1235 height 34
type input "[DATE]"
click at [1493, 726] on button "Next" at bounding box center [1509, 722] width 55 height 30
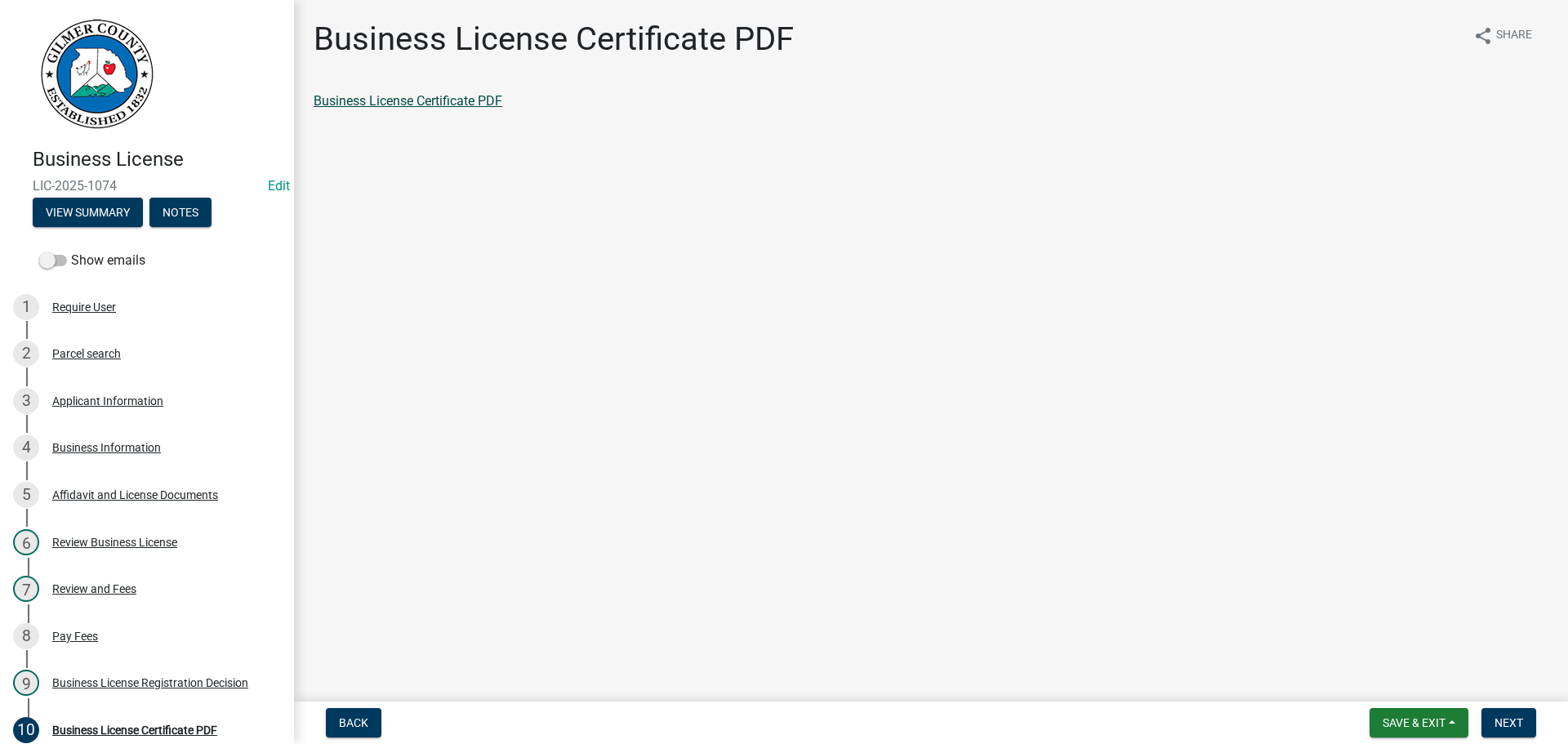
click at [428, 104] on link "Business License Certificate PDF" at bounding box center [407, 101] width 188 height 16
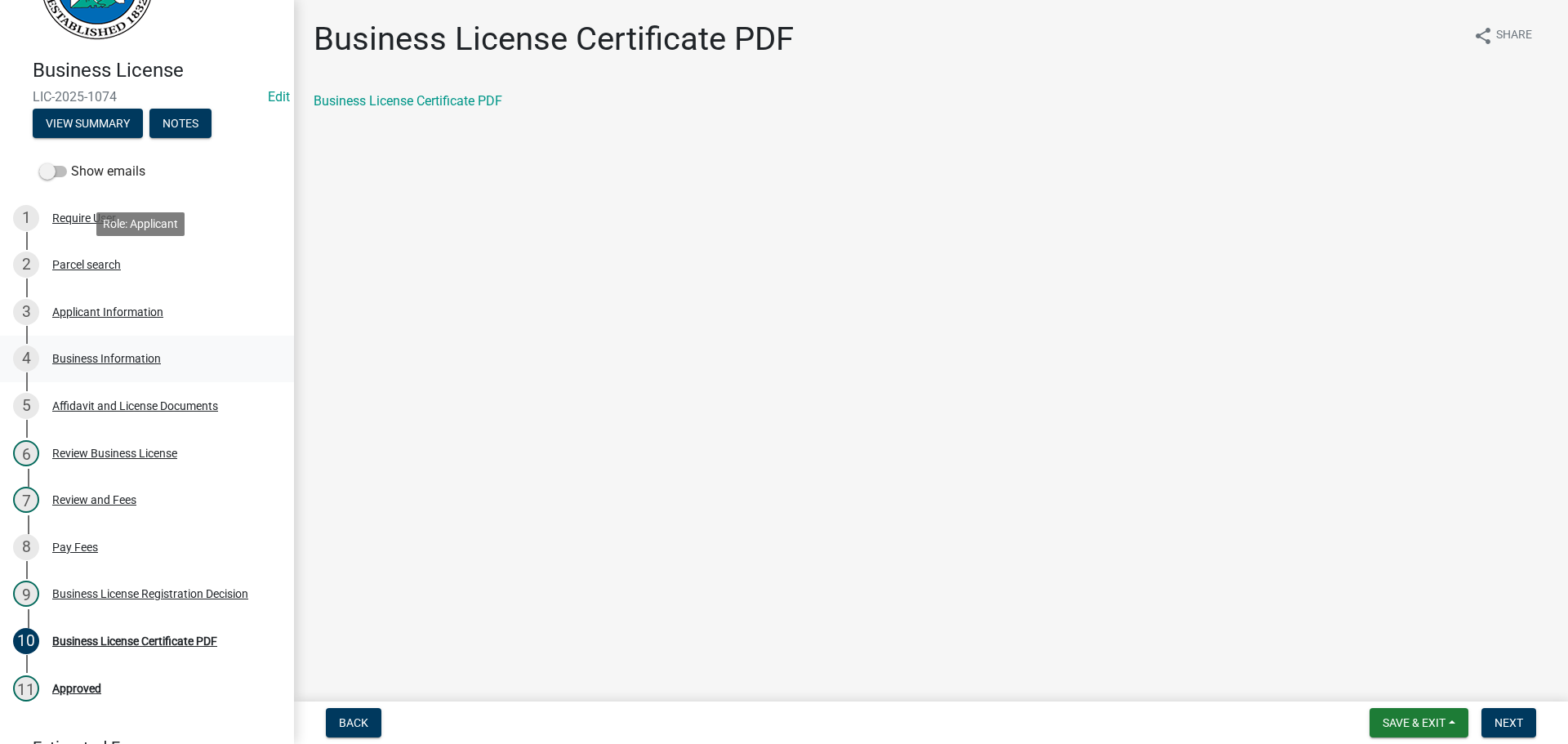
scroll to position [255, 0]
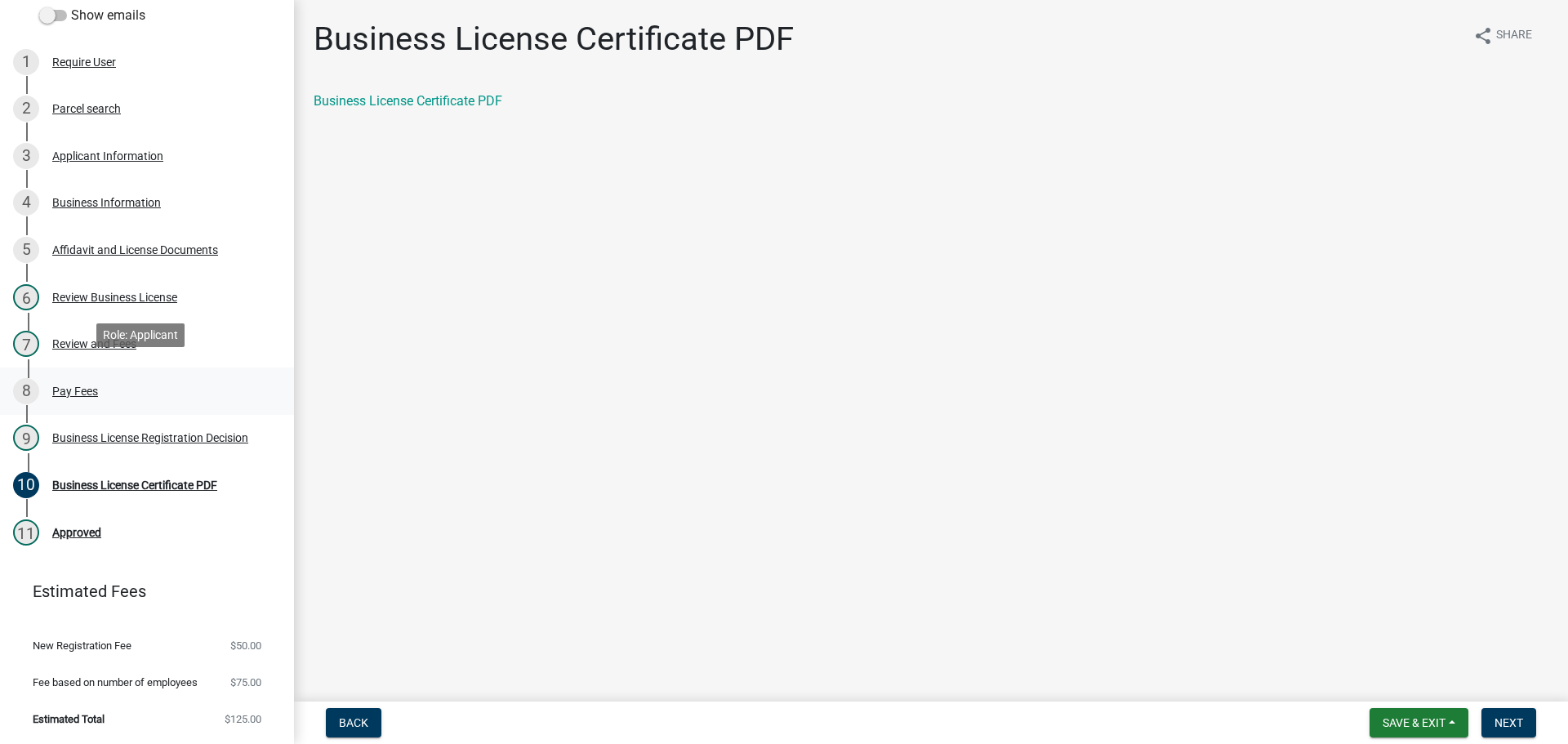
click at [59, 385] on div "Pay Fees" at bounding box center [75, 391] width 45 height 12
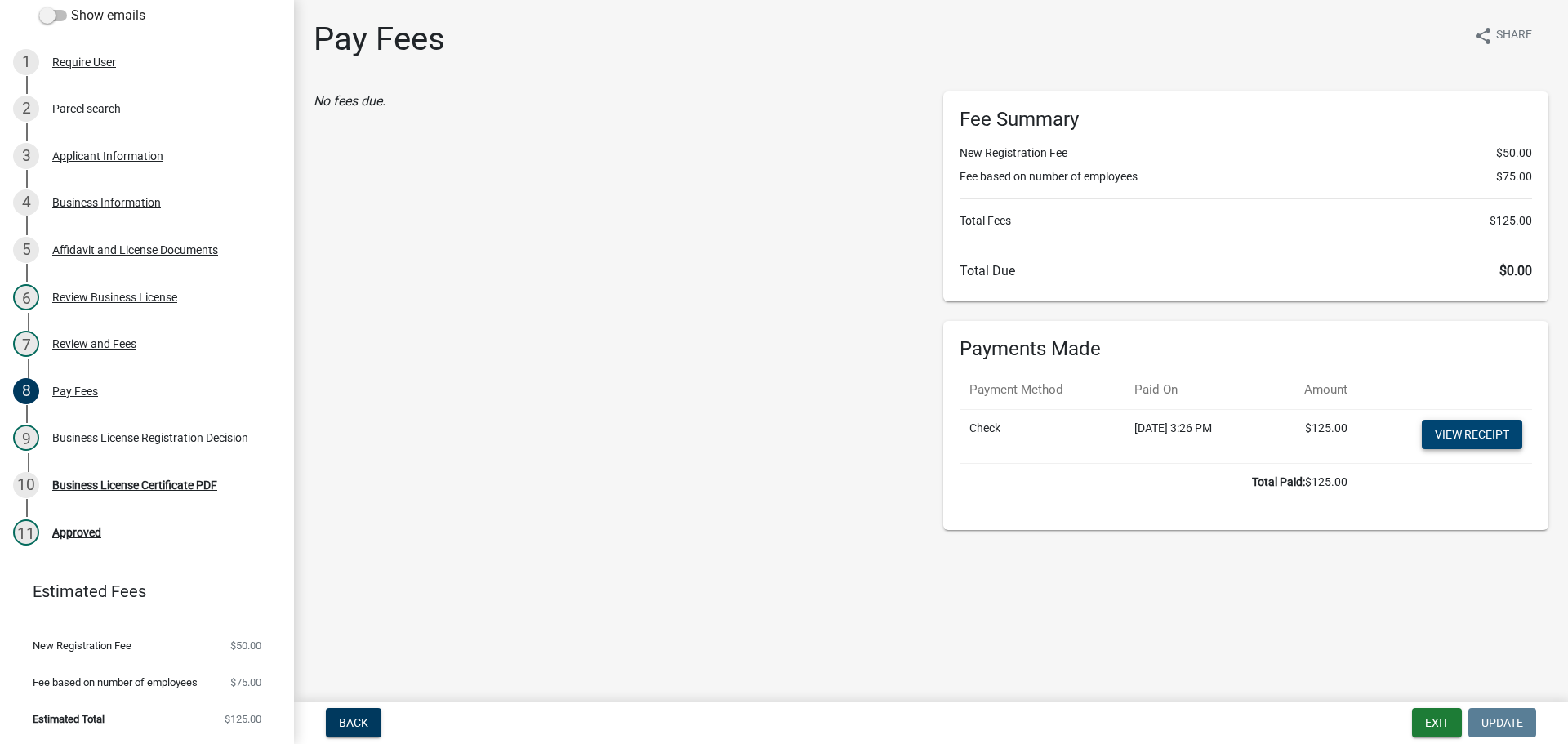
click at [1465, 439] on link "View receipt" at bounding box center [1471, 435] width 101 height 30
click at [1443, 720] on button "Exit" at bounding box center [1437, 722] width 50 height 30
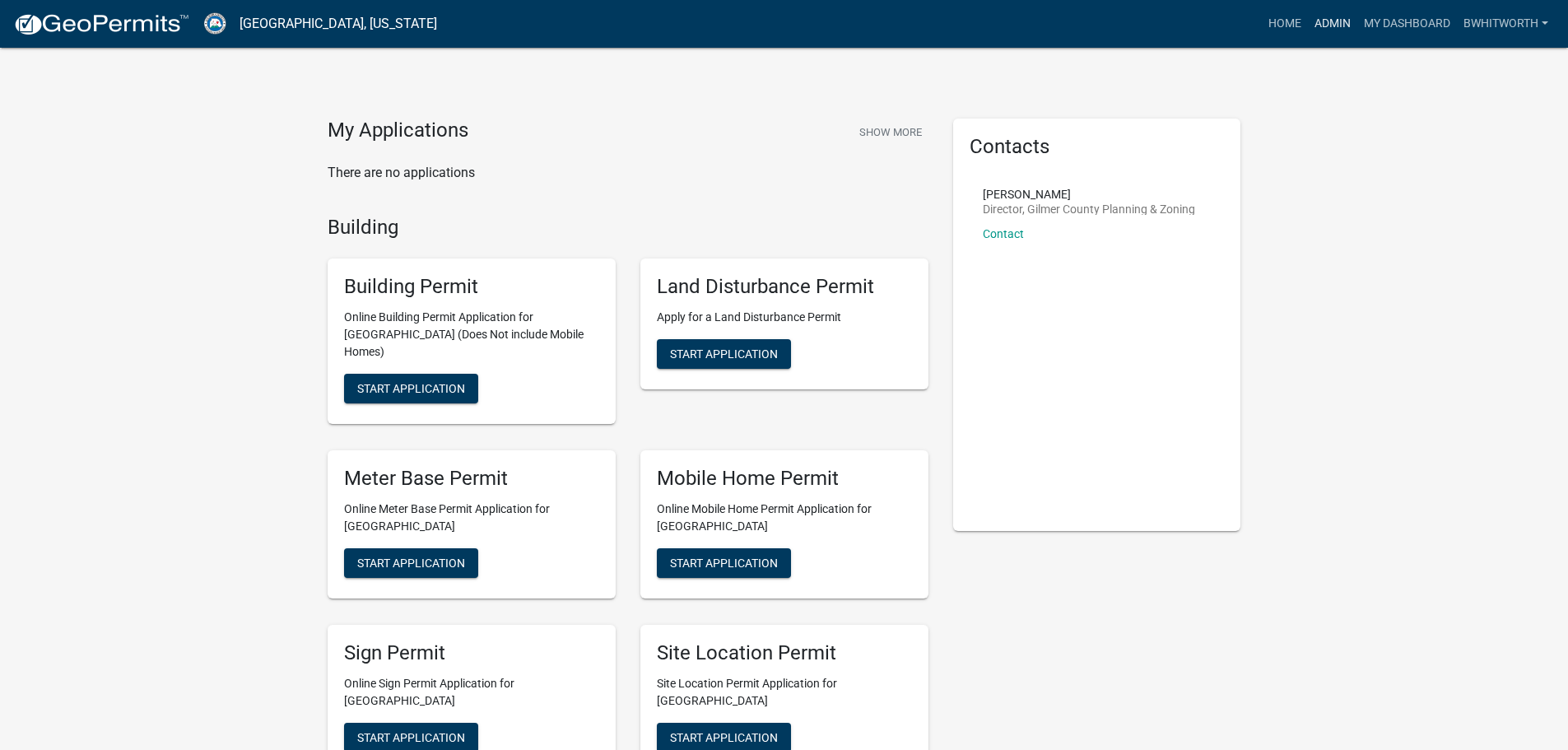
click at [1319, 20] on link "Admin" at bounding box center [1333, 23] width 50 height 31
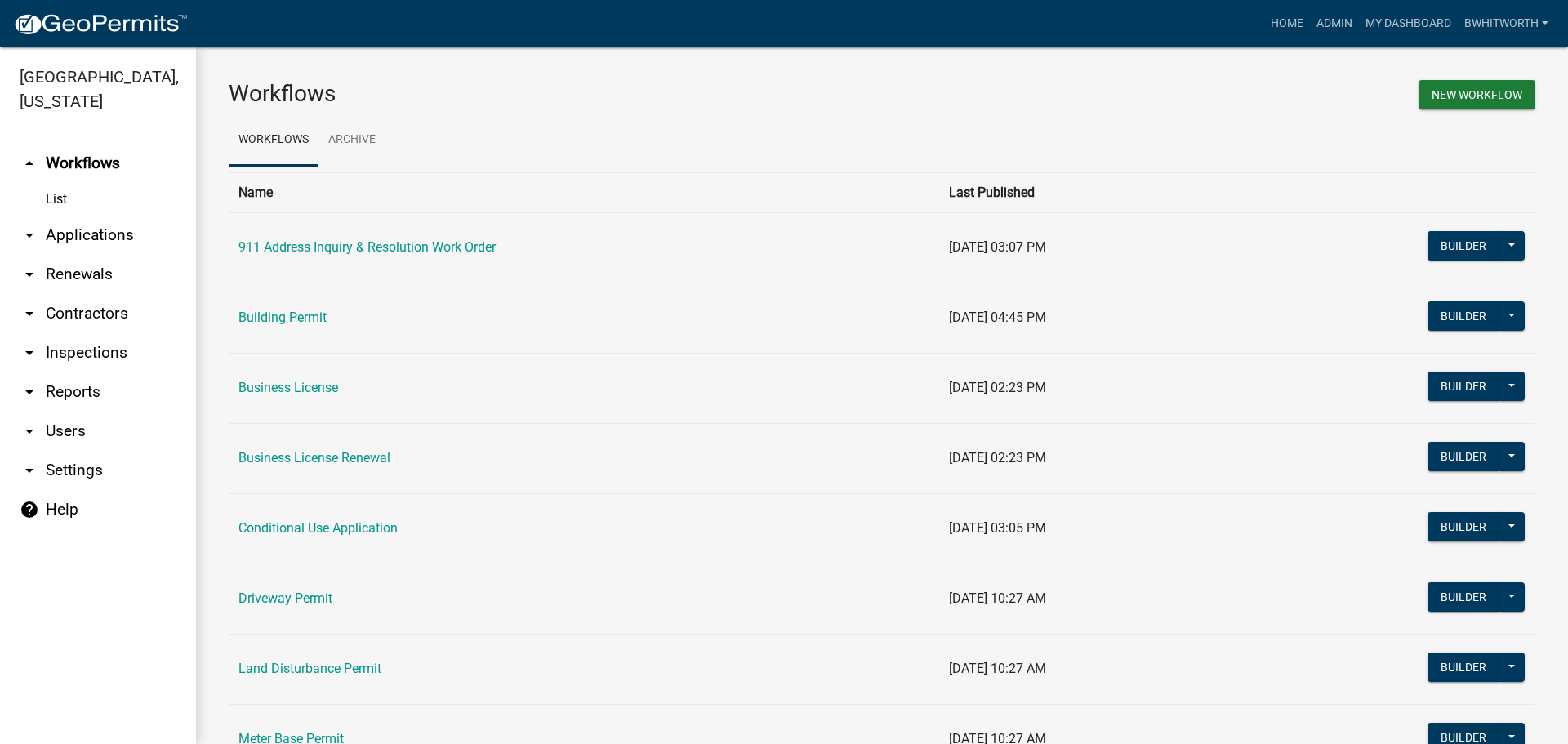
click at [89, 235] on link "arrow_drop_down Applications" at bounding box center [98, 236] width 196 height 39
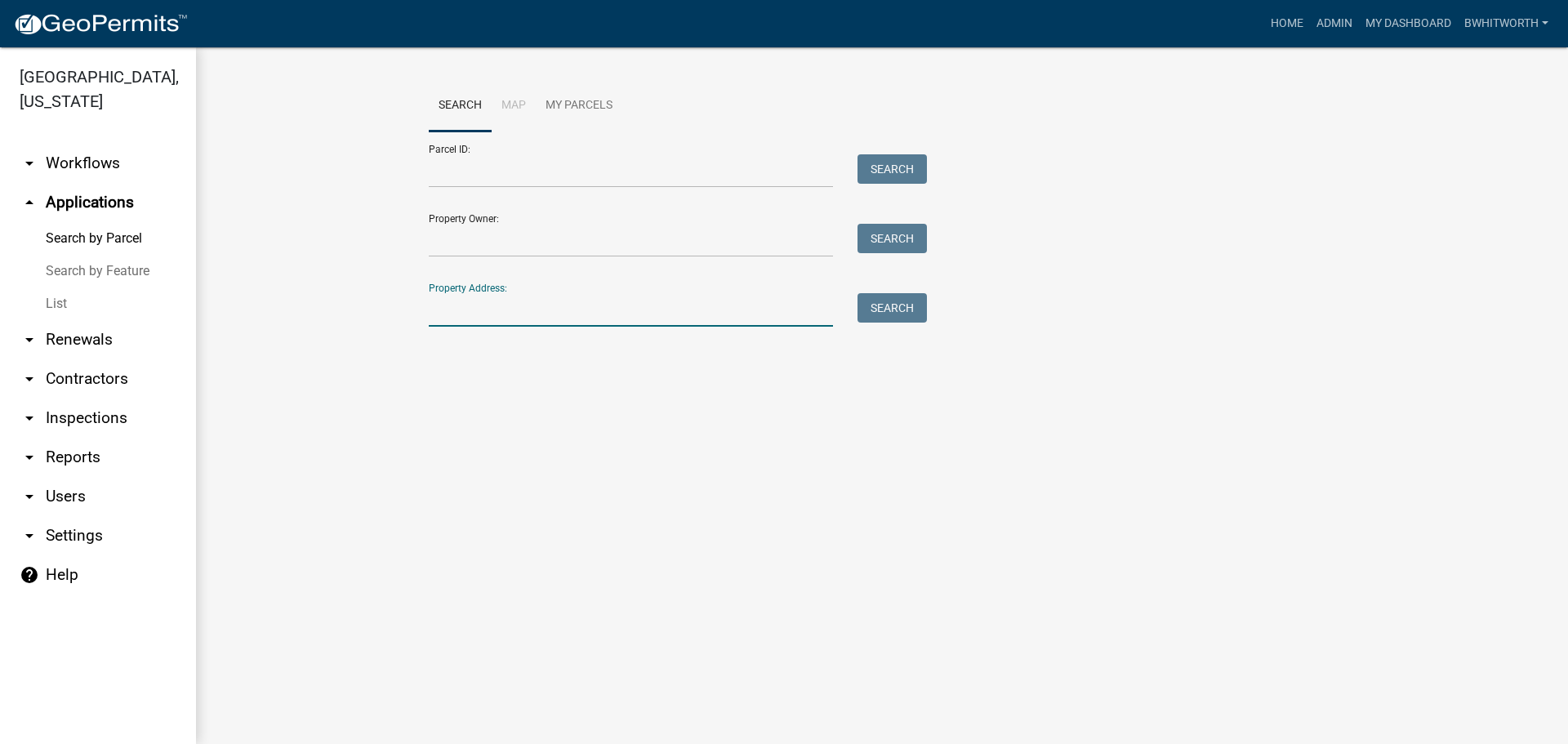
click at [484, 309] on input "Property Address:" at bounding box center [631, 309] width 404 height 34
type input "3"
type input "80 [PERSON_NAME]"
click at [878, 306] on button "Search" at bounding box center [892, 307] width 69 height 30
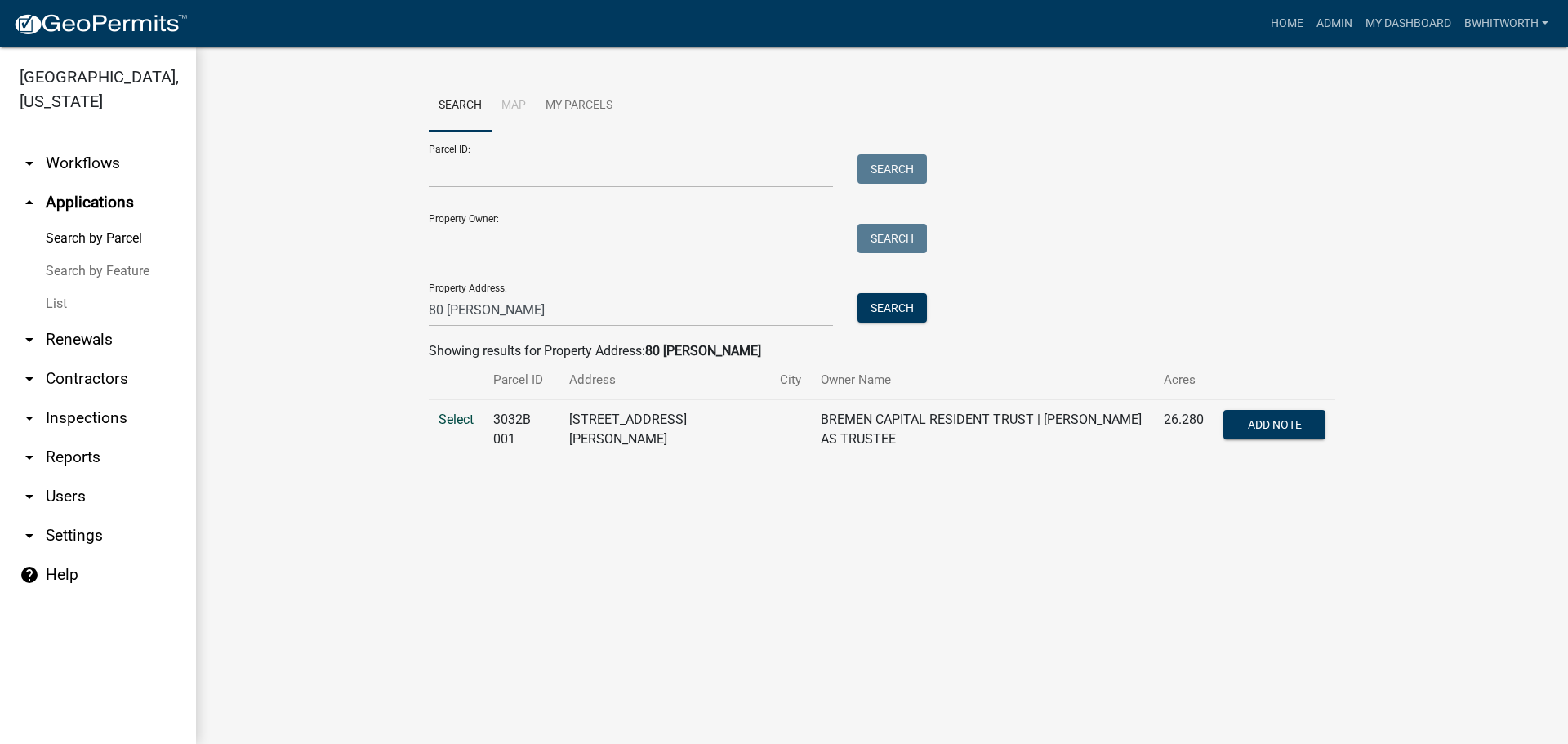
click at [464, 422] on span "Select" at bounding box center [456, 420] width 35 height 16
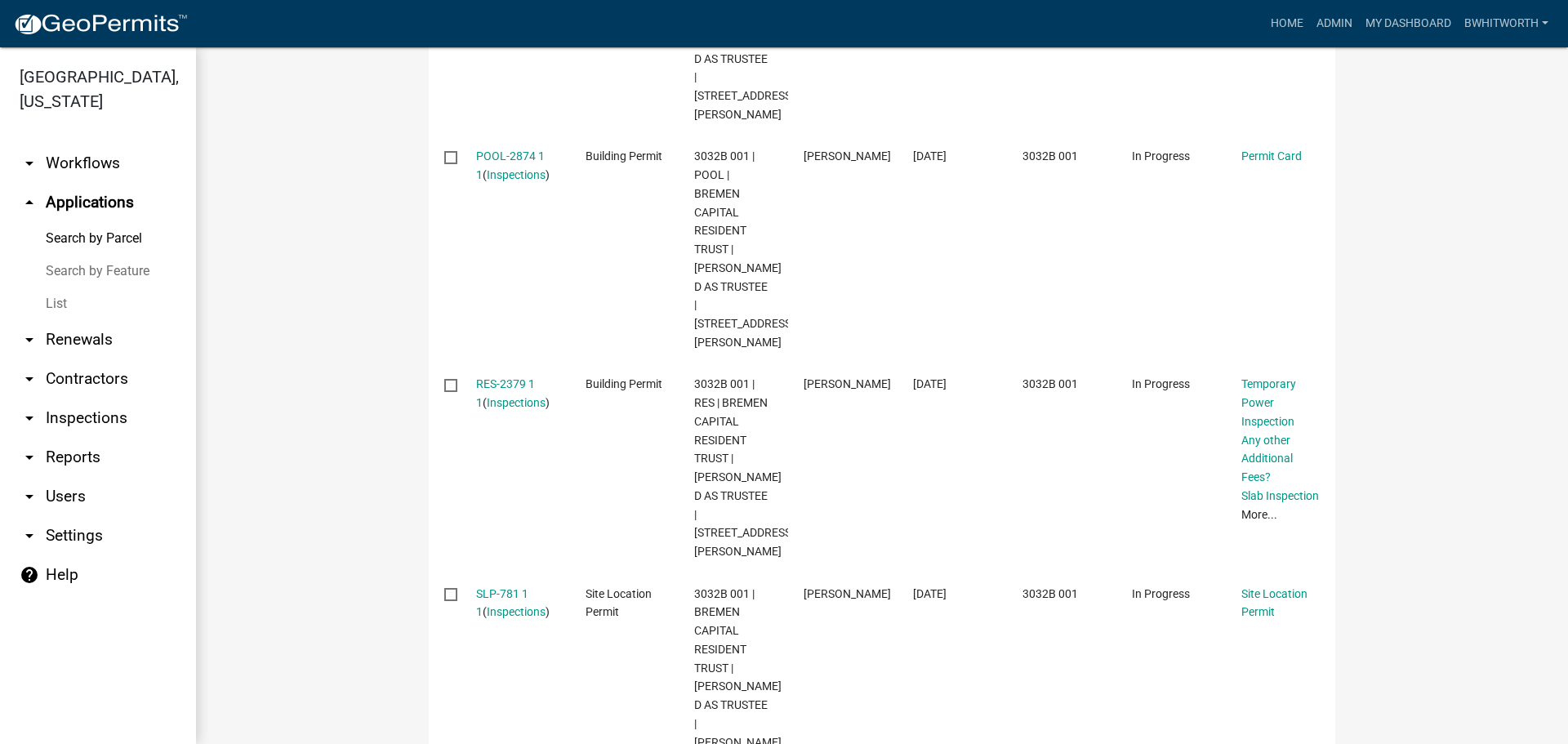
scroll to position [898, 0]
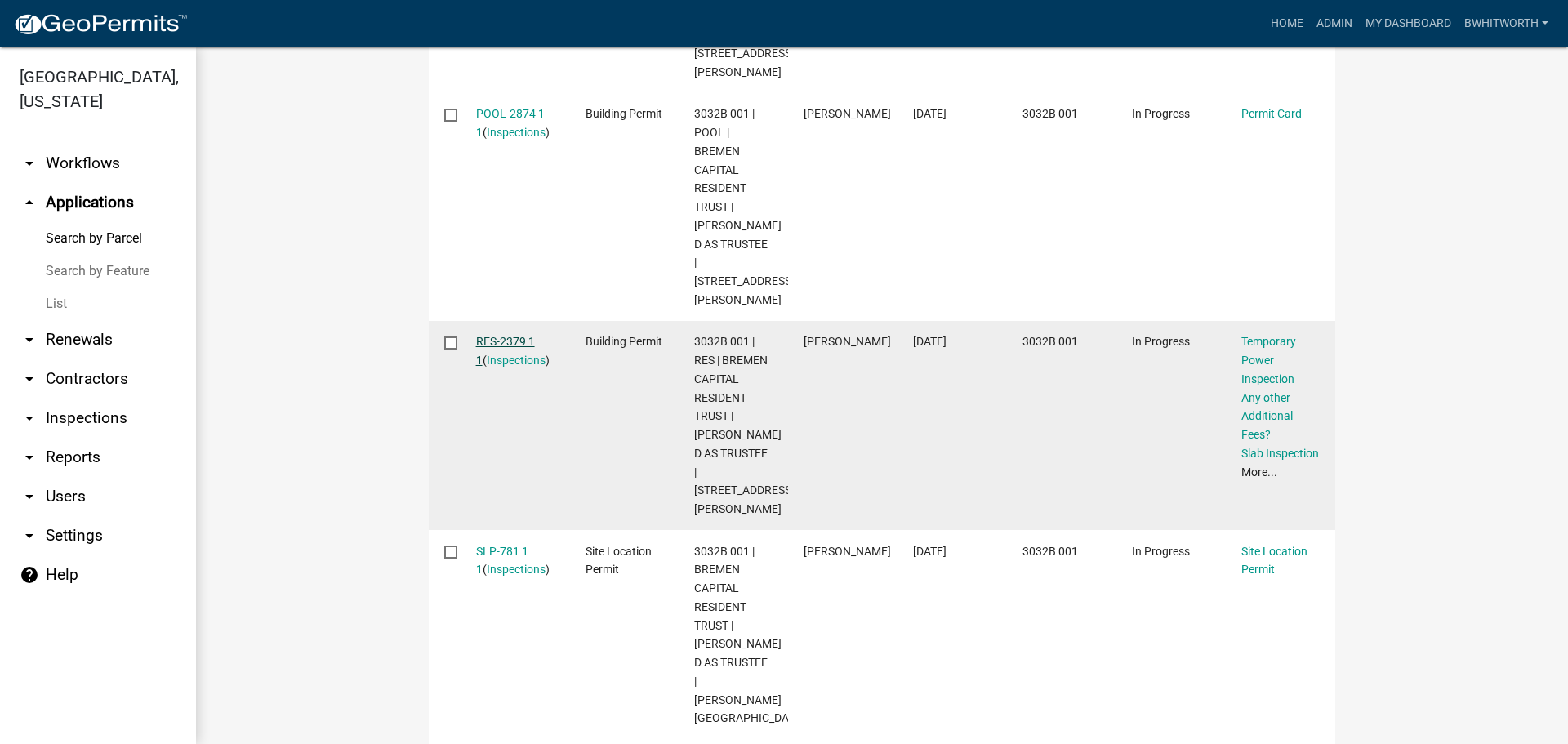
click at [502, 335] on link "RES-2379 1 1" at bounding box center [506, 351] width 59 height 32
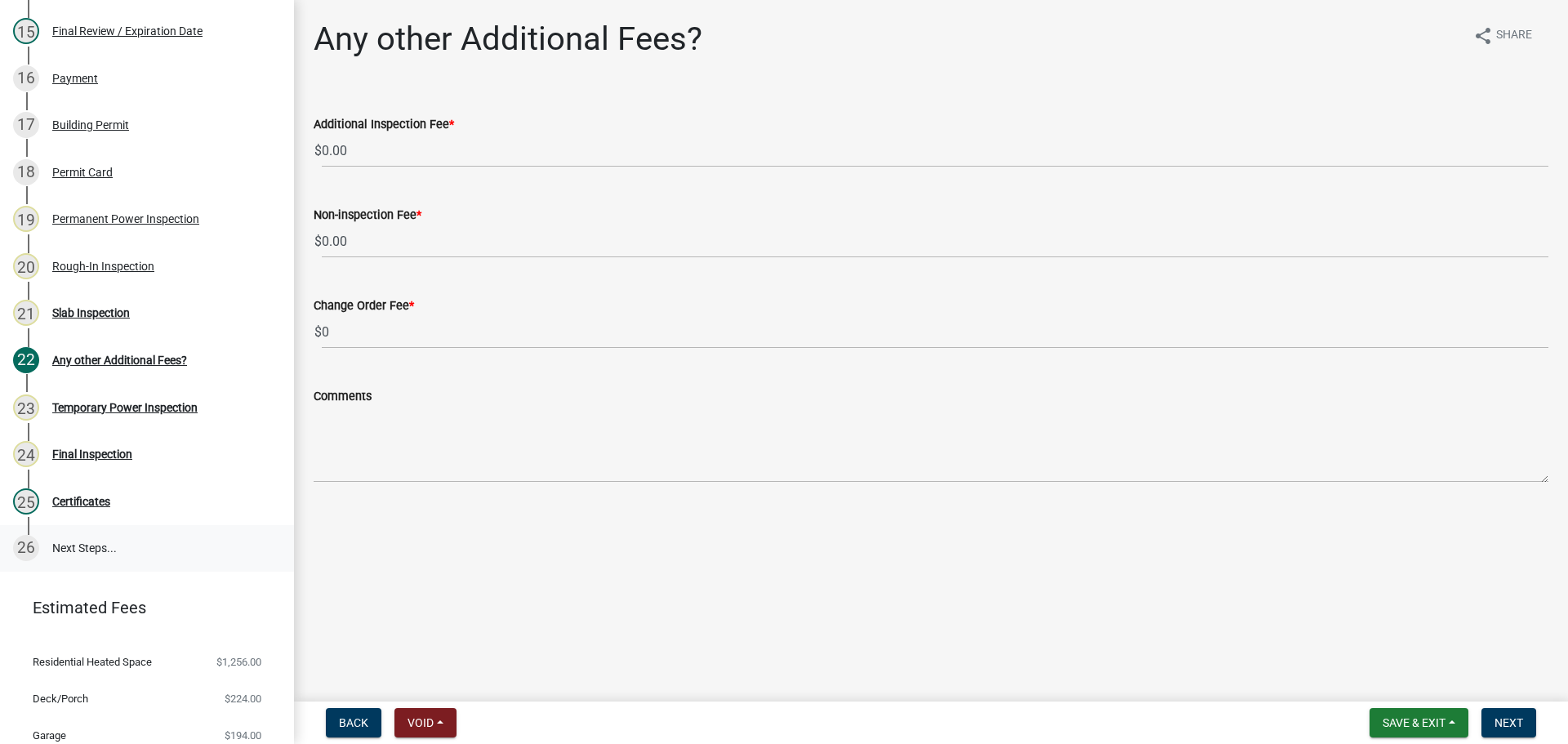
scroll to position [906, 0]
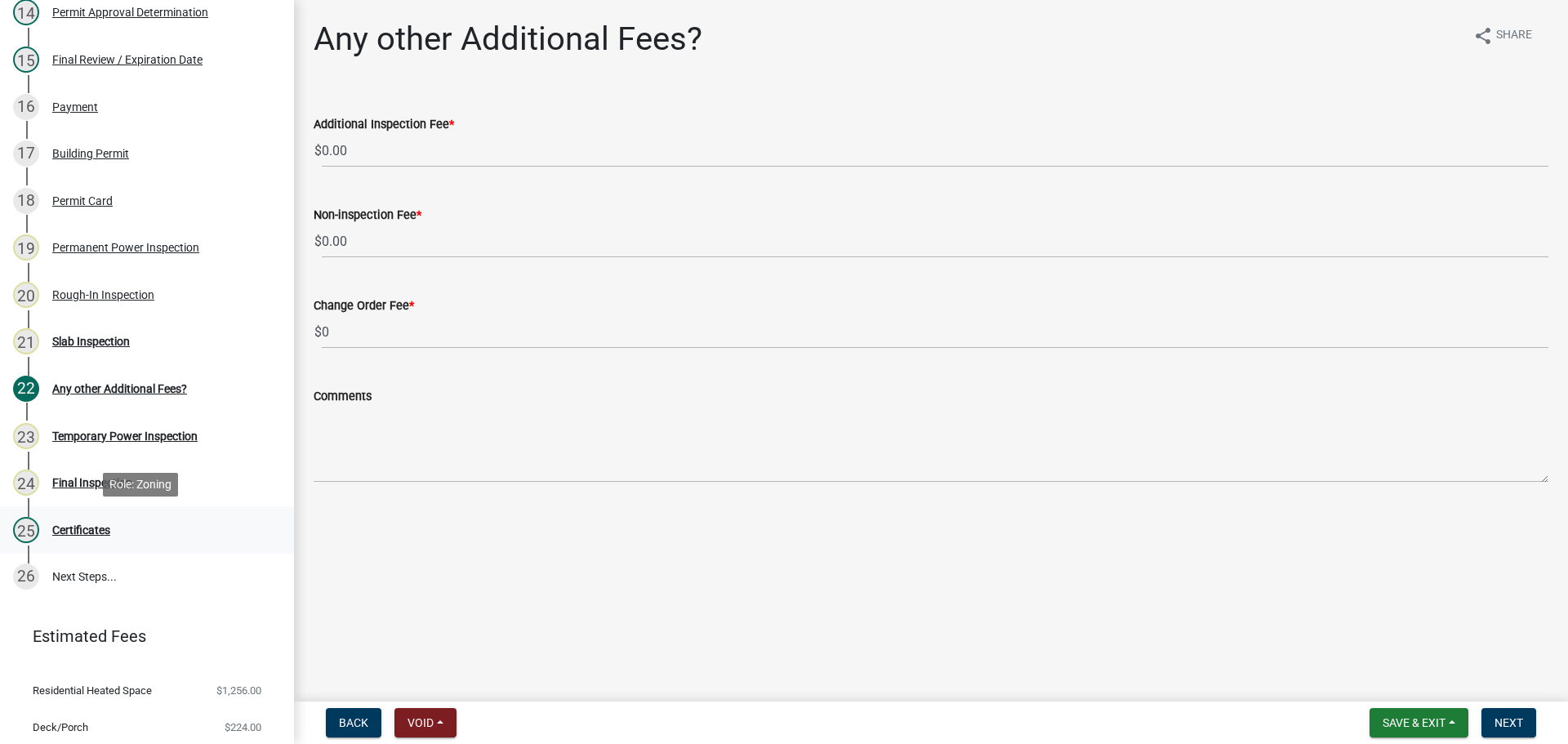
click at [107, 527] on div "Certificates" at bounding box center [81, 530] width 58 height 12
click at [88, 526] on div "Certificates" at bounding box center [81, 530] width 58 height 12
click at [88, 339] on div "Slab Inspection" at bounding box center [91, 342] width 78 height 12
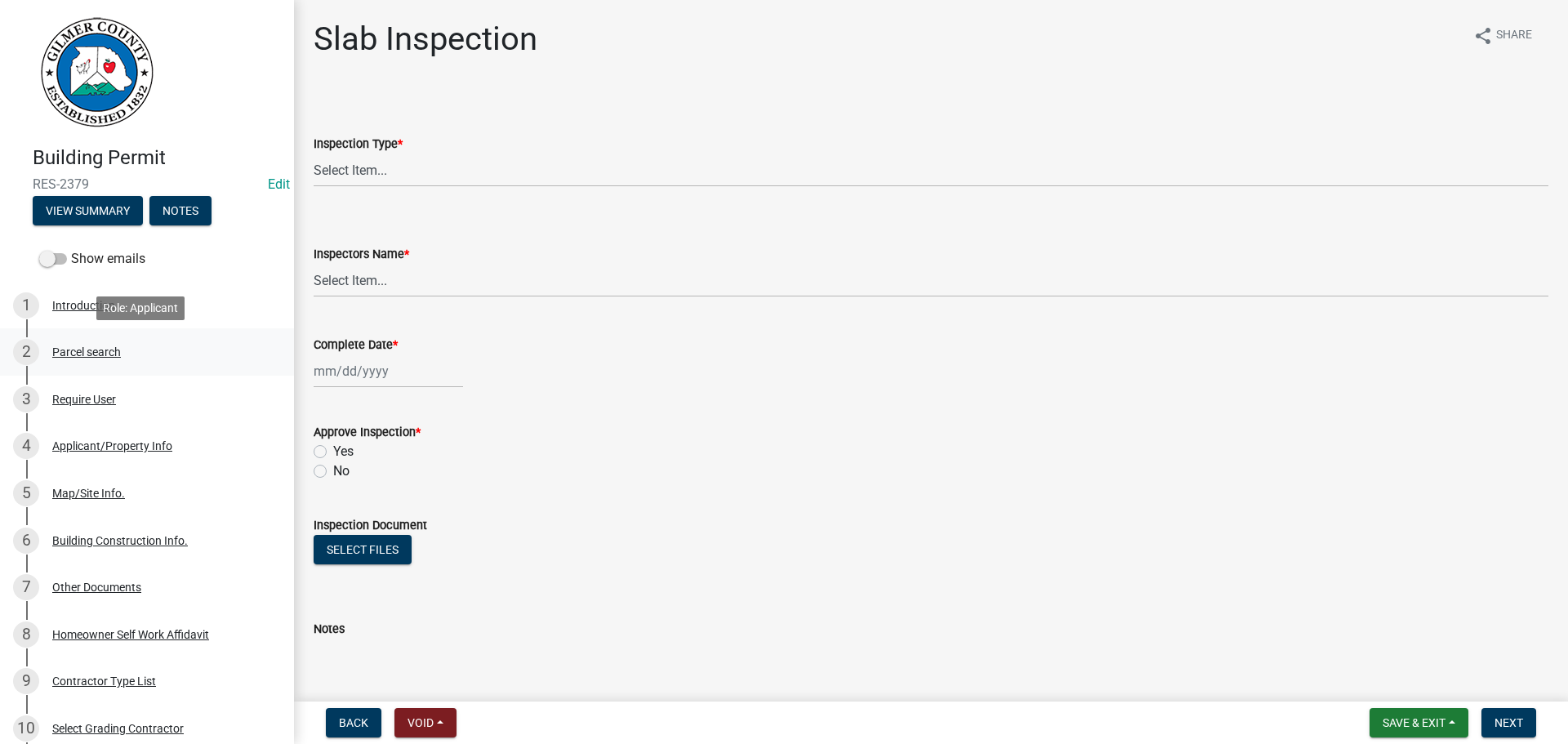
scroll to position [0, 0]
